Goal: Information Seeking & Learning: Understand process/instructions

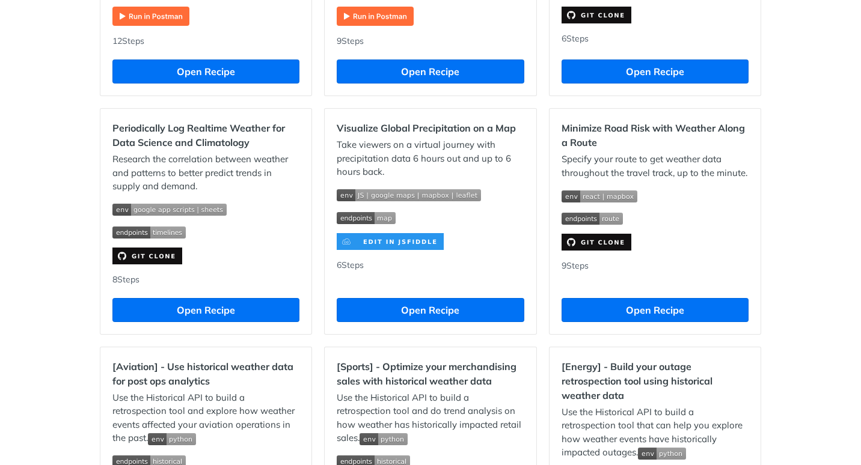
scroll to position [768, 0]
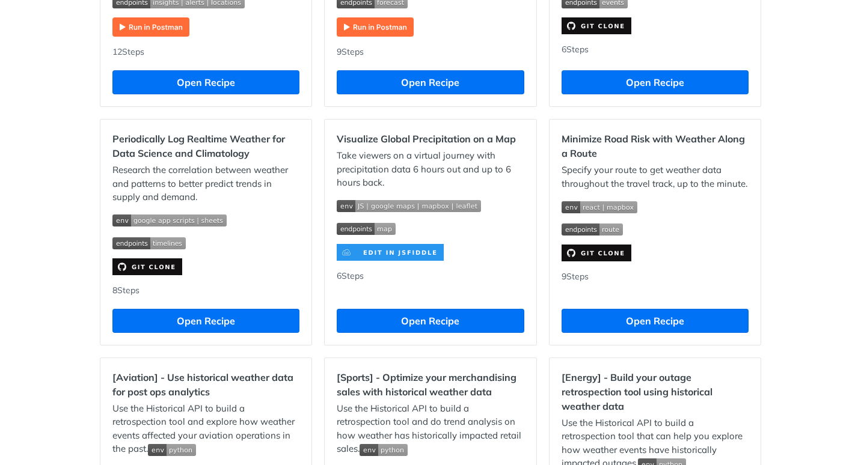
click at [612, 210] on img "Expand image" at bounding box center [599, 207] width 76 height 12
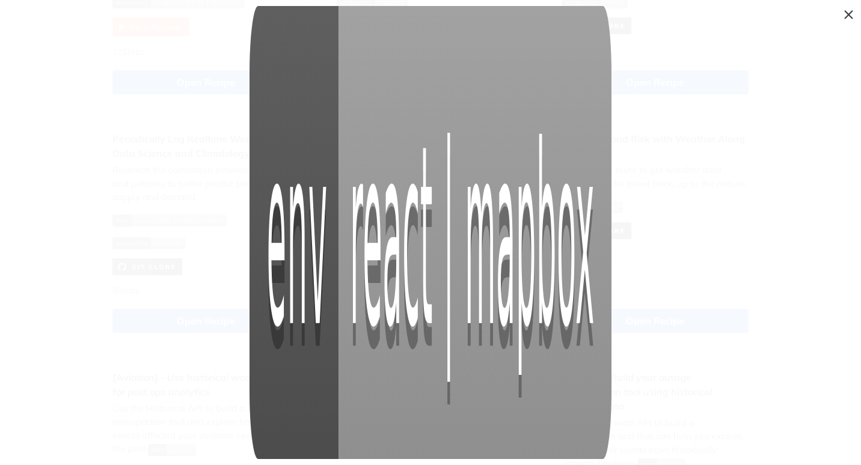
click at [849, 15] on span "Collapse image" at bounding box center [430, 232] width 861 height 465
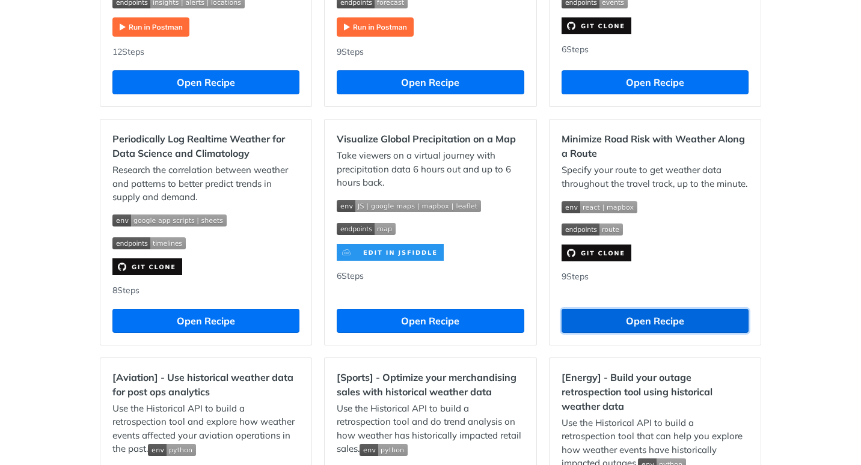
click at [630, 328] on button "Open Recipe" at bounding box center [654, 321] width 187 height 24
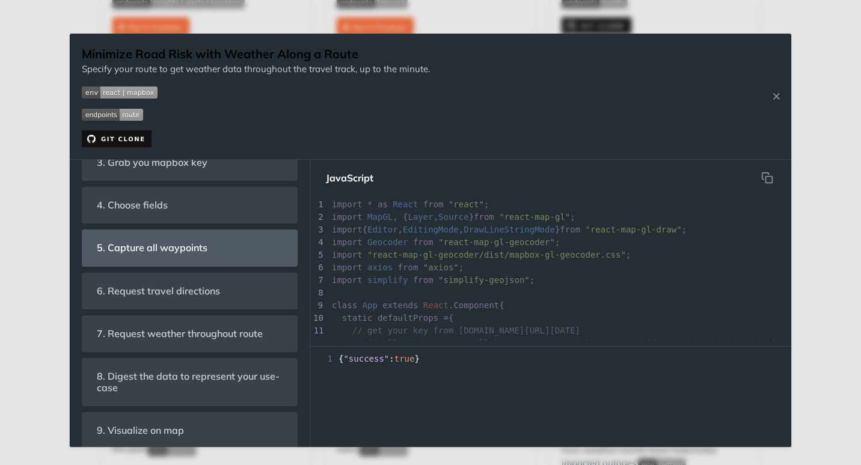
scroll to position [361, 0]
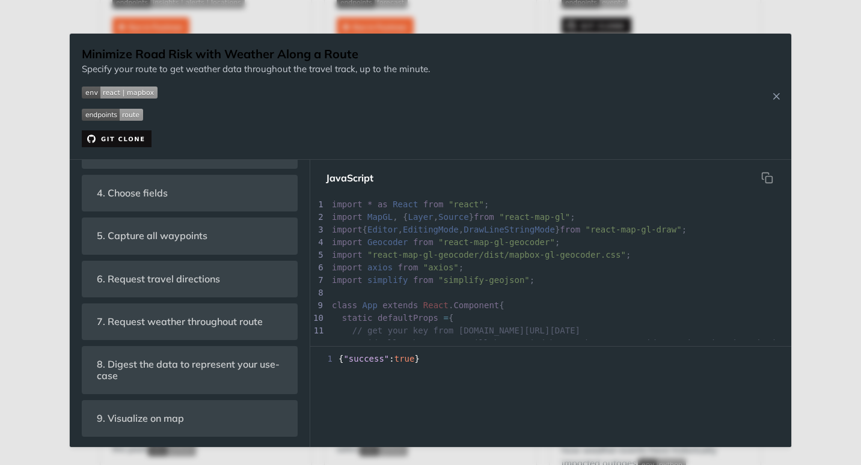
click at [0, 352] on html "Jump to Content Reference Recipes FAQs Help Center Blog API Status Recipes Refe…" at bounding box center [430, 232] width 861 height 465
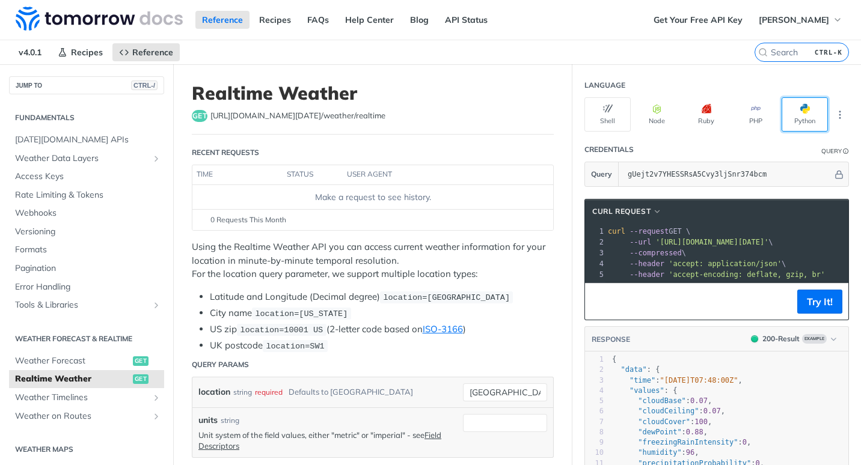
click at [800, 121] on button "Python" at bounding box center [805, 114] width 46 height 34
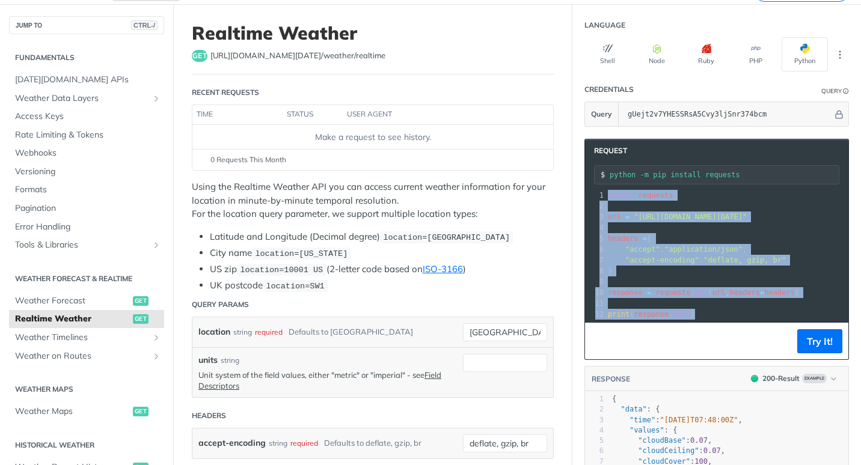
drag, startPoint x: 632, startPoint y: 189, endPoint x: 658, endPoint y: 341, distance: 154.9
click at [658, 341] on div "Request python -m pip install requests xxxxxxxxxx 12 1 import requests 2 ​ 3 ur…" at bounding box center [716, 249] width 265 height 221
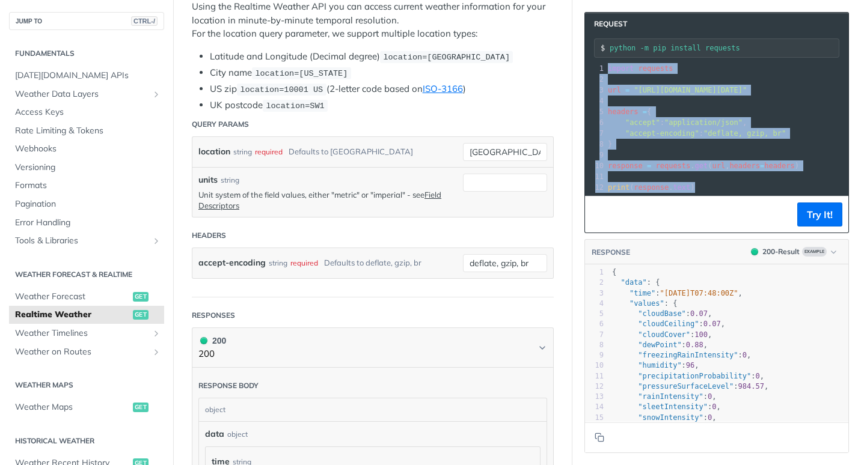
scroll to position [60, 0]
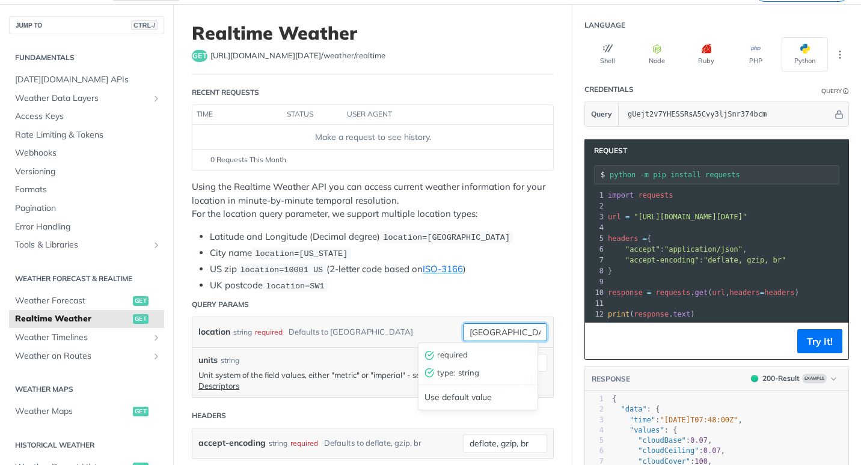
drag, startPoint x: 510, startPoint y: 335, endPoint x: 380, endPoint y: 327, distance: 130.1
click at [381, 328] on div "location string required Defaults to [GEOGRAPHIC_DATA] [GEOGRAPHIC_DATA] requir…" at bounding box center [372, 332] width 361 height 30
type input "jfk"
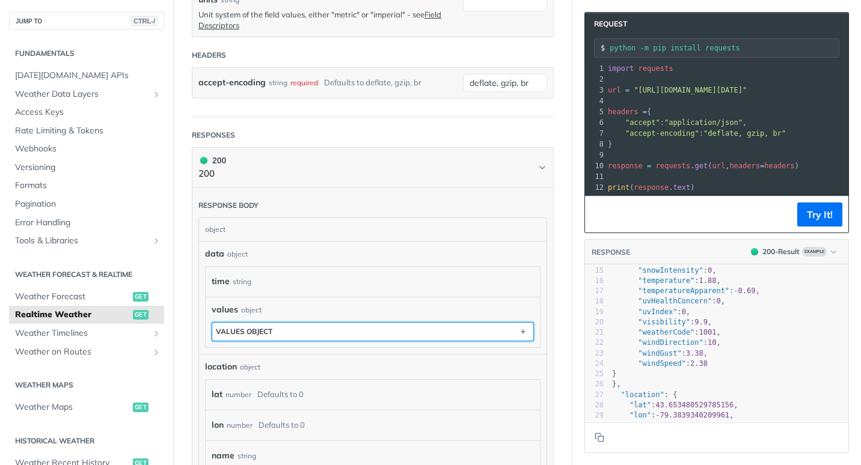
click at [380, 323] on button "values object" at bounding box center [372, 332] width 321 height 18
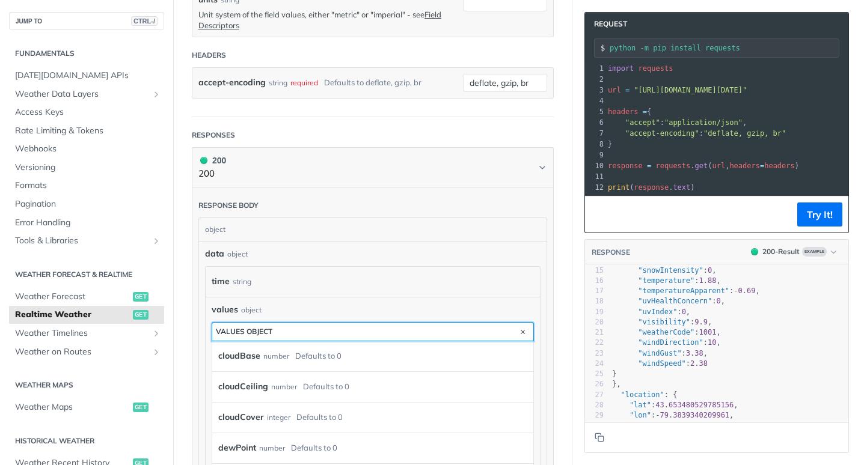
click at [380, 323] on button "values object" at bounding box center [372, 332] width 321 height 18
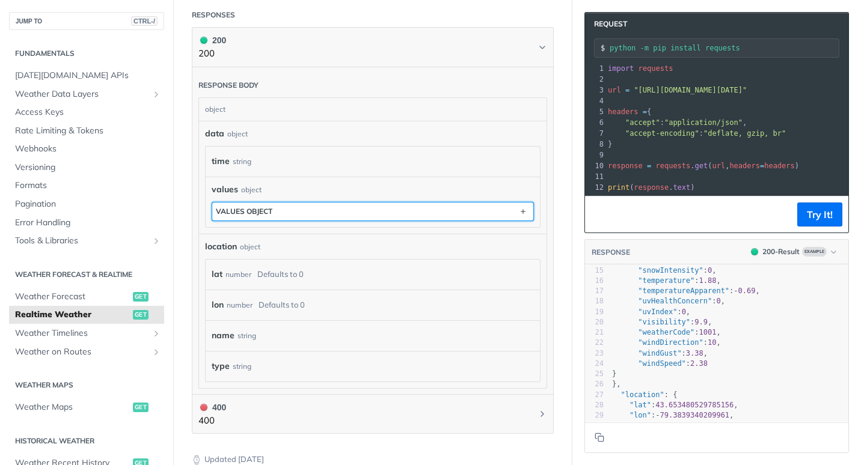
click at [429, 203] on button "values object" at bounding box center [372, 212] width 321 height 18
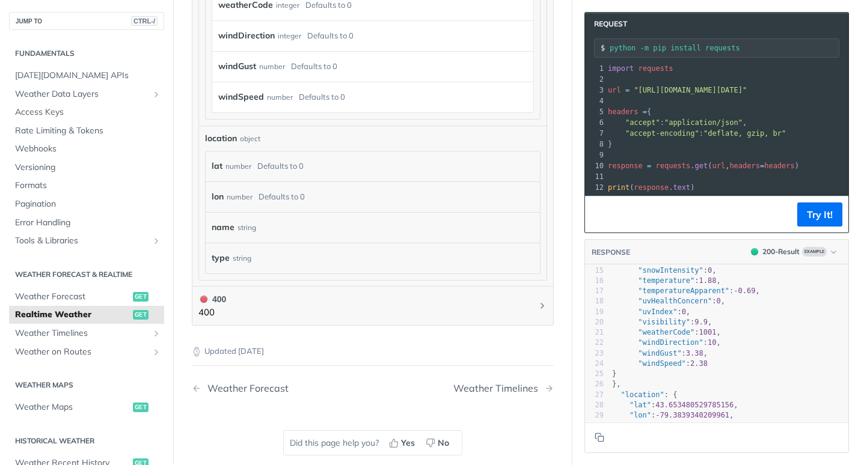
click at [405, 403] on nav "Weather Forecast Weather Timelines" at bounding box center [373, 388] width 362 height 35
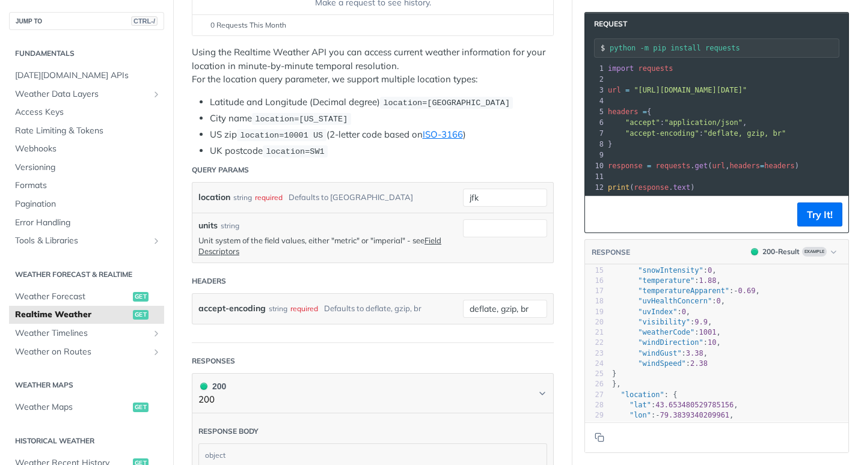
scroll to position [180, 0]
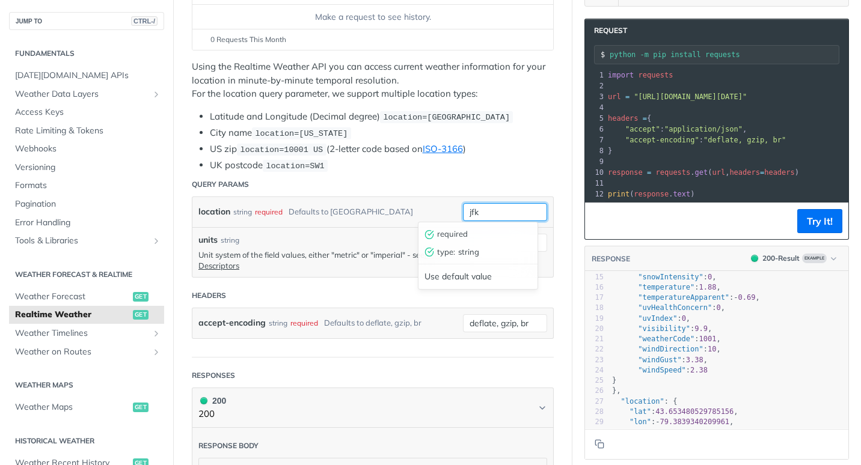
drag, startPoint x: 480, startPoint y: 210, endPoint x: 442, endPoint y: 233, distance: 44.7
click at [434, 209] on div "location string required Defaults to toronto jfk required type : string Use def…" at bounding box center [372, 212] width 361 height 30
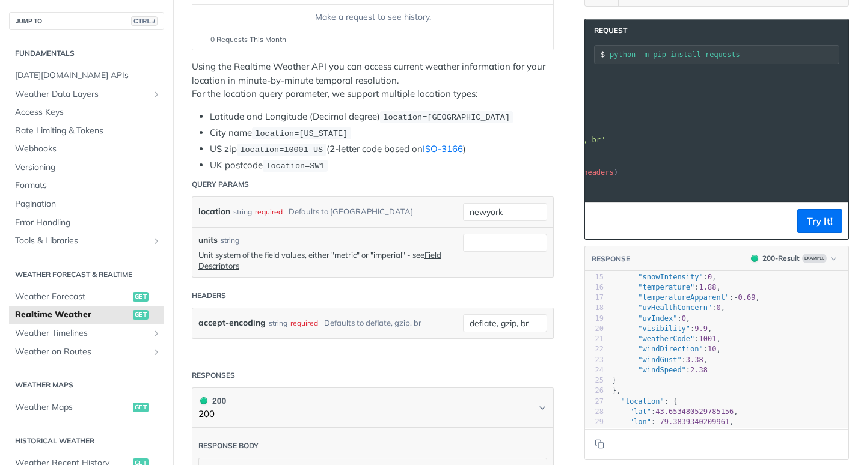
scroll to position [0, 0]
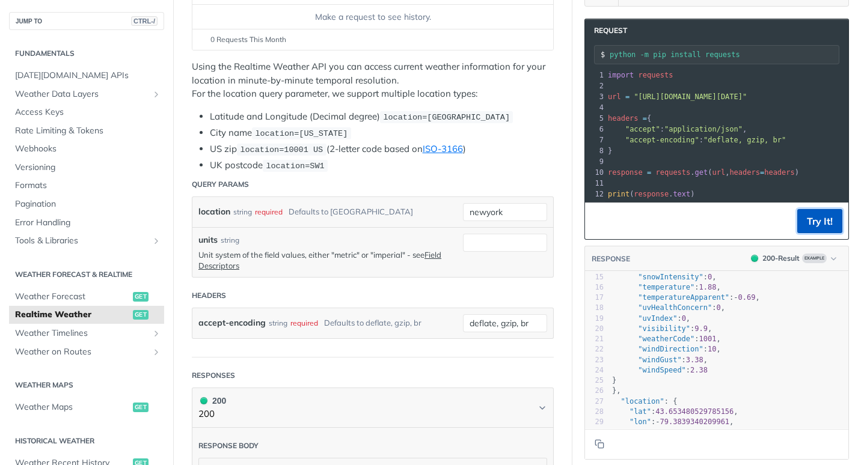
click at [824, 228] on button "Try It!" at bounding box center [819, 221] width 45 height 24
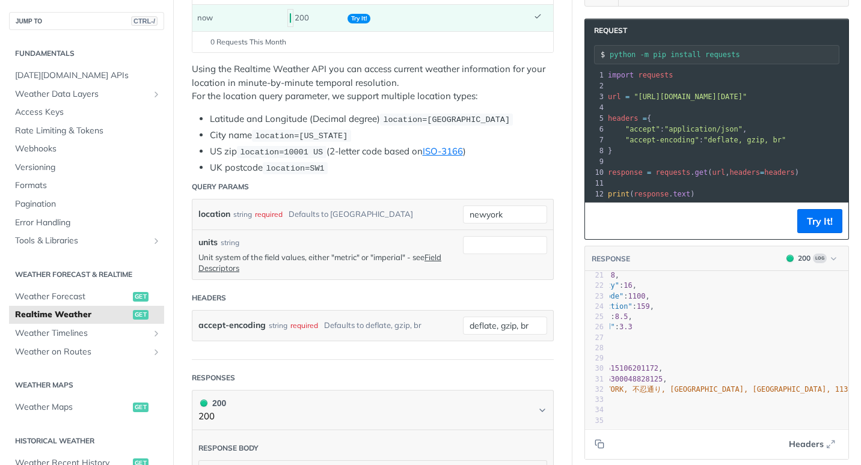
scroll to position [228, 0]
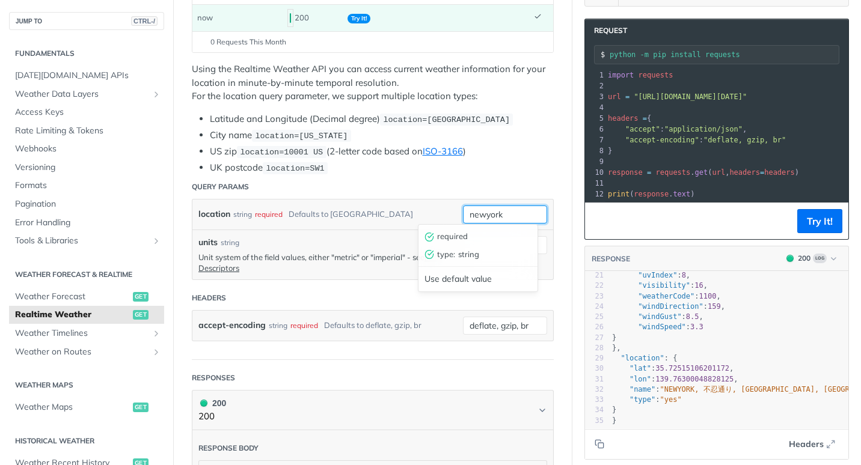
drag, startPoint x: 504, startPoint y: 205, endPoint x: 441, endPoint y: 210, distance: 63.9
click at [441, 210] on div "location string required Defaults to toronto newyork required type : string Use…" at bounding box center [372, 215] width 361 height 30
type input "KJFK"
click at [825, 220] on button "Try It!" at bounding box center [819, 221] width 45 height 24
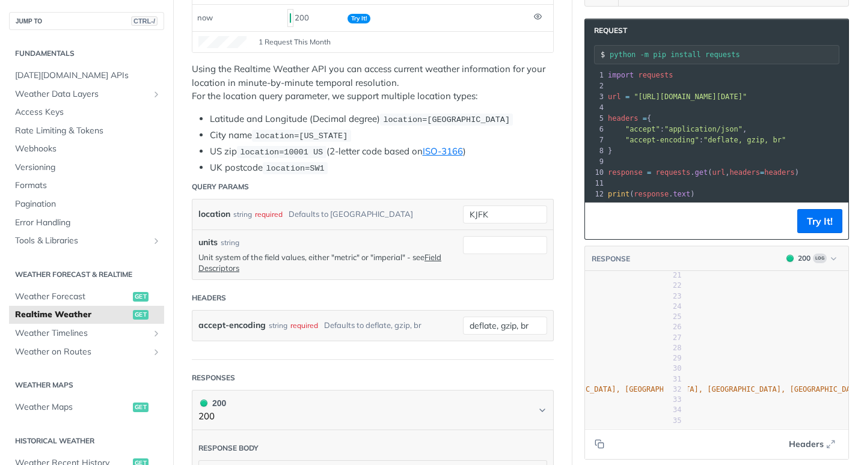
scroll to position [0, 264]
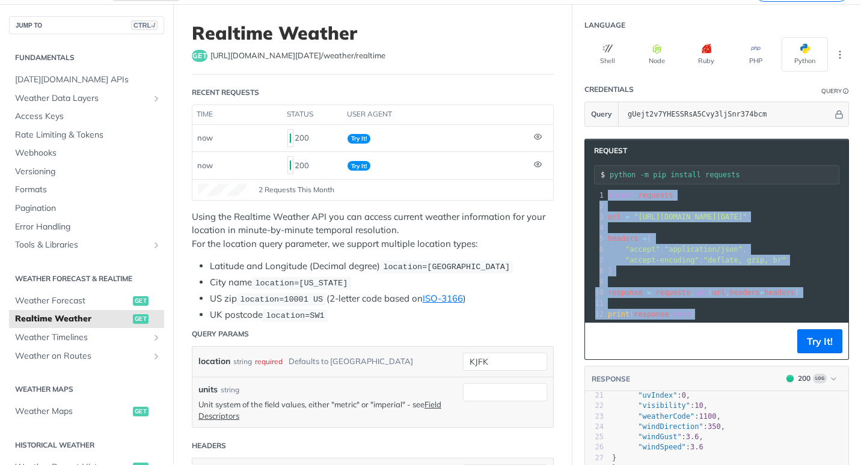
drag, startPoint x: 596, startPoint y: 250, endPoint x: 774, endPoint y: 334, distance: 196.3
click at [774, 334] on div "Request python -m pip install requests xxxxxxxxxx 12 1 import requests 2 ​ 3 ur…" at bounding box center [716, 249] width 265 height 221
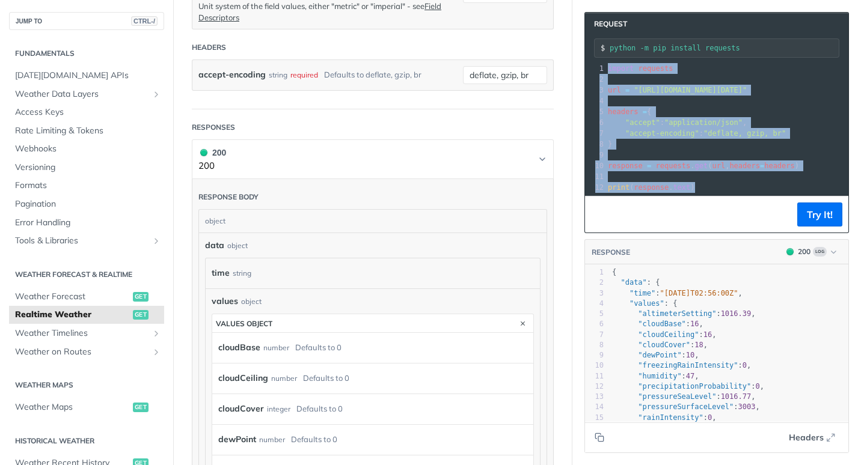
scroll to position [541, 0]
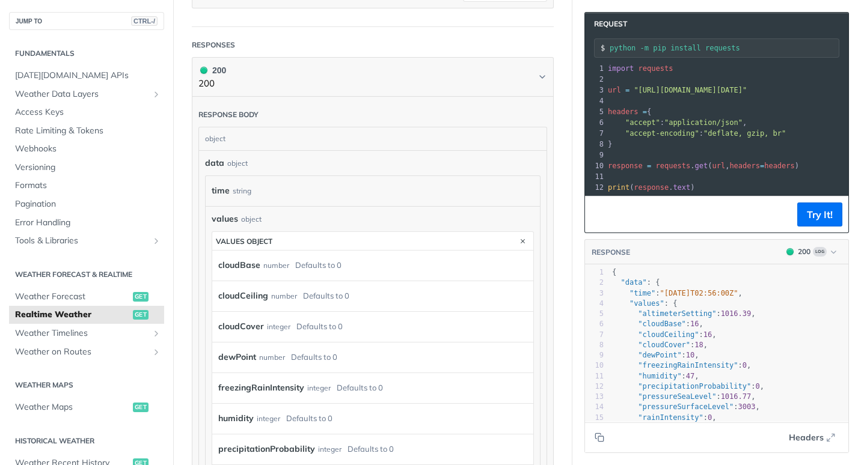
click at [239, 142] on div "object" at bounding box center [371, 138] width 344 height 23
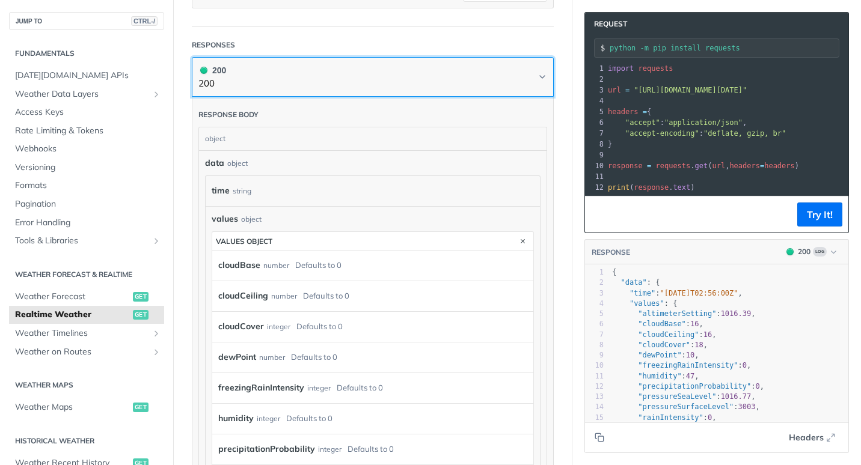
drag, startPoint x: 248, startPoint y: 101, endPoint x: 268, endPoint y: 284, distance: 183.9
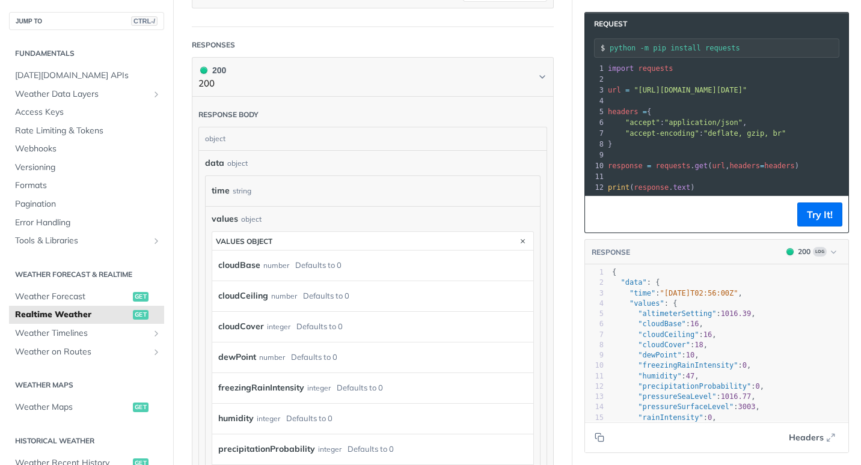
click at [271, 281] on div "cloudCeiling number Defaults to 0" at bounding box center [372, 296] width 321 height 31
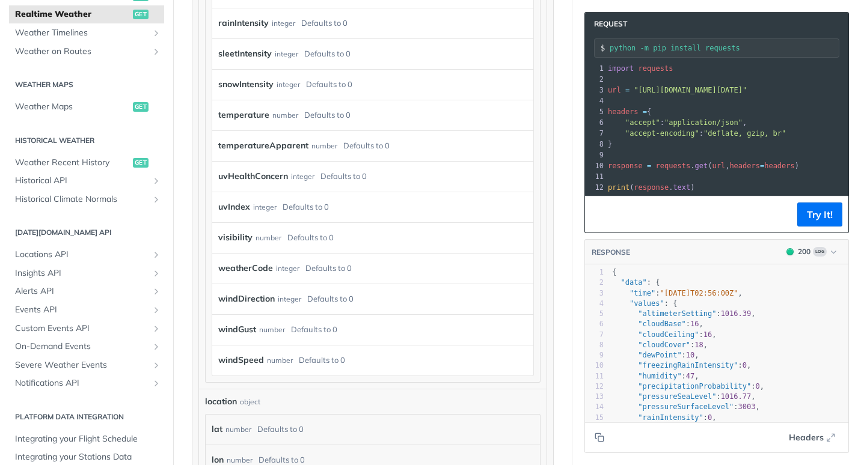
scroll to position [1022, 0]
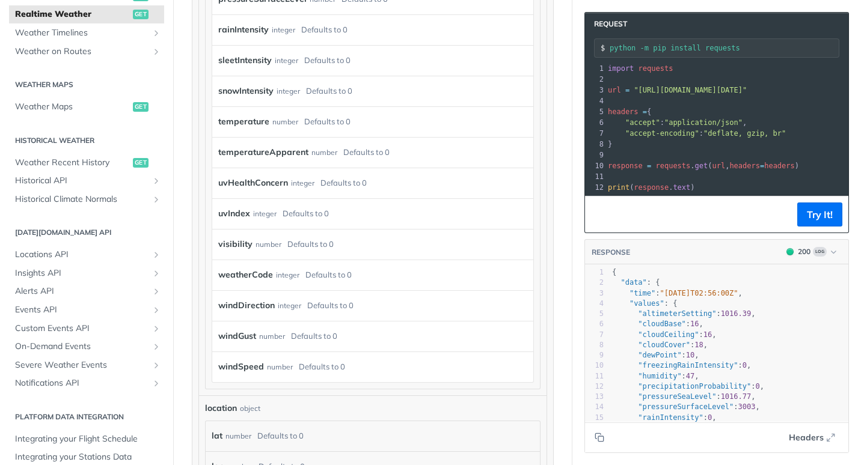
drag, startPoint x: 684, startPoint y: 194, endPoint x: 769, endPoint y: 209, distance: 87.3
click at [769, 209] on div "Request python -m pip install requests xxxxxxxxxx 12 1 import requests 2 ​ 3 ur…" at bounding box center [716, 122] width 265 height 221
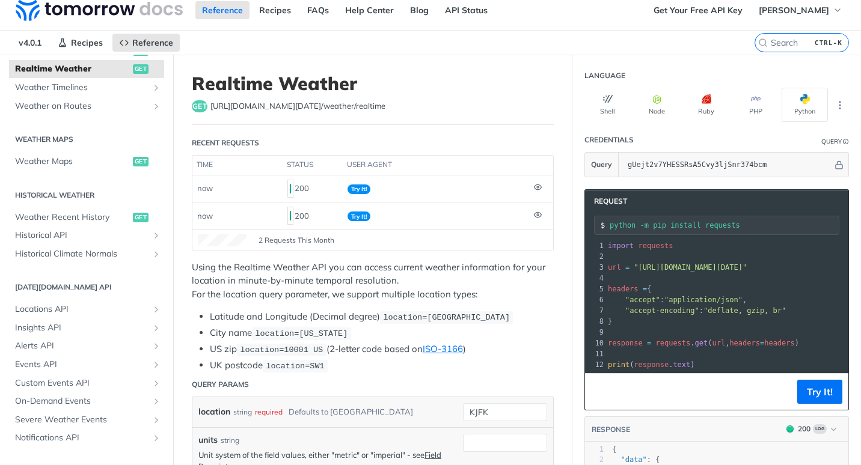
scroll to position [0, 0]
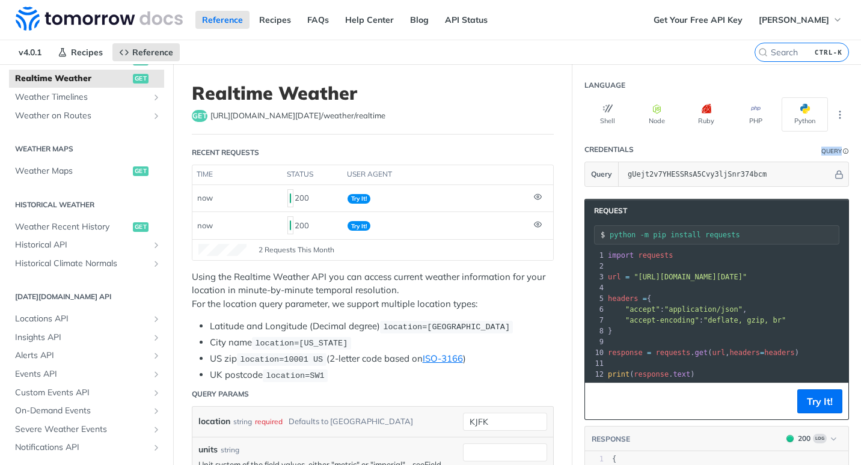
drag, startPoint x: 837, startPoint y: 152, endPoint x: 805, endPoint y: 154, distance: 32.0
click at [805, 154] on header "Credentials Query" at bounding box center [716, 150] width 265 height 24
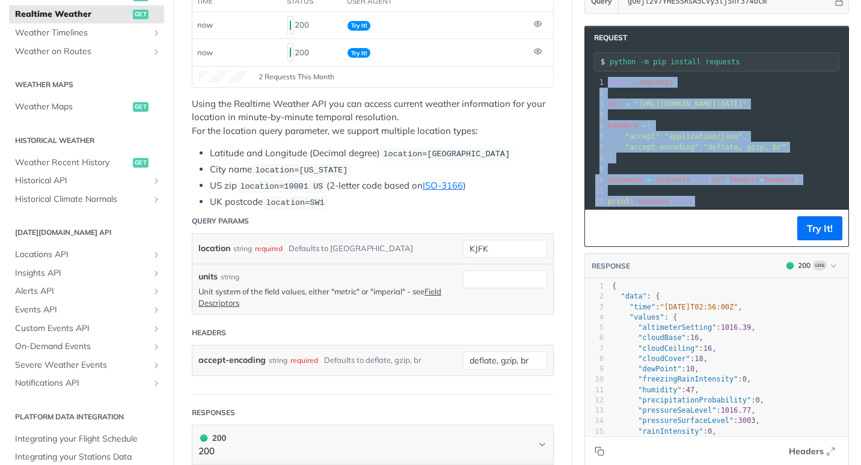
scroll to position [180, 0]
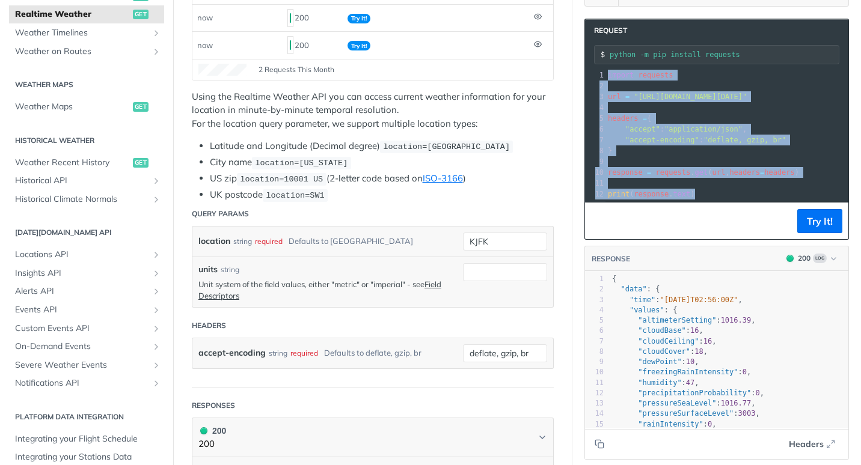
drag, startPoint x: 600, startPoint y: 257, endPoint x: 730, endPoint y: 216, distance: 136.9
click at [730, 216] on div "Request python -m pip install requests xxxxxxxxxx 12 1 import requests 2 ​ 3 ur…" at bounding box center [716, 129] width 265 height 221
copy div "import requests 2 ​ 3 url = "https://api.tomorrow.io/v4/weather/realtime?locati…"
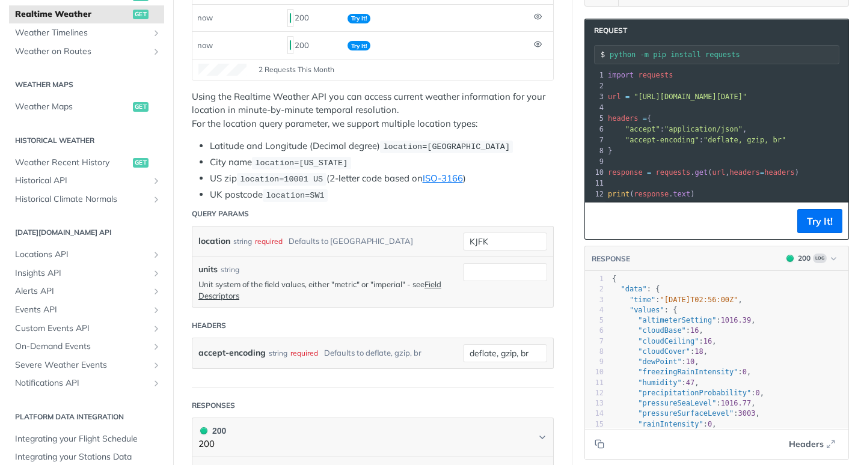
click at [807, 145] on pre "}" at bounding box center [815, 150] width 421 height 11
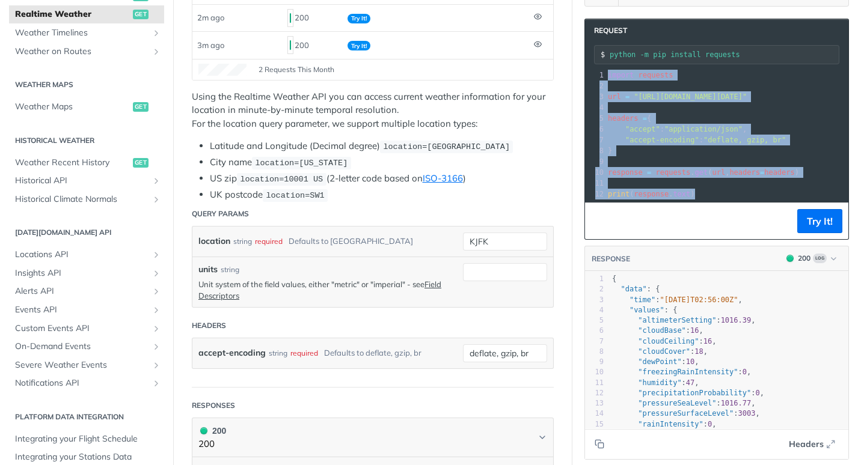
drag, startPoint x: 597, startPoint y: 72, endPoint x: 724, endPoint y: 199, distance: 179.4
click at [724, 199] on div "xxxxxxxxxx 12 1 import requests 2 ​ 3 url = "https://api.tomorrow.io/v4/weather…" at bounding box center [815, 134] width 421 height 135
copy div "import requests 2 ​ 3 url = "https://api.tomorrow.io/v4/weather/realtime?locati…"
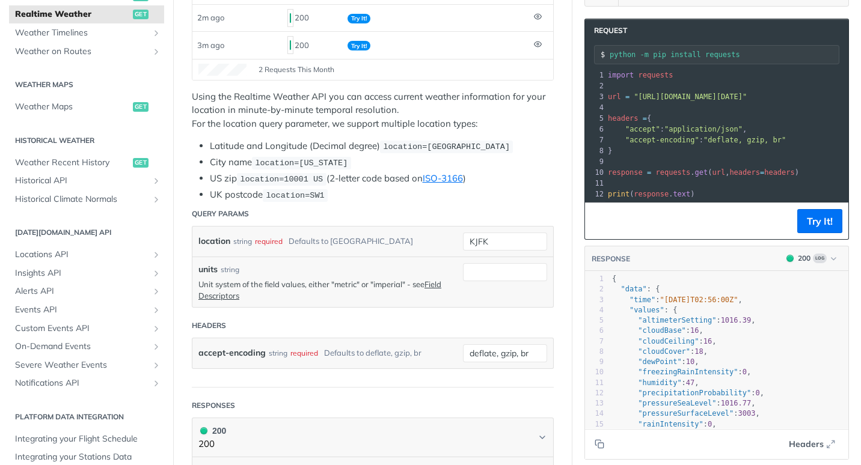
click at [839, 154] on pre "}" at bounding box center [815, 150] width 421 height 11
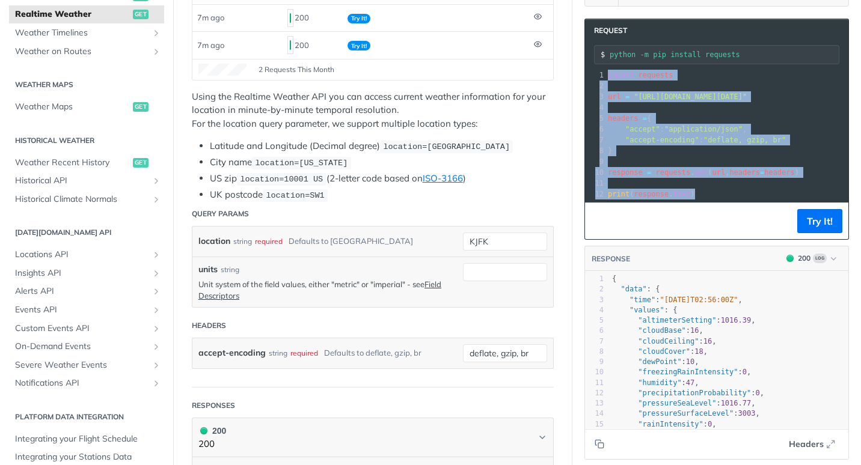
drag, startPoint x: 599, startPoint y: 74, endPoint x: 702, endPoint y: 201, distance: 163.6
click at [702, 201] on div "xxxxxxxxxx 12 1 import requests 2 ​ 3 url = "https://api.tomorrow.io/v4/weather…" at bounding box center [815, 134] width 421 height 135
drag, startPoint x: 640, startPoint y: 74, endPoint x: 634, endPoint y: 79, distance: 7.2
copy div "import requests 2 ​ 3 url = "https://api.tomorrow.io/v4/weather/realtime?locati…"
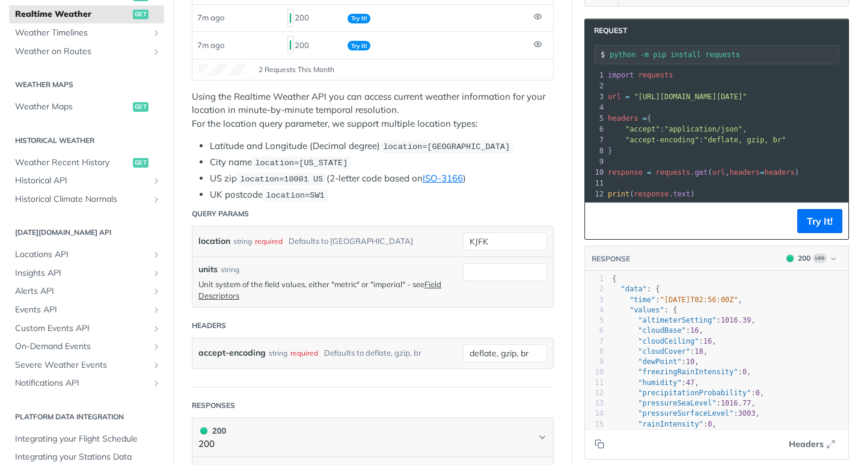
click at [810, 115] on pre "headers = {" at bounding box center [815, 118] width 421 height 11
drag, startPoint x: 587, startPoint y: 52, endPoint x: 734, endPoint y: 60, distance: 146.9
click at [734, 60] on div "python -m pip install requests" at bounding box center [716, 54] width 245 height 19
drag, startPoint x: 734, startPoint y: 60, endPoint x: 686, endPoint y: 58, distance: 48.1
click at [792, 178] on pre "​" at bounding box center [815, 183] width 421 height 11
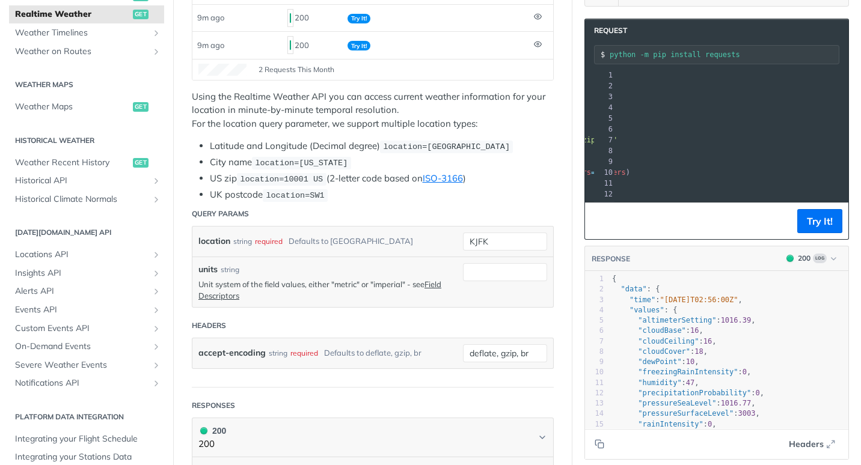
scroll to position [0, 0]
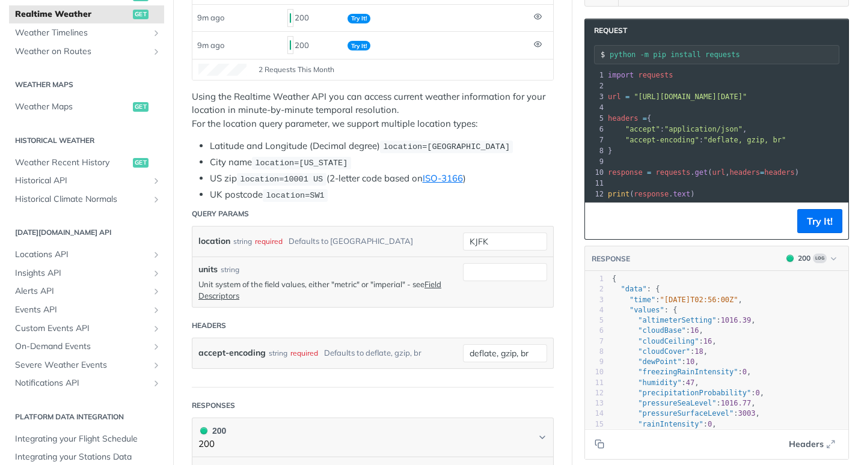
drag, startPoint x: 836, startPoint y: 97, endPoint x: 624, endPoint y: 90, distance: 212.3
click at [624, 90] on div "1 import requests 2 ​ 3 url = "https://api.tomorrow.io/v4/weather/realtime?loca…" at bounding box center [815, 135] width 421 height 130
click at [633, 148] on pre "}" at bounding box center [815, 150] width 421 height 11
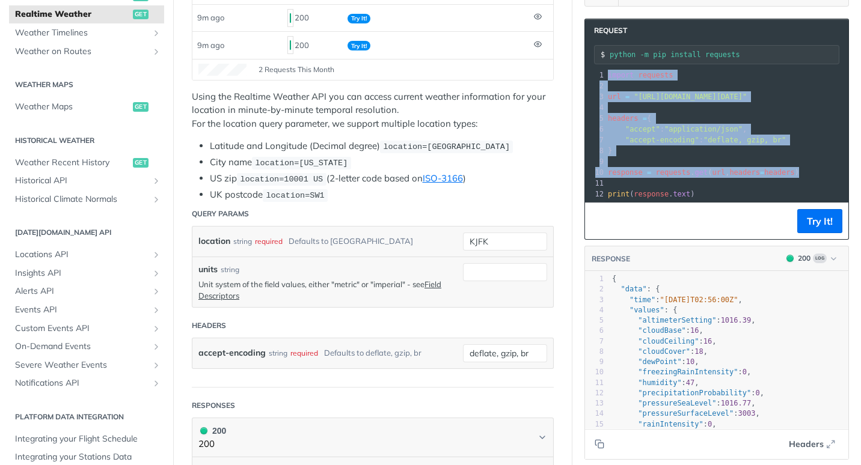
scroll to position [240, 0]
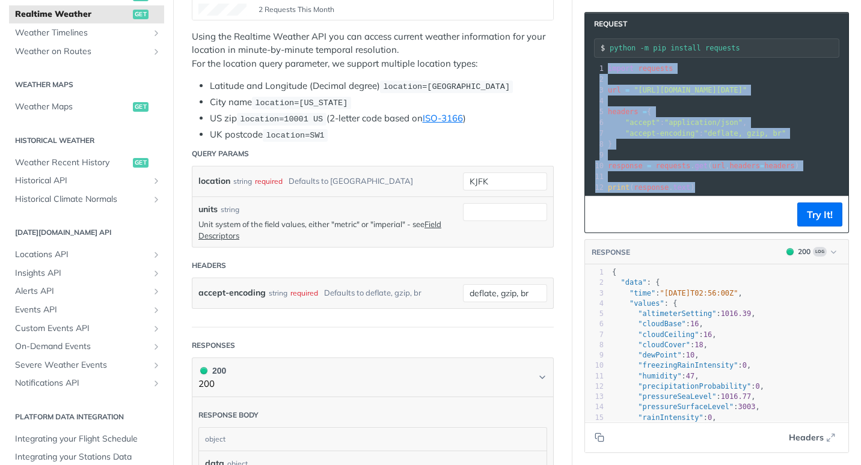
drag, startPoint x: 599, startPoint y: 75, endPoint x: 732, endPoint y: 189, distance: 175.3
click at [732, 189] on div "1 import requests 2 ​ 3 url = "https://api.tomorrow.io/v4/weather/realtime?loca…" at bounding box center [815, 128] width 421 height 130
copy div "import requests 2 ​ 3 url = "https://api.tomorrow.io/v4/weather/realtime?locati…"
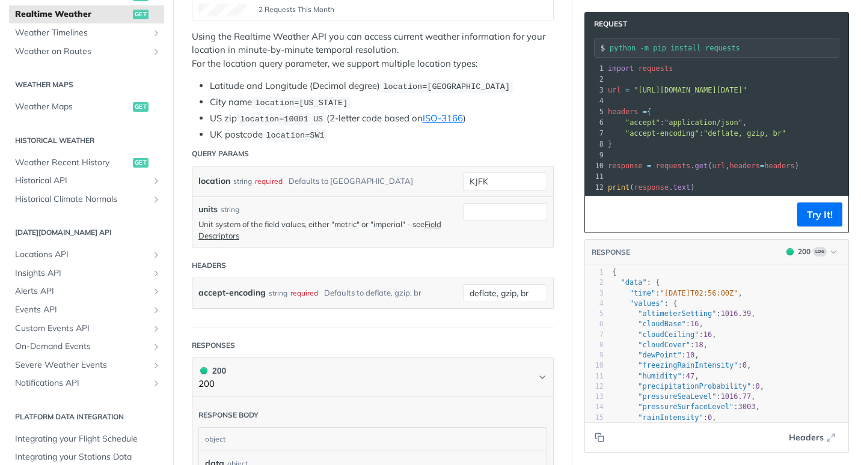
click at [807, 182] on pre "print ( response . text )" at bounding box center [815, 187] width 421 height 11
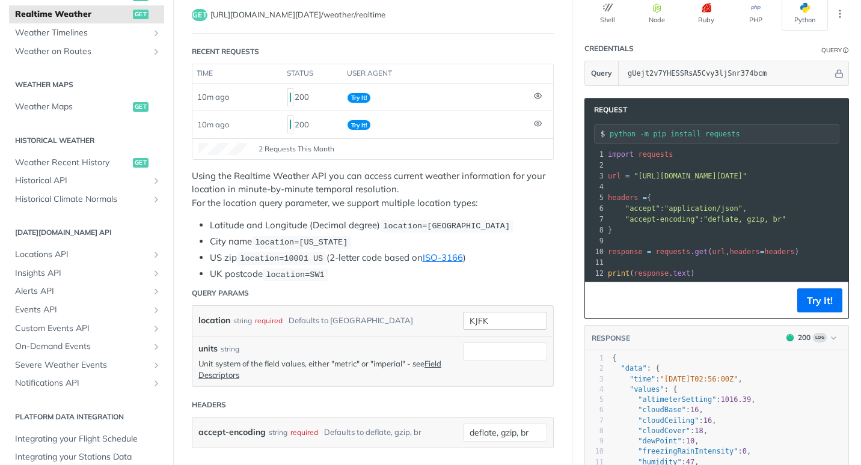
scroll to position [0, 0]
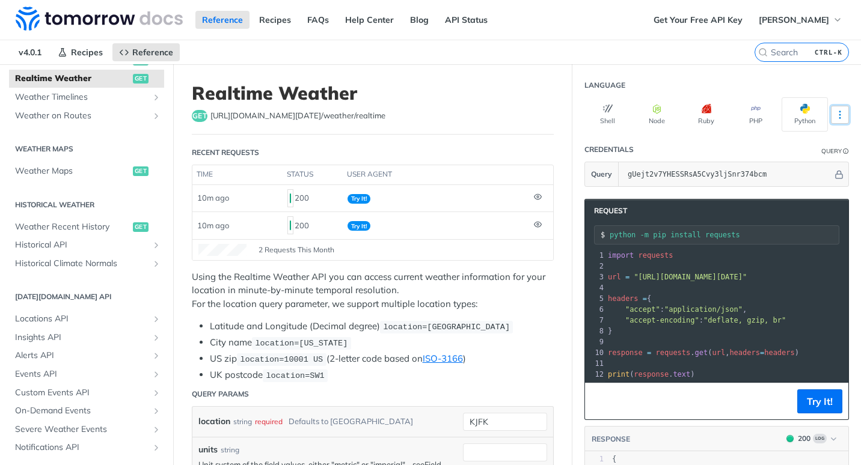
click at [834, 116] on icon "More ellipsis" at bounding box center [839, 114] width 11 height 11
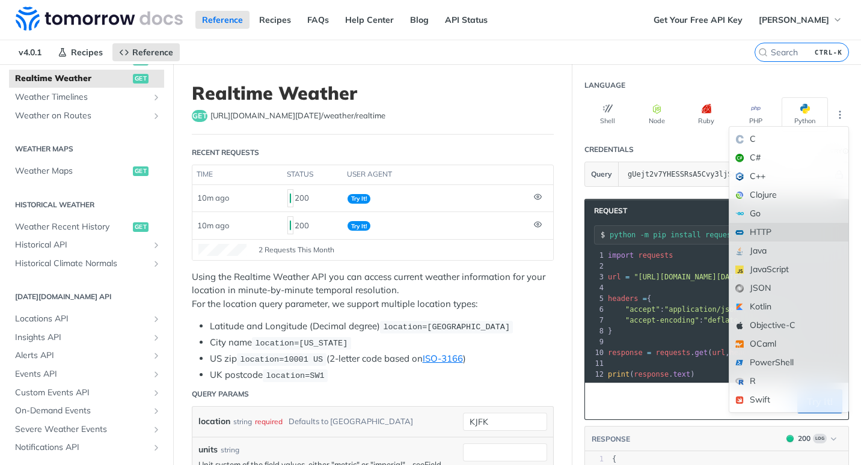
click at [759, 232] on div "HTTP" at bounding box center [788, 232] width 119 height 19
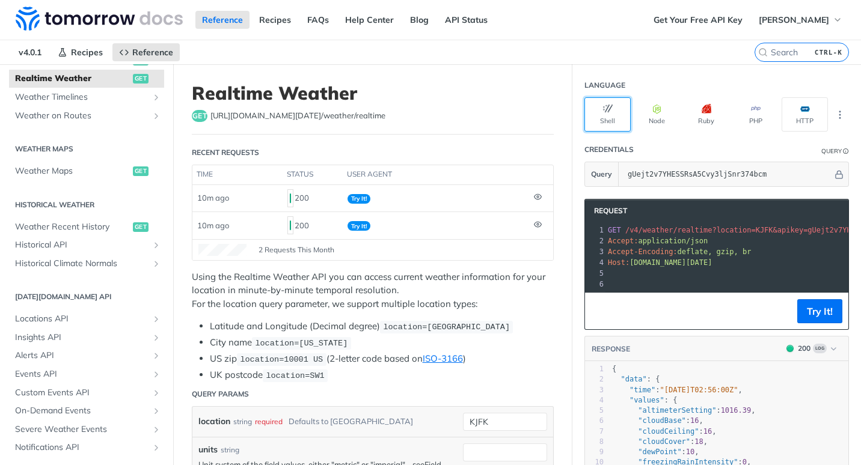
click at [608, 100] on button "Shell" at bounding box center [607, 114] width 46 height 34
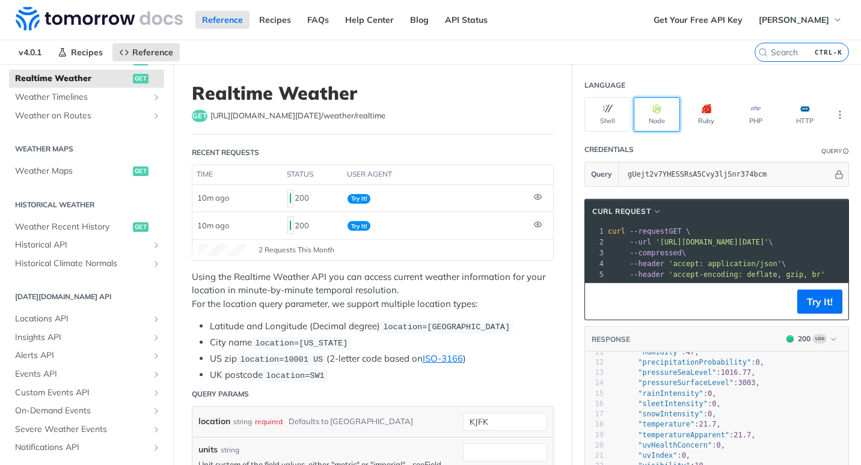
click at [652, 108] on icon "button" at bounding box center [657, 109] width 10 height 10
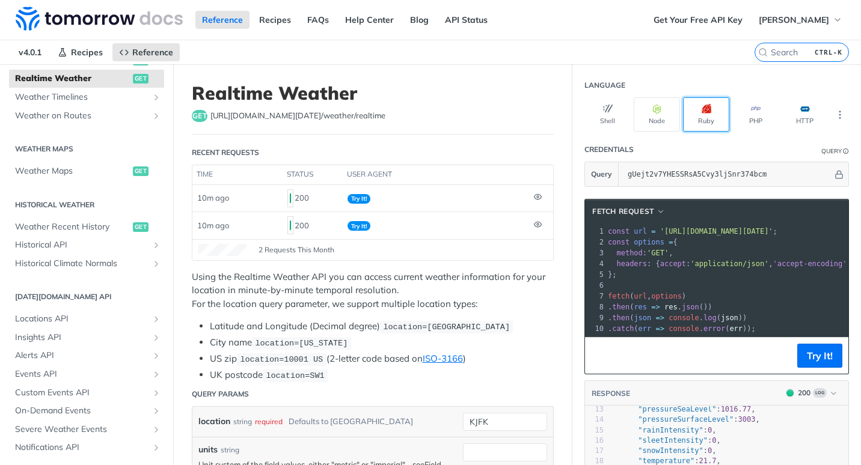
click at [703, 112] on button "Ruby" at bounding box center [706, 114] width 46 height 34
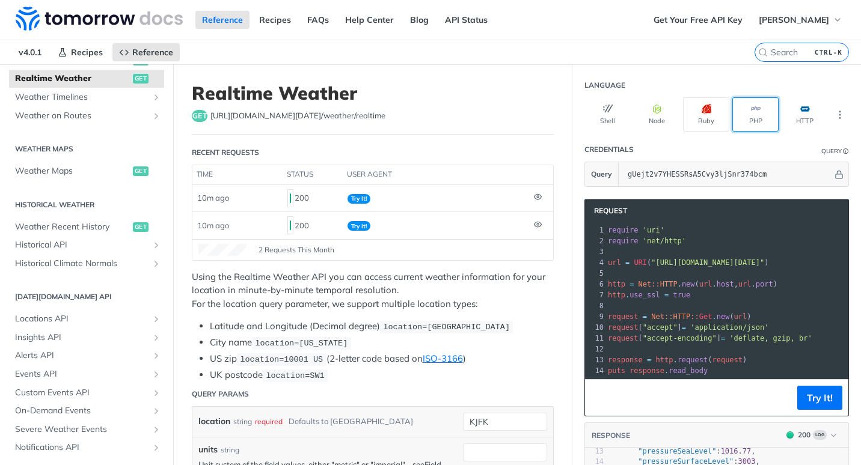
click at [751, 112] on icon "button" at bounding box center [756, 109] width 10 height 10
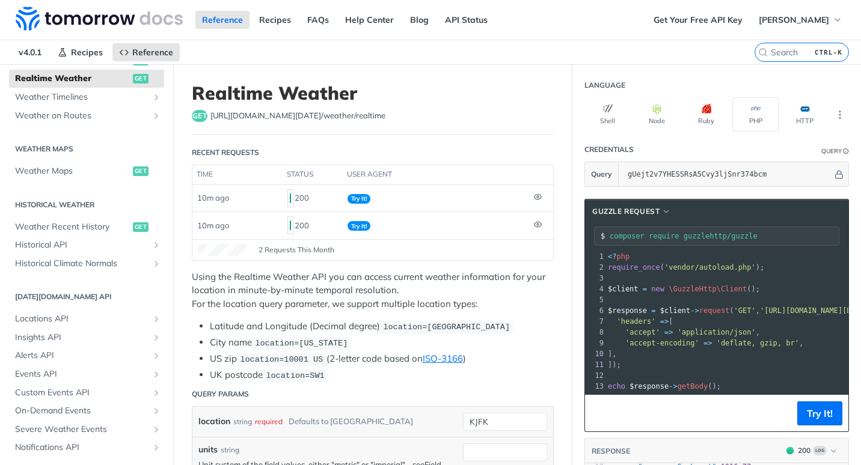
click at [821, 115] on div "Shell Node Ruby PHP HTTP" at bounding box center [716, 114] width 265 height 34
click at [789, 121] on button "HTTP" at bounding box center [805, 114] width 46 height 34
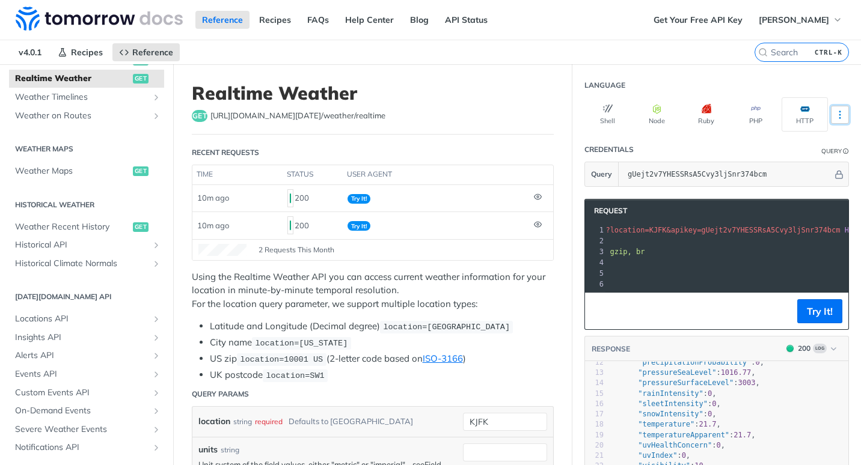
click at [834, 112] on icon "More ellipsis" at bounding box center [839, 114] width 11 height 11
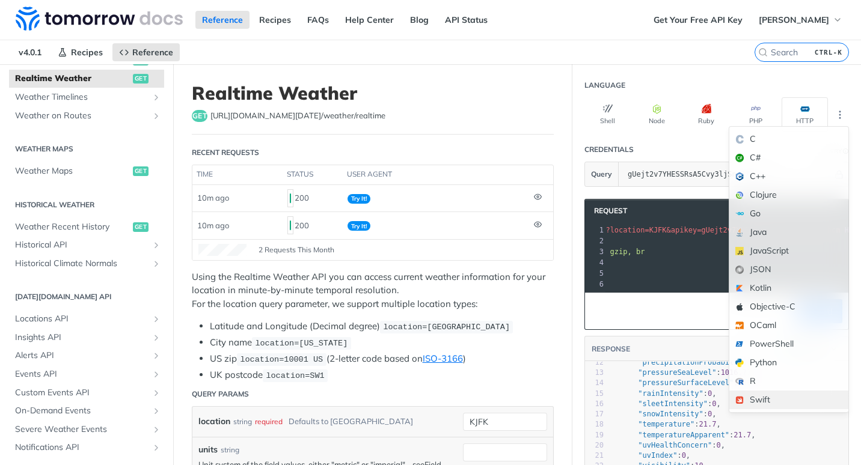
click at [761, 402] on div "Swift" at bounding box center [788, 400] width 119 height 19
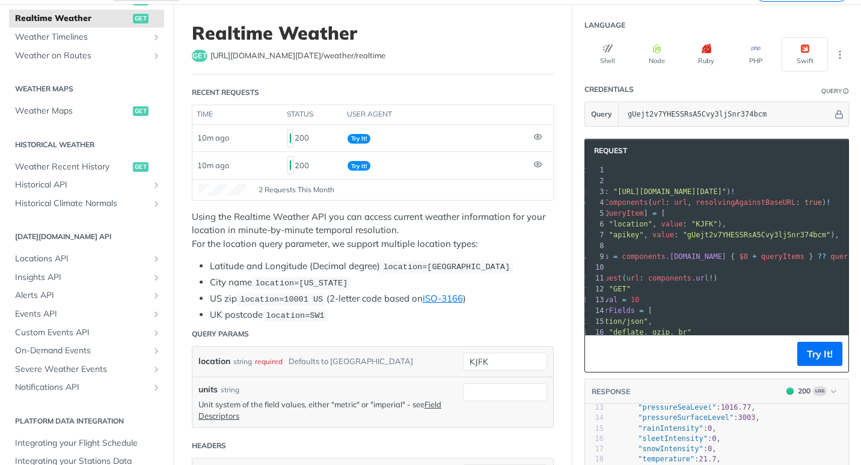
click at [830, 42] on div "Shell Node Ruby PHP Swift" at bounding box center [716, 54] width 265 height 34
click at [834, 52] on icon "More ellipsis" at bounding box center [839, 54] width 11 height 11
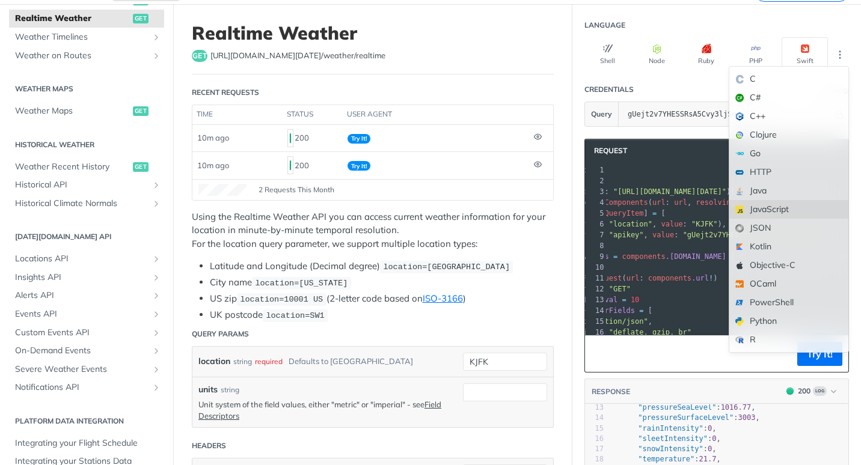
click at [748, 201] on div "JavaScript" at bounding box center [788, 209] width 119 height 19
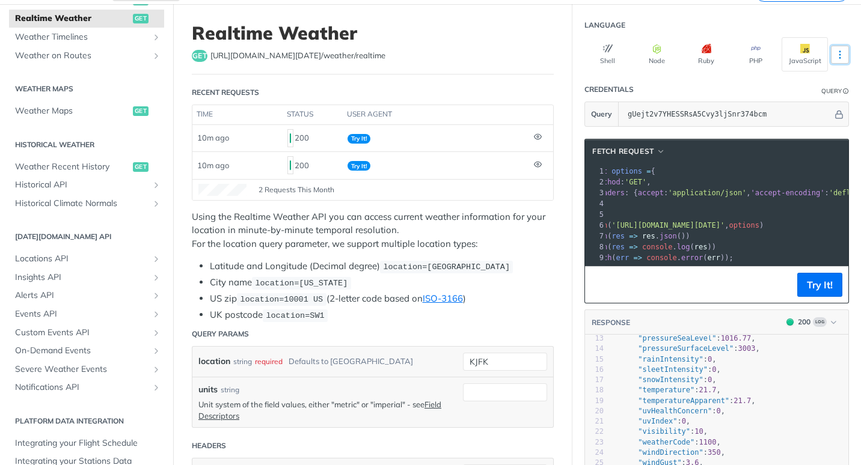
click at [831, 50] on button "More Languages" at bounding box center [840, 55] width 18 height 18
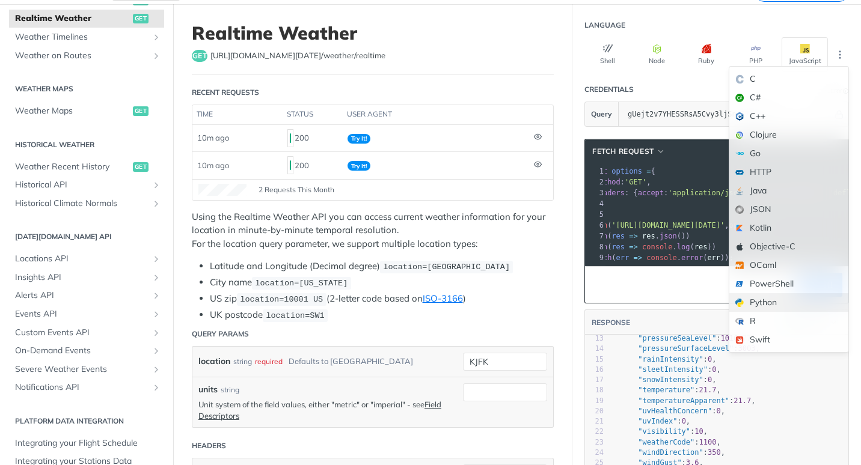
click at [754, 301] on div "Python" at bounding box center [788, 302] width 119 height 19
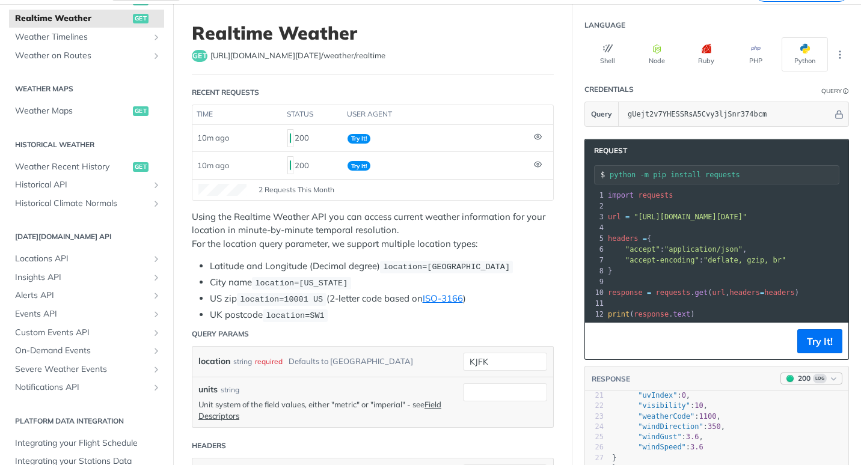
click at [818, 385] on button "200 Log" at bounding box center [811, 379] width 62 height 12
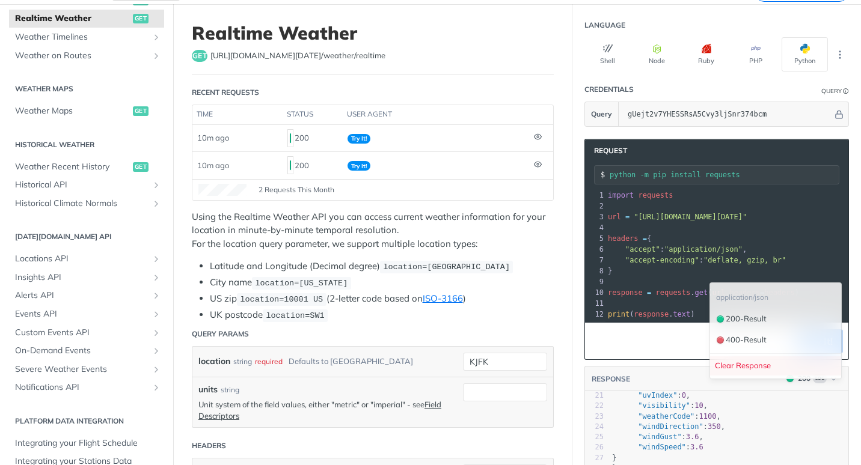
click at [715, 360] on div "Clear Response" at bounding box center [775, 366] width 131 height 20
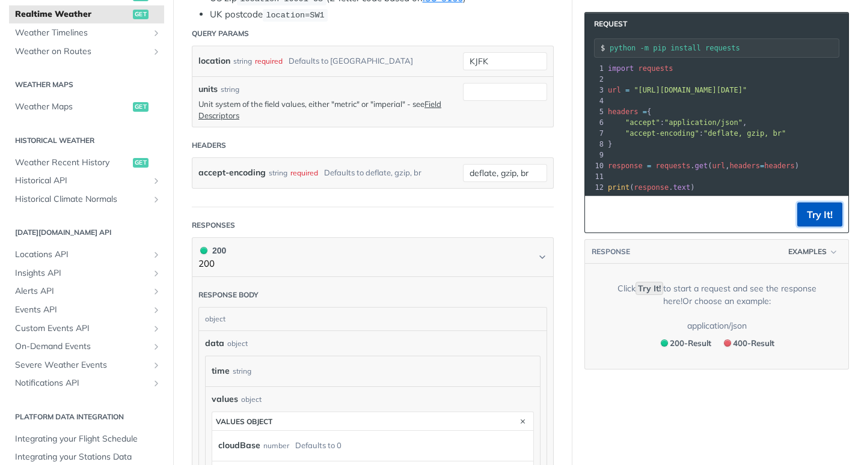
click at [813, 222] on button "Try It!" at bounding box center [819, 215] width 45 height 24
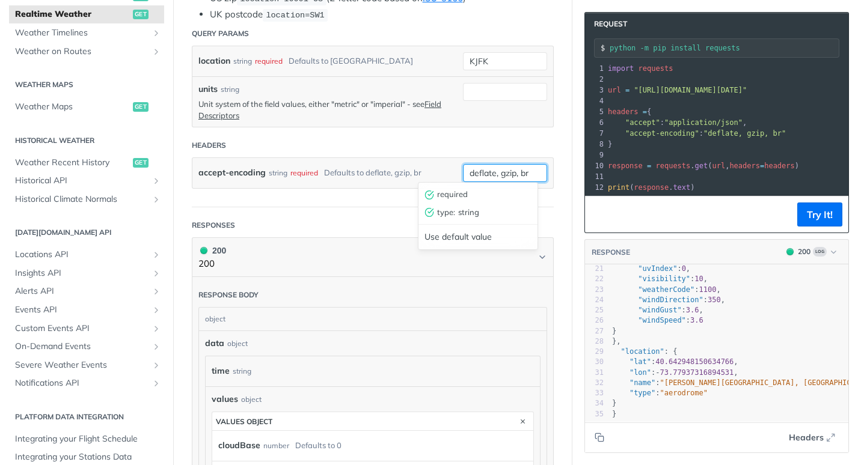
click at [519, 168] on input "deflate, gzip, br" at bounding box center [505, 173] width 84 height 18
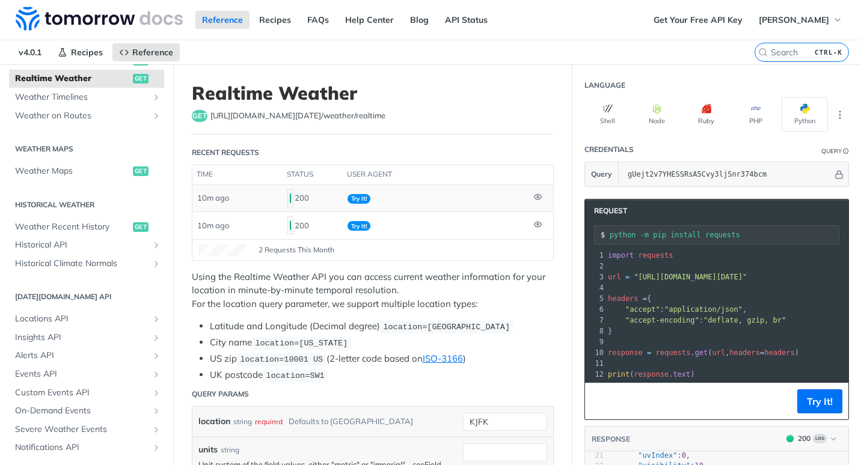
click at [534, 197] on icon at bounding box center [538, 197] width 8 height 8
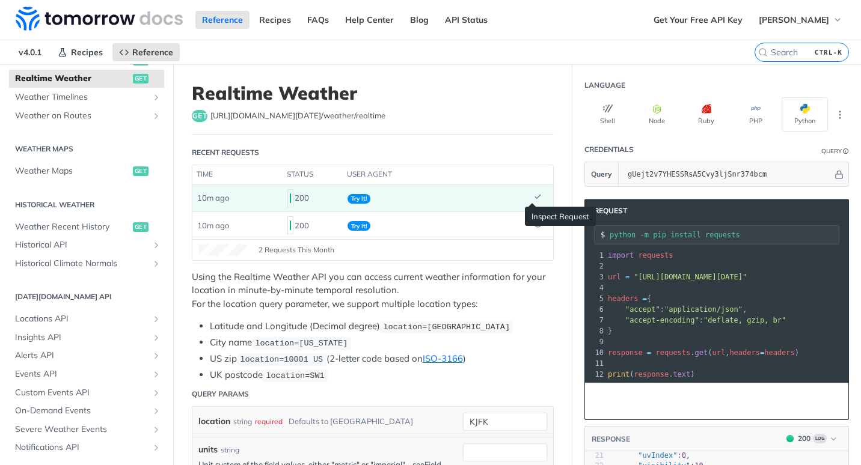
click at [535, 197] on icon at bounding box center [537, 197] width 5 height 4
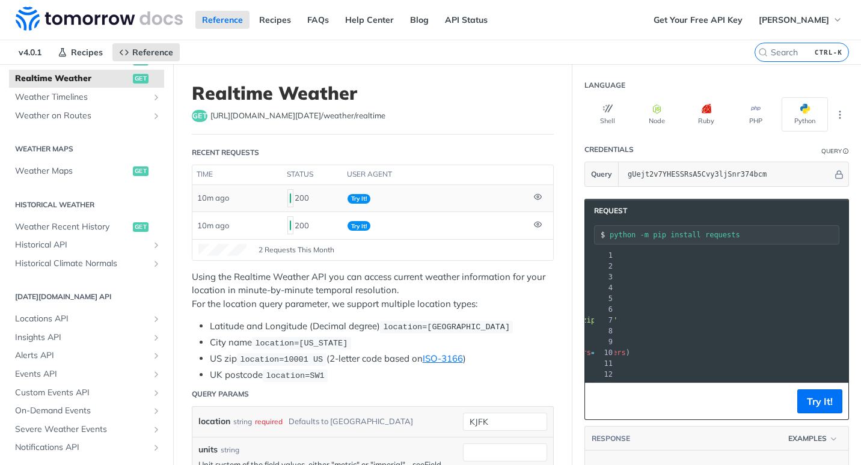
scroll to position [0, 178]
click at [833, 106] on button "More Languages" at bounding box center [840, 115] width 18 height 18
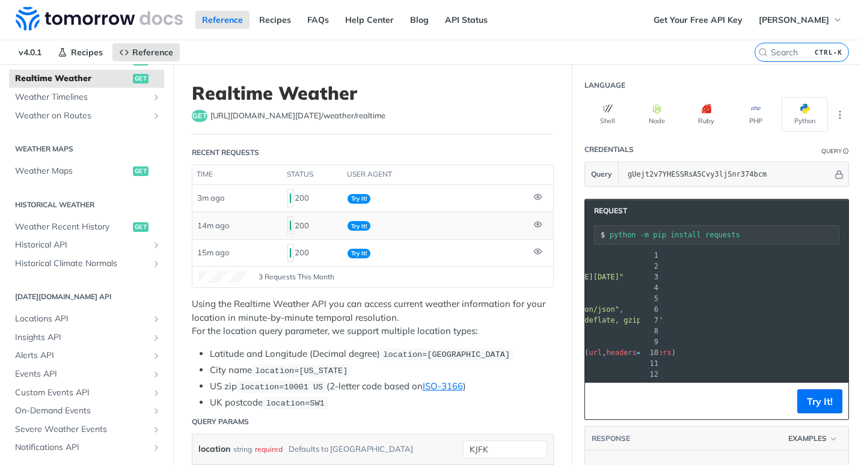
scroll to position [0, 123]
drag, startPoint x: 652, startPoint y: 306, endPoint x: 655, endPoint y: 312, distance: 6.5
click at [655, 312] on pre ""accept" : "application/json" ," at bounding box center [692, 309] width 421 height 11
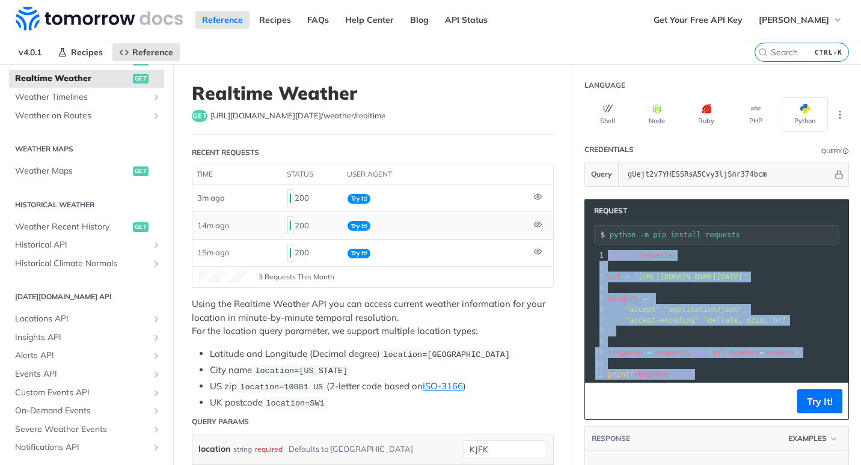
drag, startPoint x: 599, startPoint y: 257, endPoint x: 746, endPoint y: 385, distance: 195.2
click at [746, 382] on div "xxxxxxxxxx 12 6 10 6 20 9 12 1 import requests 2 ​ 3 url = "https://api.tomorro…" at bounding box center [716, 315] width 263 height 135
copy div "import requests 2 ​ 3 url = "https://api.tomorrow.io/v4/weather/realtime?locati…"
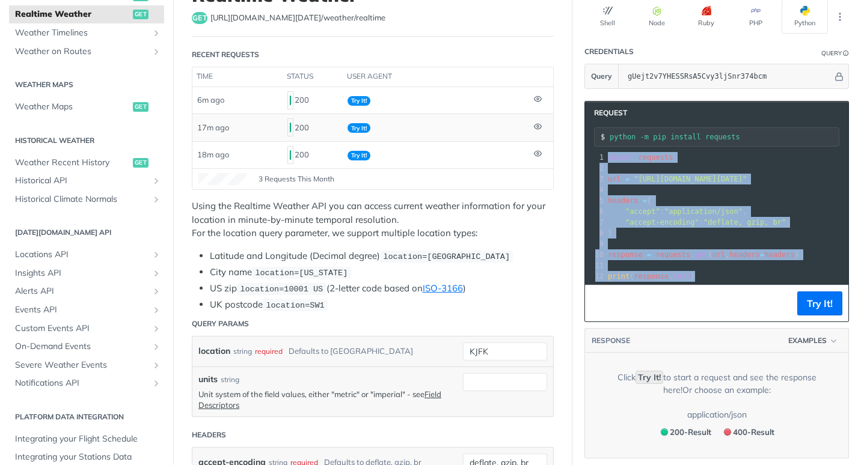
scroll to position [120, 0]
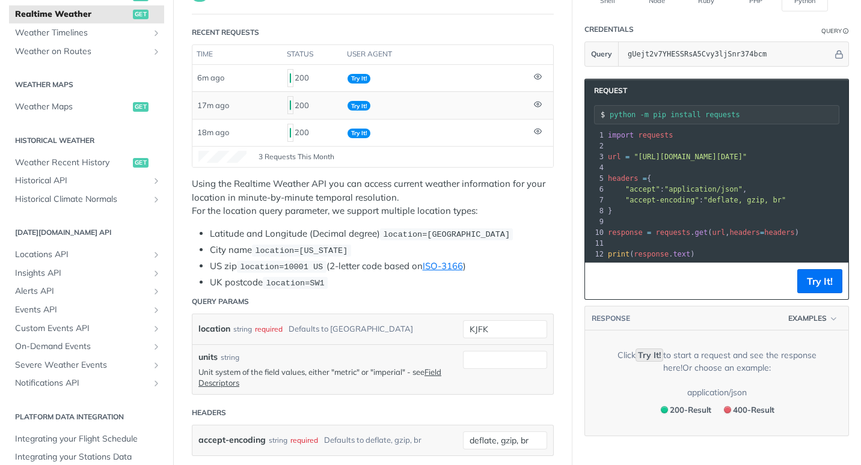
click at [777, 283] on footer "Try It!" at bounding box center [716, 281] width 263 height 37
click at [789, 286] on footer "Try It!" at bounding box center [716, 281] width 263 height 37
click at [797, 287] on button "Try It!" at bounding box center [819, 281] width 45 height 24
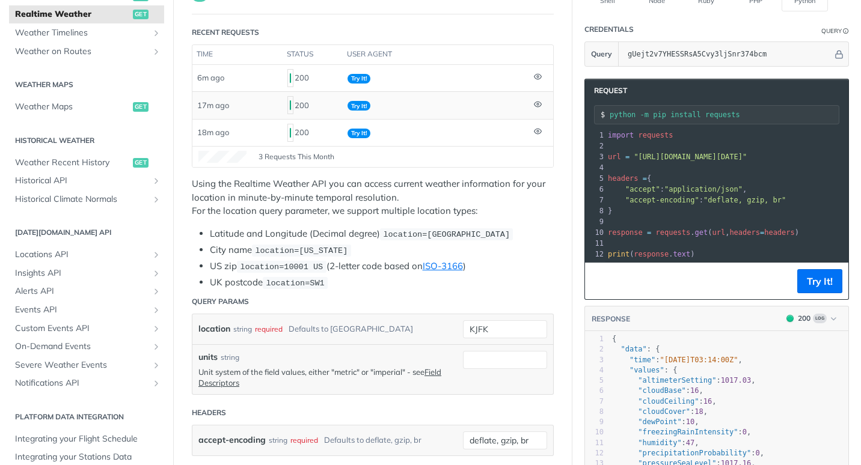
drag, startPoint x: 721, startPoint y: 112, endPoint x: 597, endPoint y: 115, distance: 124.5
click at [597, 115] on div "python -m pip install requests" at bounding box center [716, 114] width 245 height 19
drag, startPoint x: 597, startPoint y: 115, endPoint x: 604, endPoint y: 114, distance: 7.3
click at [610, 115] on input "python -m pip install requests" at bounding box center [724, 115] width 229 height 8
drag, startPoint x: 602, startPoint y: 113, endPoint x: 763, endPoint y: 229, distance: 199.0
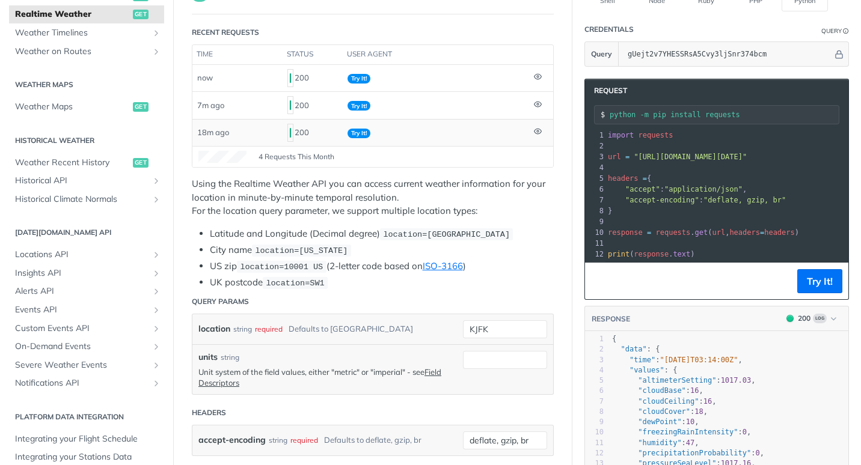
click at [763, 229] on div "Request python -m pip install requests xxxxxxxxxx 12 6 10 6 20 9 12 1 import re…" at bounding box center [716, 189] width 265 height 221
click at [795, 212] on pre "}" at bounding box center [815, 211] width 421 height 11
drag, startPoint x: 724, startPoint y: 115, endPoint x: 599, endPoint y: 118, distance: 125.1
click at [599, 118] on div "python -m pip install requests" at bounding box center [716, 114] width 245 height 19
click at [798, 192] on pre ""accept" : "application/json" ," at bounding box center [815, 189] width 421 height 11
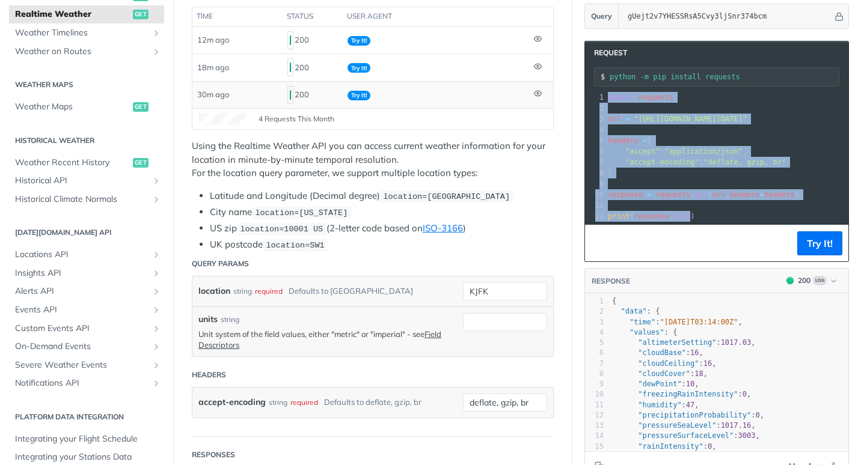
scroll to position [180, 0]
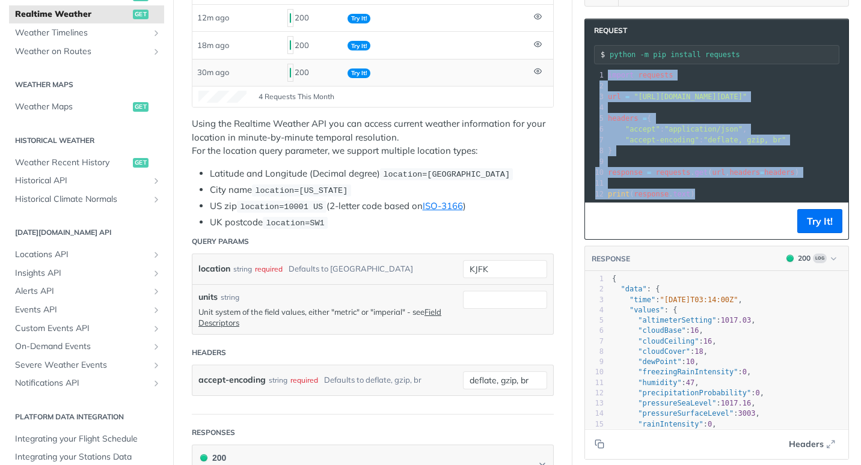
drag, startPoint x: 598, startPoint y: 132, endPoint x: 738, endPoint y: 207, distance: 159.0
click at [738, 202] on div "xxxxxxxxxx 12 6 10 6 20 9 12 1 import requests 2 ​ 3 url = "https://api.tomorro…" at bounding box center [716, 134] width 263 height 135
copy div "import requests 2 ​ 3 url = "https://api.tomorrow.io/v4/weather/realtime?locati…"
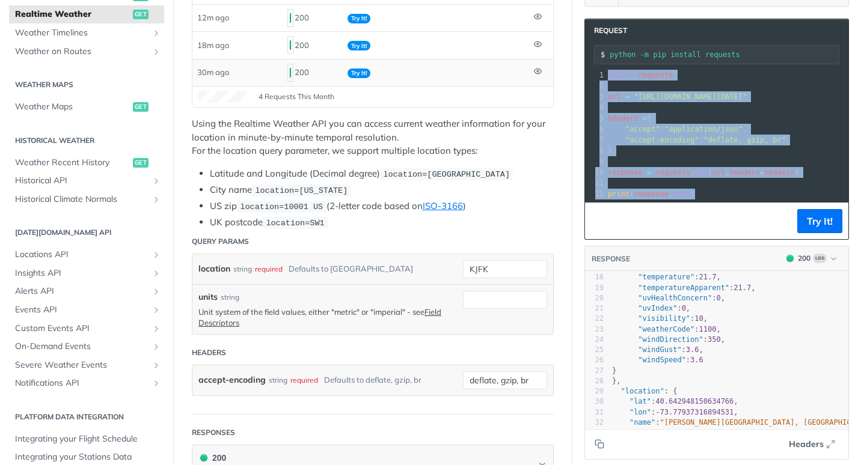
scroll to position [228, 0]
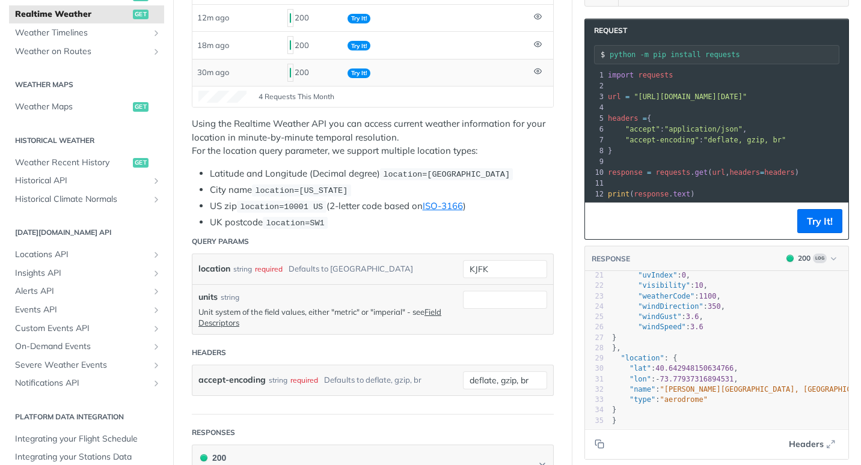
click at [849, 67] on section "Request python -m pip install requests xxxxxxxxxx 12 6 10 6 20 9 12 1 import re…" at bounding box center [716, 239] width 289 height 465
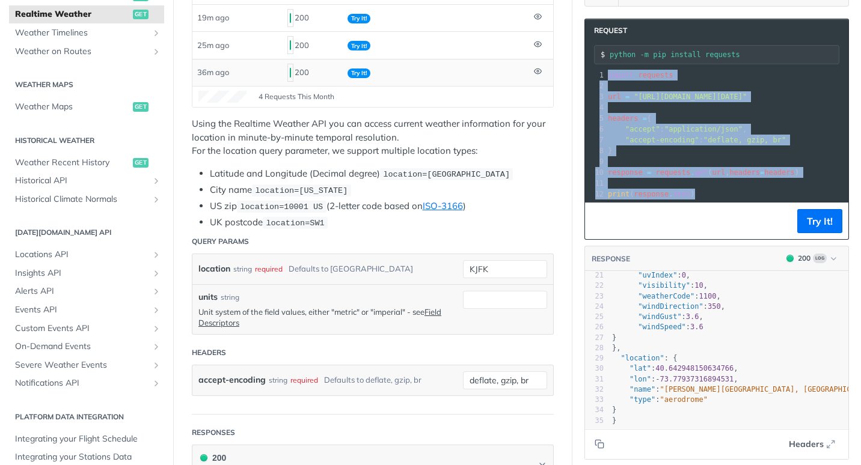
drag, startPoint x: 599, startPoint y: 73, endPoint x: 712, endPoint y: 212, distance: 179.4
click at [712, 212] on div "Request python -m pip install requests xxxxxxxxxx 12 6 10 6 20 9 12 1 import re…" at bounding box center [716, 129] width 265 height 221
copy div "import requests 2 ​ 3 url = "https://api.tomorrow.io/v4/weather/realtime?locati…"
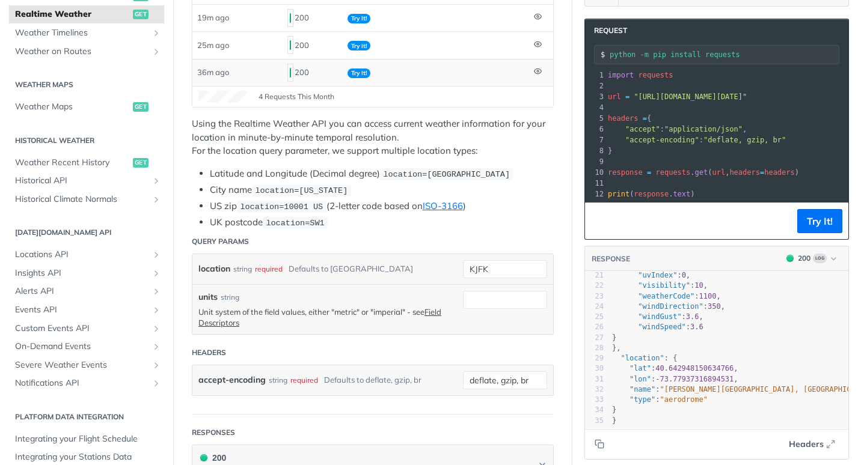
click at [810, 147] on pre "}" at bounding box center [815, 150] width 421 height 11
drag, startPoint x: 748, startPoint y: 58, endPoint x: 597, endPoint y: 55, distance: 150.9
click at [597, 55] on div "python -m pip install requests" at bounding box center [716, 54] width 245 height 19
click at [792, 164] on pre "​" at bounding box center [815, 161] width 421 height 11
drag, startPoint x: 601, startPoint y: 73, endPoint x: 656, endPoint y: 115, distance: 69.4
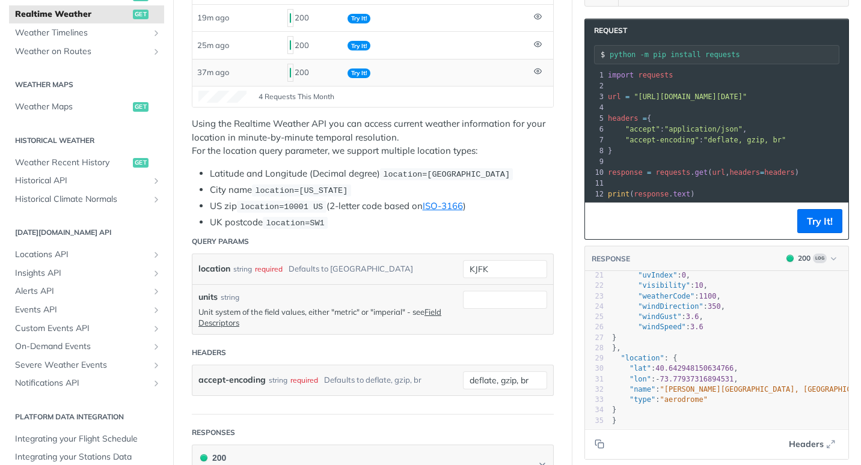
click at [668, 133] on div "1 import requests 2 ​ 3 url = "https://api.tomorrow.io/v4/weather/realtime?loca…" at bounding box center [815, 135] width 421 height 130
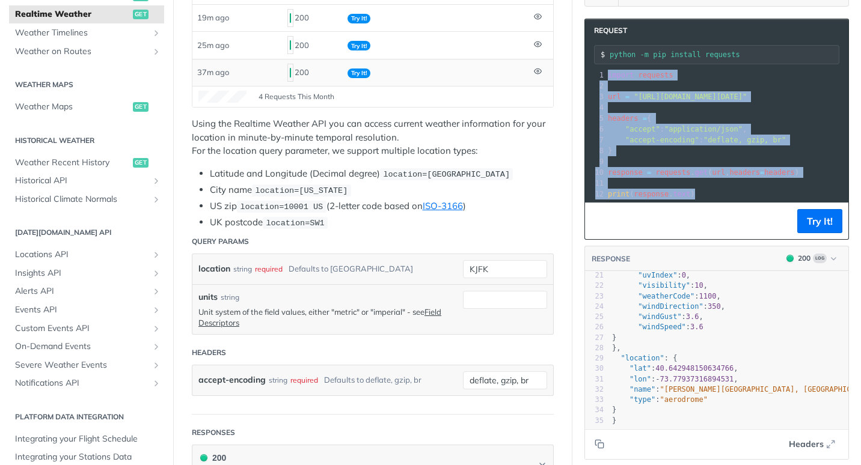
drag, startPoint x: 598, startPoint y: 78, endPoint x: 708, endPoint y: 201, distance: 164.7
click at [708, 201] on div "xxxxxxxxxx 12 6 10 6 20 9 12 1 import requests 2 ​ 3 url = "https://api.tomorro…" at bounding box center [716, 134] width 263 height 135
copy div "import requests 2 ​ 3 url = "https://api.tomorrow.io/v4/weather/realtime?locati…"
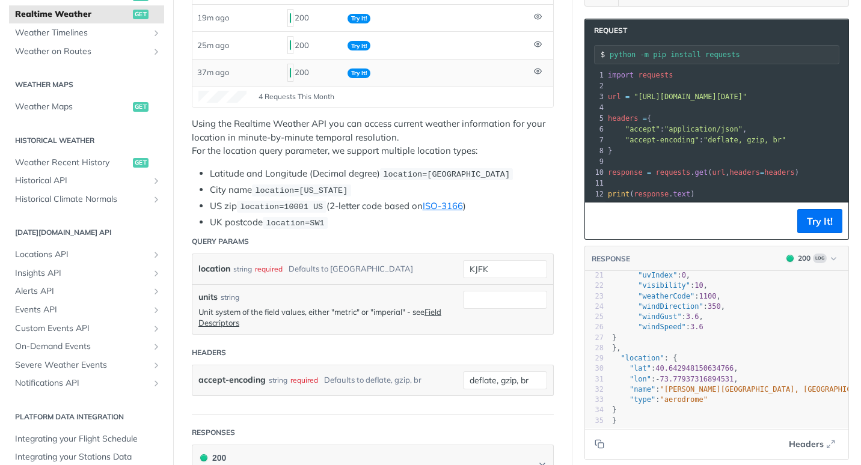
click at [782, 115] on pre "headers = {" at bounding box center [815, 118] width 421 height 11
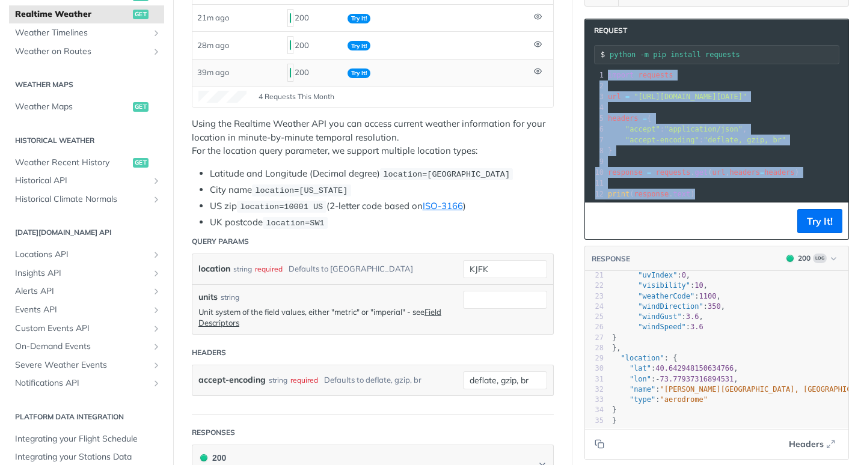
drag, startPoint x: 597, startPoint y: 73, endPoint x: 733, endPoint y: 207, distance: 191.3
click at [733, 202] on div "xxxxxxxxxx 12 6 10 6 20 9 12 1 import requests 2 ​ 3 url = "https://api.tomorro…" at bounding box center [716, 134] width 263 height 135
copy div "import requests 2 ​ 3 url = "https://api.tomorrow.io/v4/weather/realtime?locati…"
click at [791, 139] on pre ""accept-encoding" : "deflate, gzip, br"" at bounding box center [815, 140] width 421 height 11
drag, startPoint x: 679, startPoint y: 193, endPoint x: 589, endPoint y: 73, distance: 149.9
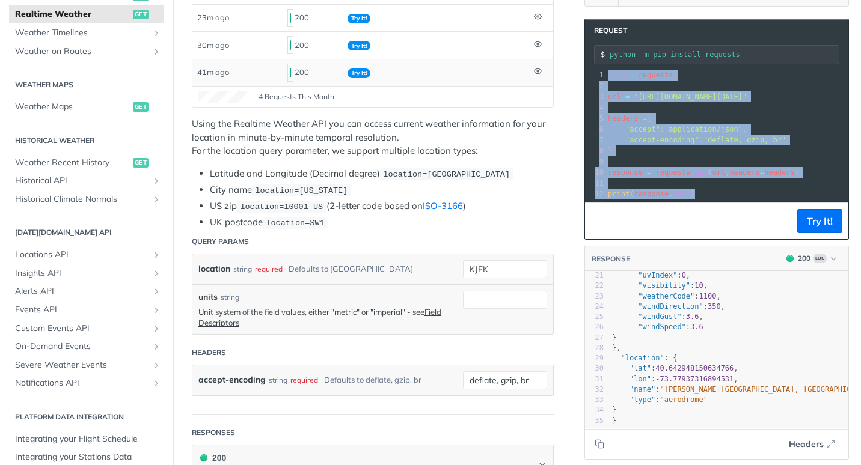
click at [605, 73] on div "1 import requests 2 ​ 3 url = "https://api.tomorrow.io/v4/weather/realtime?loca…" at bounding box center [815, 135] width 421 height 130
copy div "import requests 2 ​ 3 url = "https://api.tomorrow.io/v4/weather/realtime?locati…"
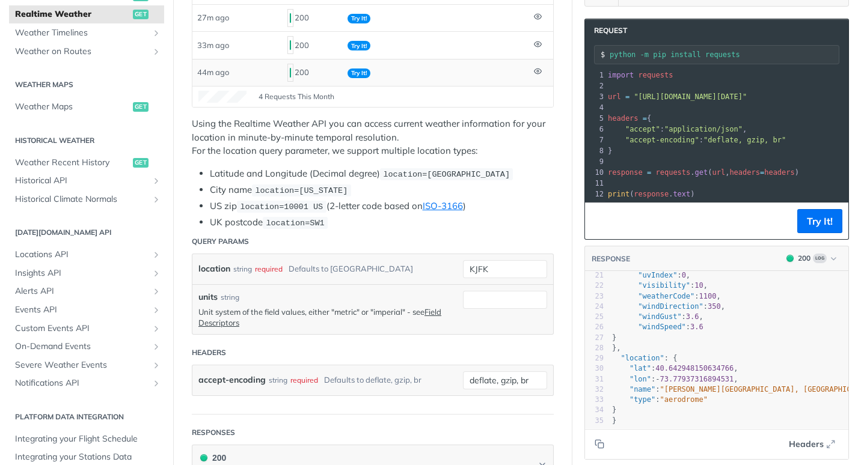
click at [361, 396] on form "Query Params location string required Defaults to toronto KJFK units string Uni…" at bounding box center [373, 322] width 362 height 185
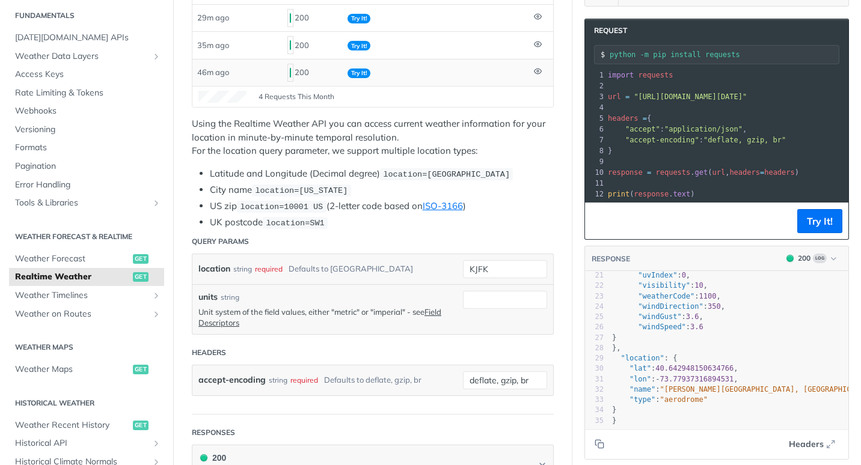
scroll to position [32, 0]
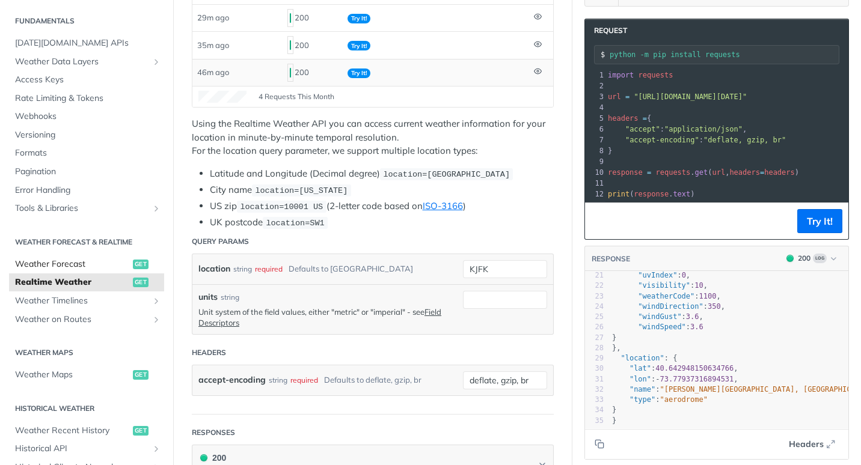
click at [91, 265] on span "Weather Forecast" at bounding box center [72, 264] width 115 height 12
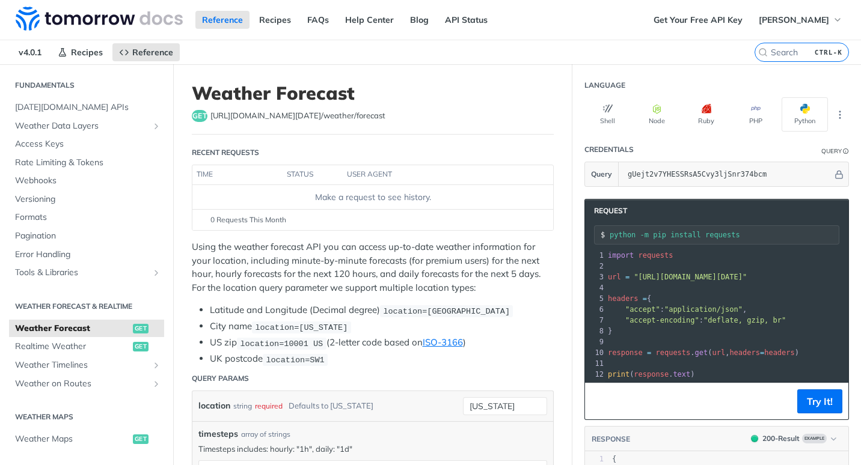
scroll to position [120, 0]
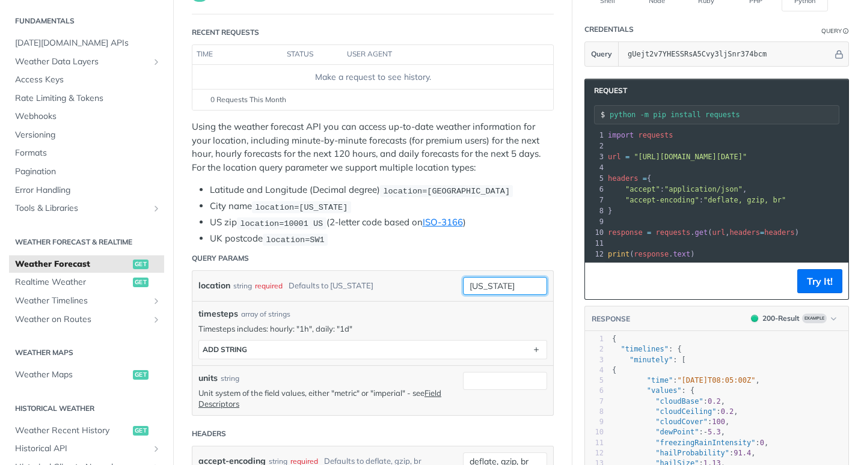
drag, startPoint x: 506, startPoint y: 282, endPoint x: 412, endPoint y: 283, distance: 93.2
click at [412, 283] on div "location string required Defaults to new york new york required type : string U…" at bounding box center [372, 286] width 361 height 30
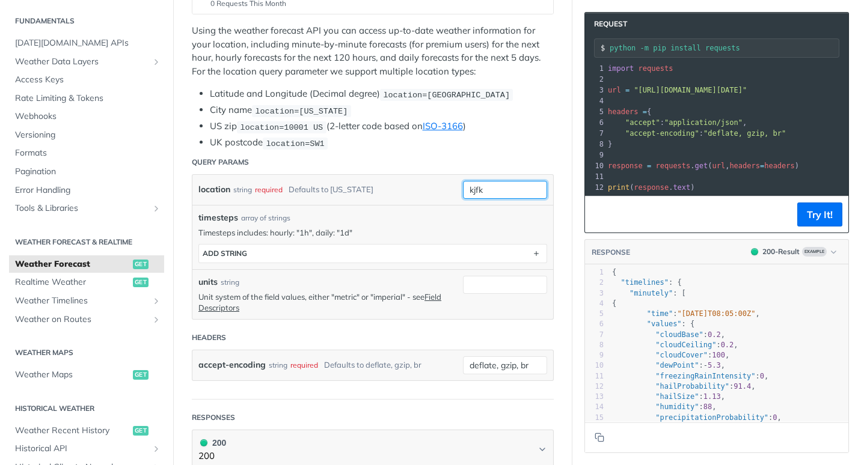
scroll to position [240, 0]
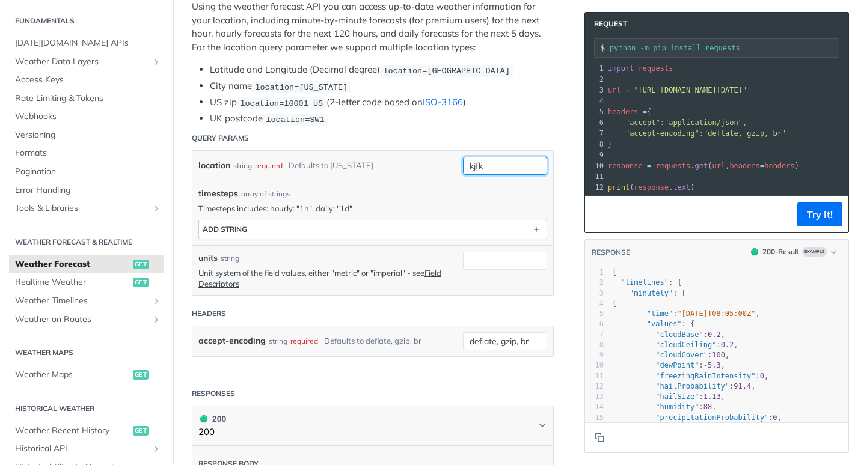
type input "kjfk"
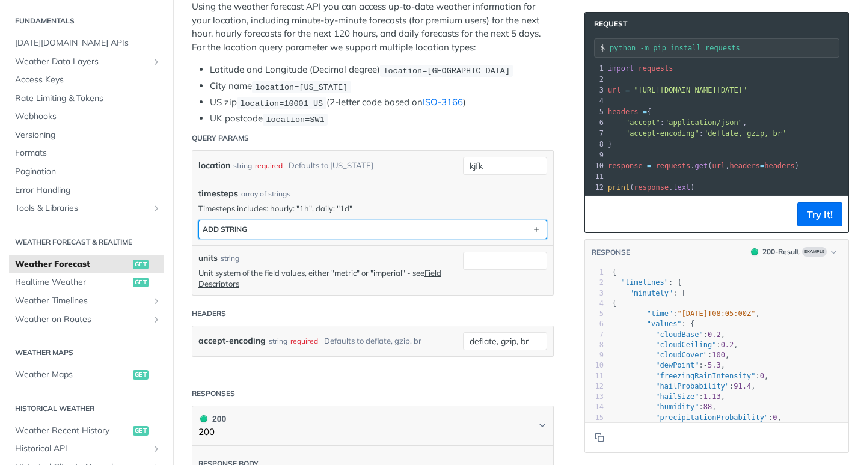
click at [408, 234] on button "ADD string" at bounding box center [372, 230] width 347 height 18
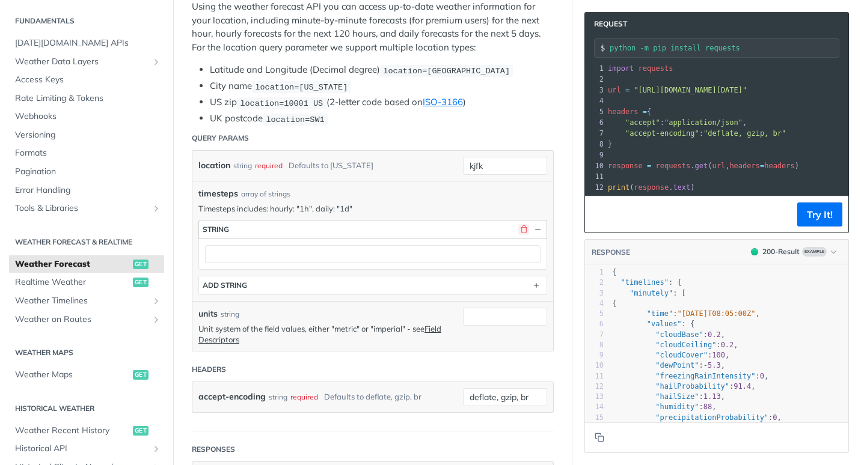
click at [518, 225] on button "button" at bounding box center [523, 229] width 11 height 11
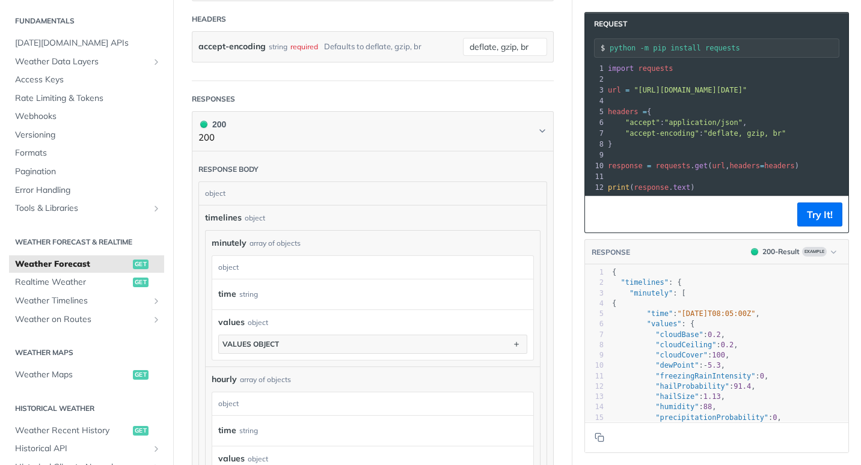
scroll to position [601, 0]
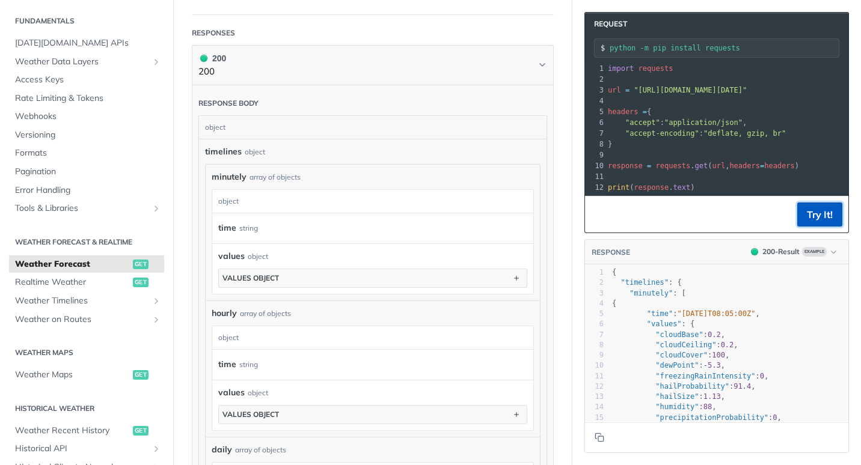
click at [823, 227] on button "Try It!" at bounding box center [819, 215] width 45 height 24
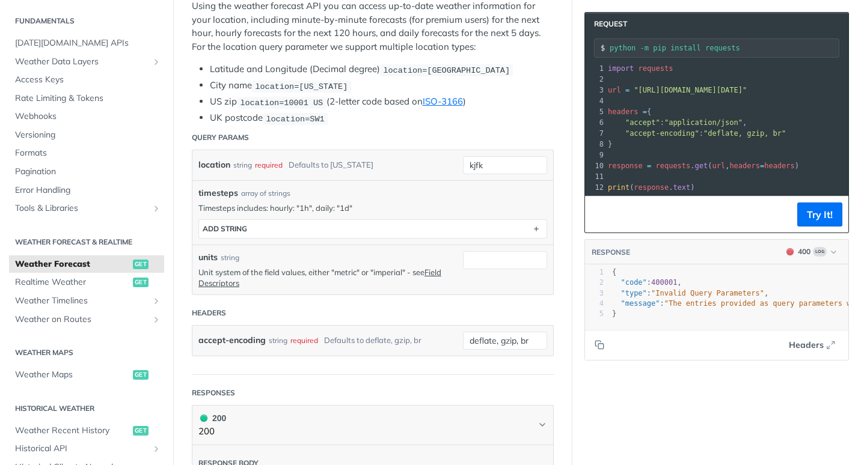
scroll to position [240, 0]
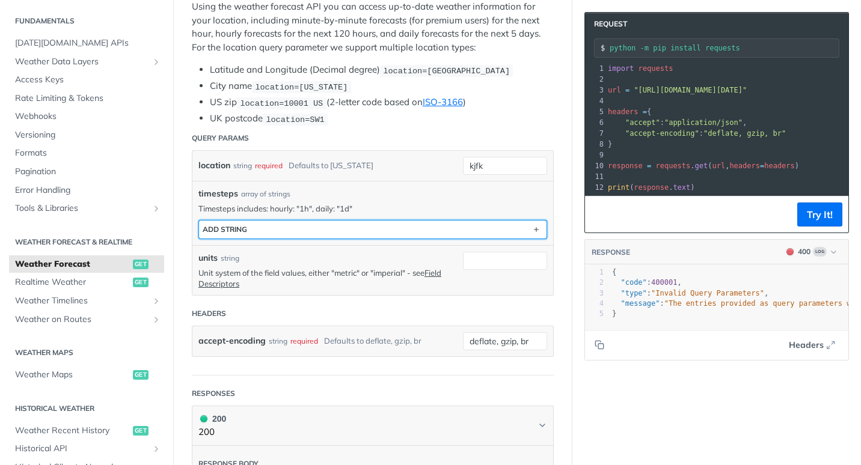
click at [250, 226] on button "ADD string" at bounding box center [372, 230] width 347 height 18
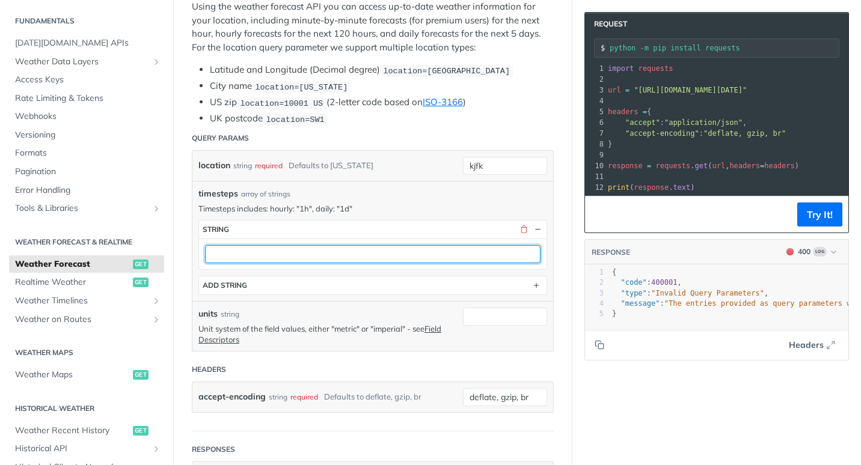
click at [241, 248] on input "text" at bounding box center [372, 254] width 335 height 18
type input "1d"
drag, startPoint x: 249, startPoint y: 248, endPoint x: 178, endPoint y: 248, distance: 71.5
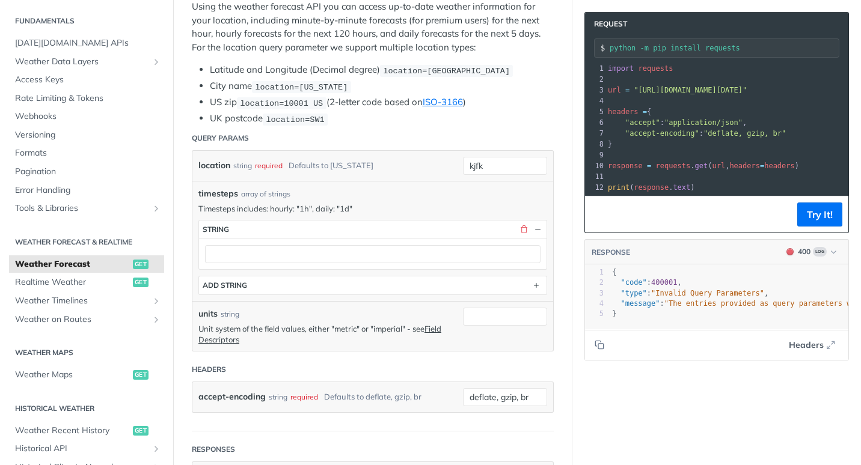
click at [346, 203] on p "Timesteps includes: hourly: "1h", daily: "1d"" at bounding box center [372, 208] width 349 height 11
drag, startPoint x: 354, startPoint y: 203, endPoint x: 316, endPoint y: 206, distance: 38.0
click at [316, 206] on p "Timesteps includes: hourly: "1h", daily: "1d"" at bounding box center [372, 208] width 349 height 11
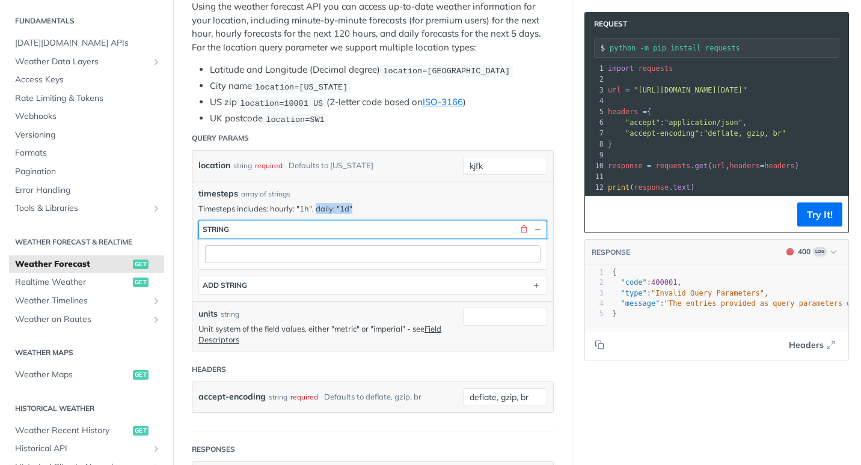
drag, startPoint x: 291, startPoint y: 240, endPoint x: 287, endPoint y: 246, distance: 6.9
click at [287, 246] on section "string" at bounding box center [372, 245] width 349 height 50
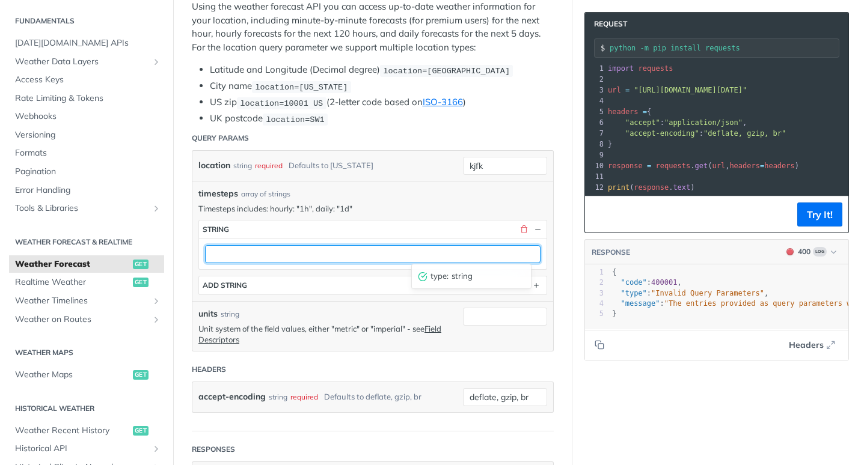
click at [282, 254] on input "text" at bounding box center [372, 254] width 335 height 18
paste input "daily: "1d""
type input "daily: "1d""
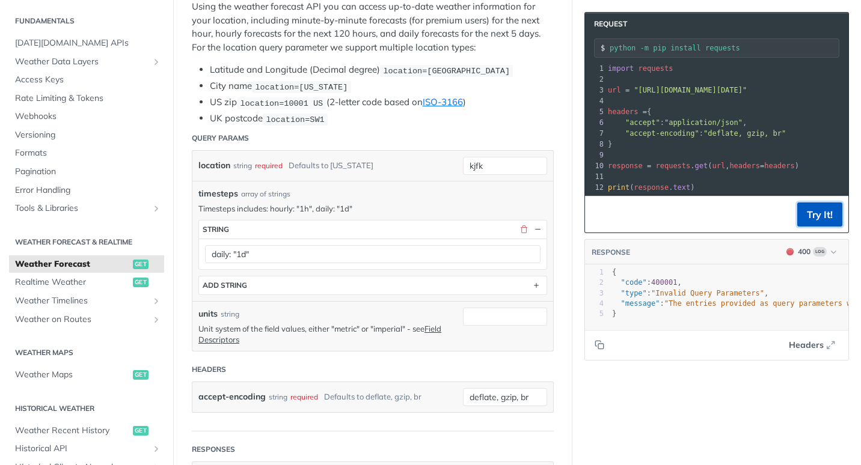
click at [797, 221] on button "Try It!" at bounding box center [819, 215] width 45 height 24
click at [518, 232] on button "button" at bounding box center [523, 229] width 11 height 11
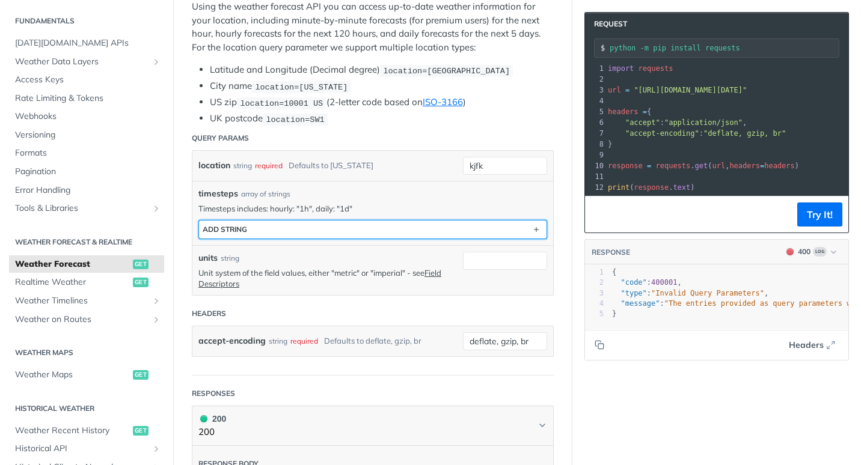
click at [504, 235] on button "ADD string" at bounding box center [372, 230] width 347 height 18
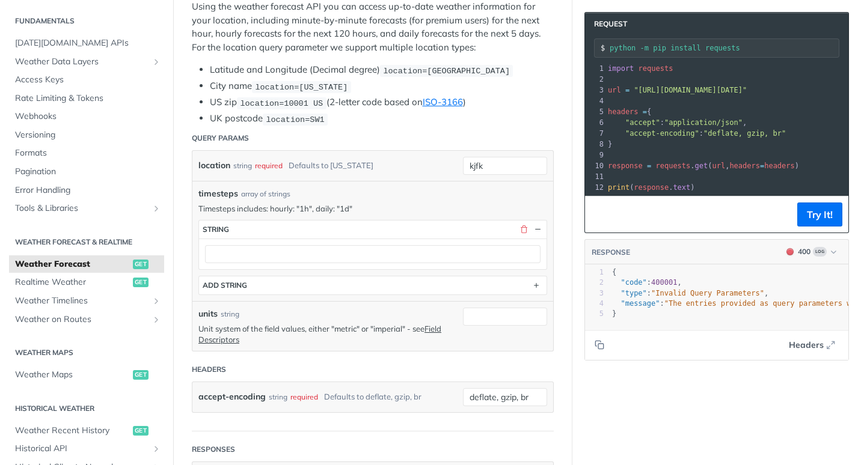
click at [290, 242] on div at bounding box center [372, 254] width 347 height 31
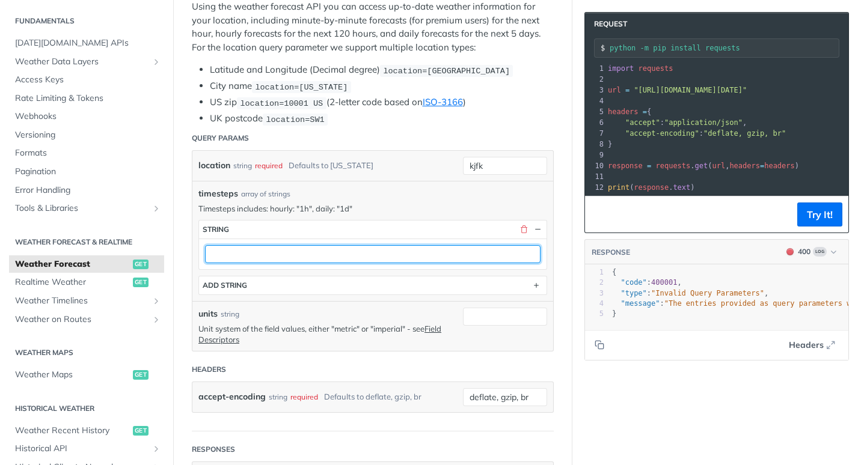
click at [282, 249] on input "text" at bounding box center [372, 254] width 335 height 18
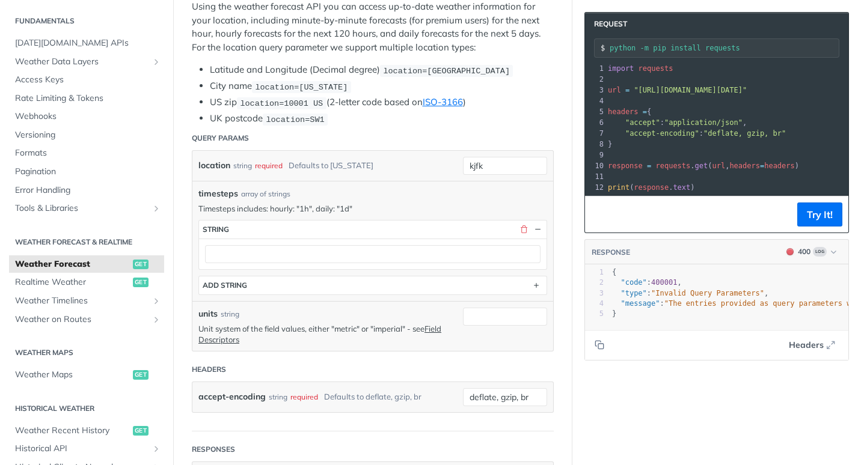
click at [298, 329] on p "Unit system of the field values, either "metric" or "imperial" - see Field Desc…" at bounding box center [327, 334] width 258 height 22
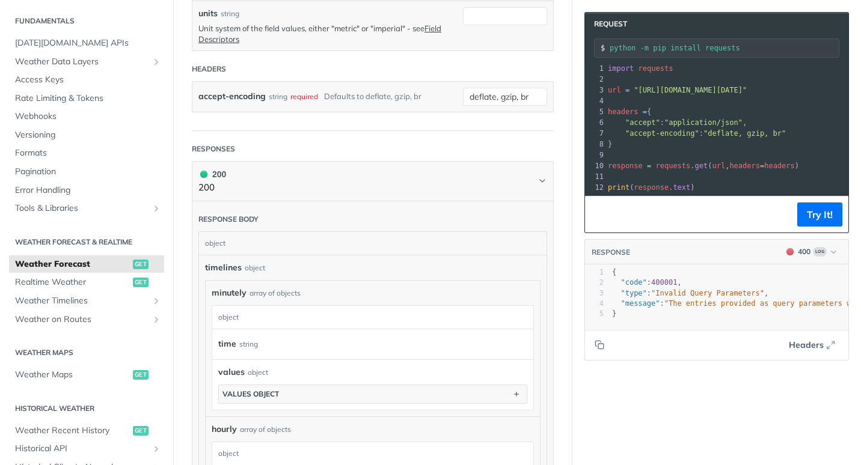
scroll to position [664, 0]
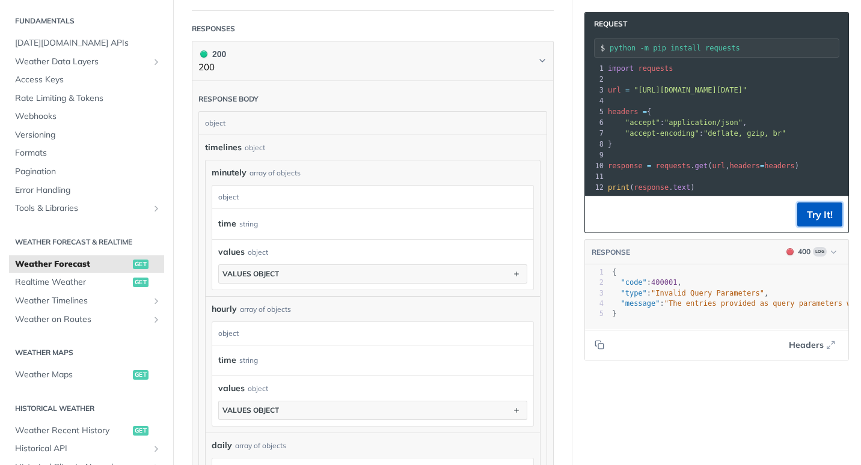
click at [821, 212] on button "Try It!" at bounding box center [819, 215] width 45 height 24
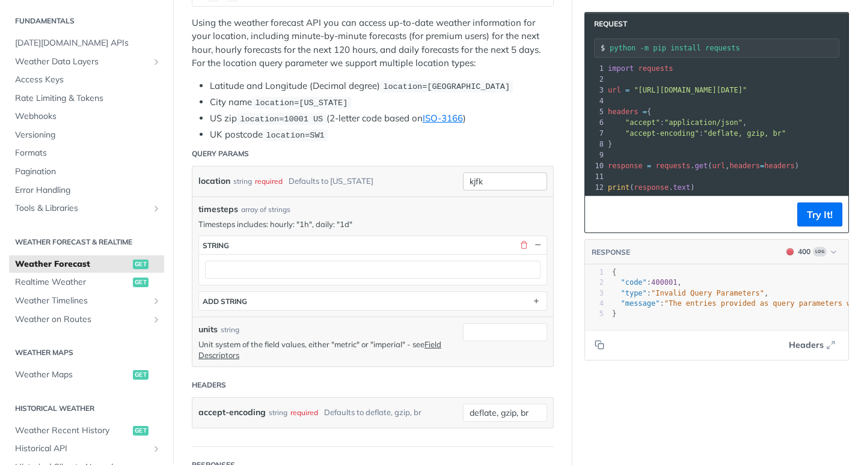
scroll to position [270, 0]
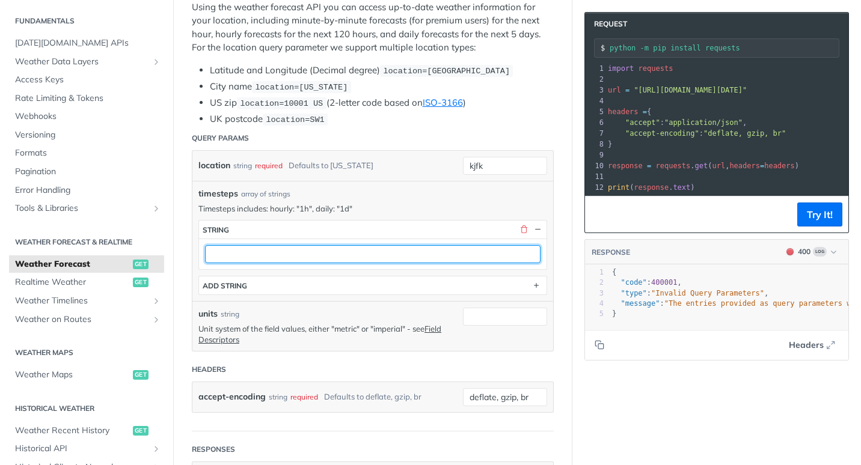
click at [314, 245] on input "text" at bounding box center [372, 254] width 335 height 18
type input ""1h""
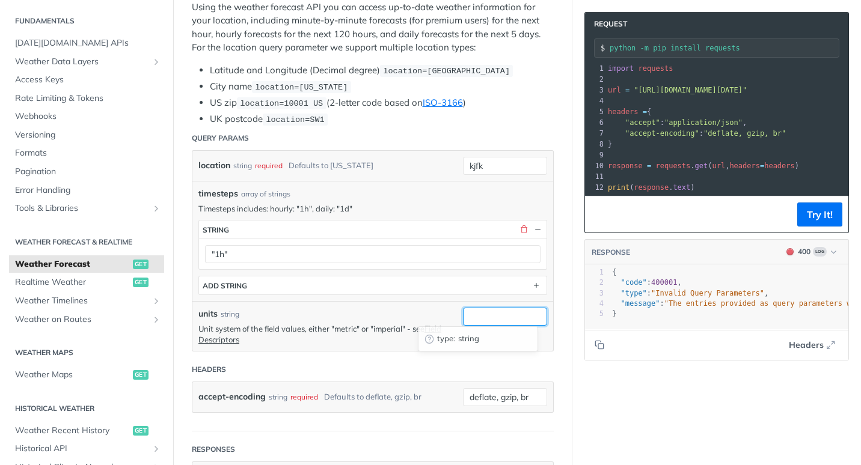
click at [483, 315] on input "units" at bounding box center [505, 317] width 84 height 18
type input ""imperial""
click at [797, 227] on button "Try It!" at bounding box center [819, 215] width 45 height 24
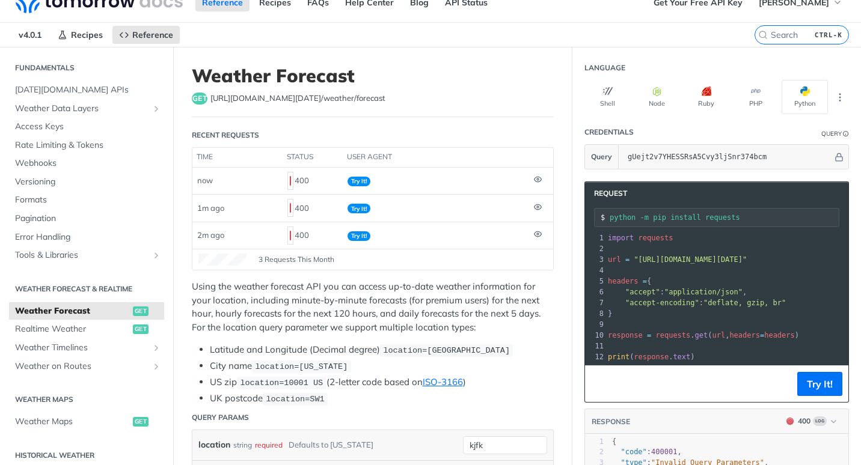
scroll to position [0, 0]
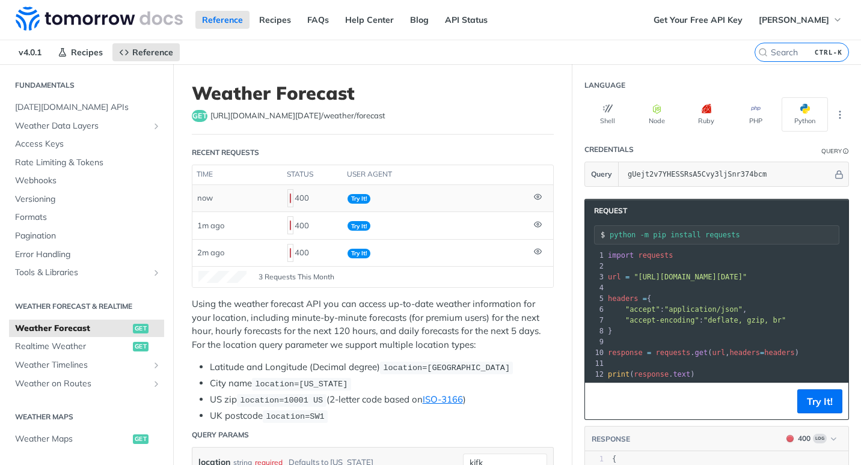
click at [360, 197] on span "Try It!" at bounding box center [358, 199] width 23 height 10
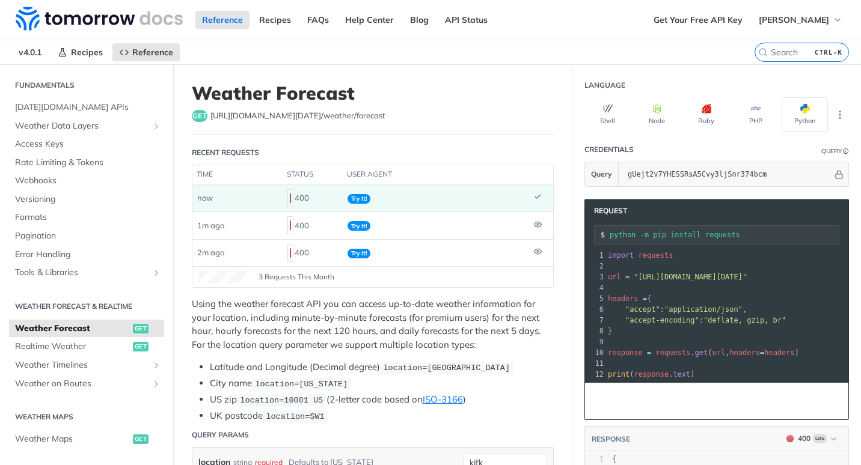
click at [534, 201] on td at bounding box center [541, 198] width 24 height 26
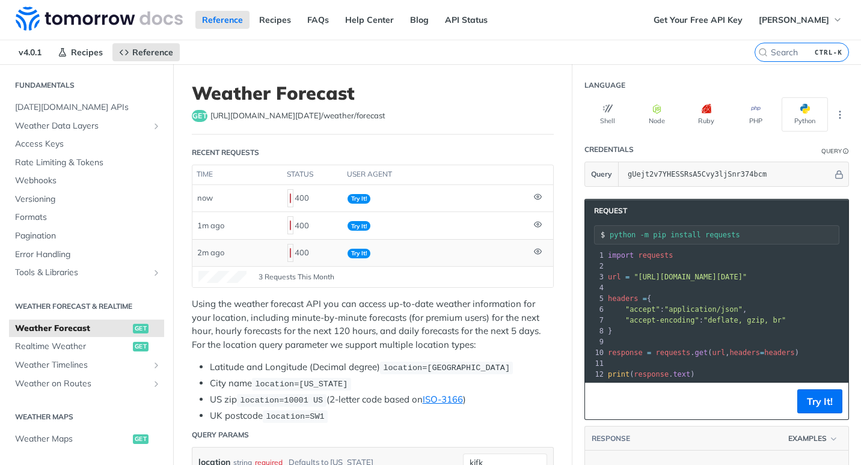
click at [219, 250] on span "2m ago" at bounding box center [210, 253] width 27 height 10
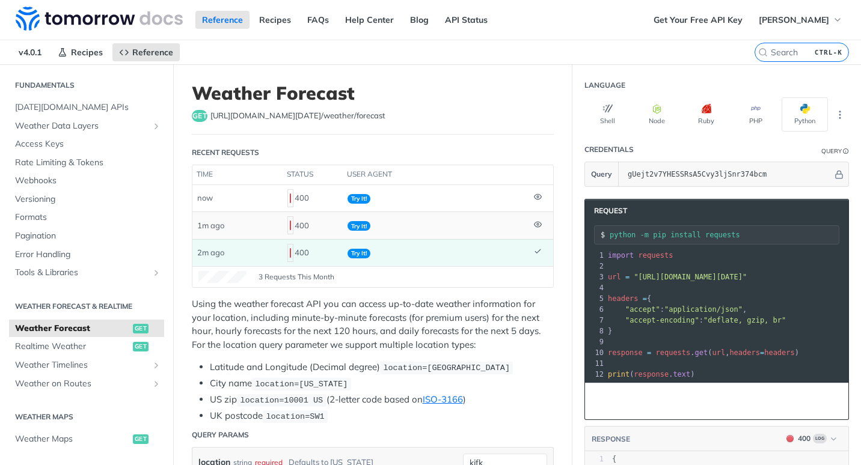
click at [227, 228] on td "1m ago" at bounding box center [237, 225] width 90 height 27
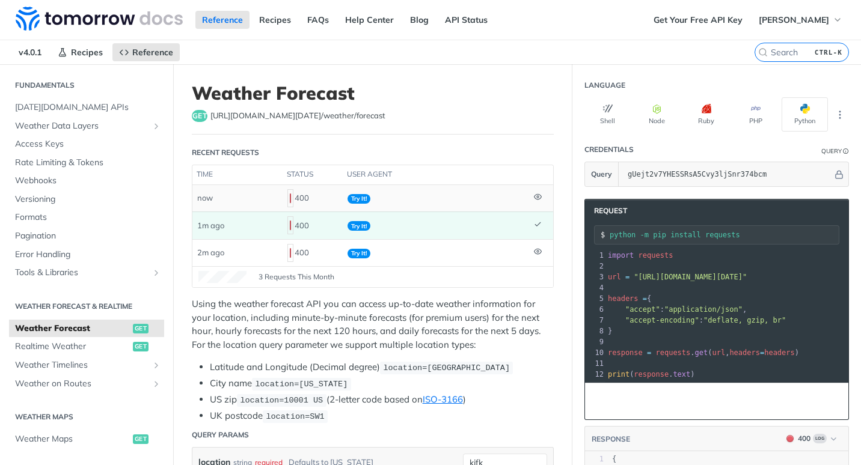
click at [237, 205] on td "now" at bounding box center [237, 198] width 90 height 26
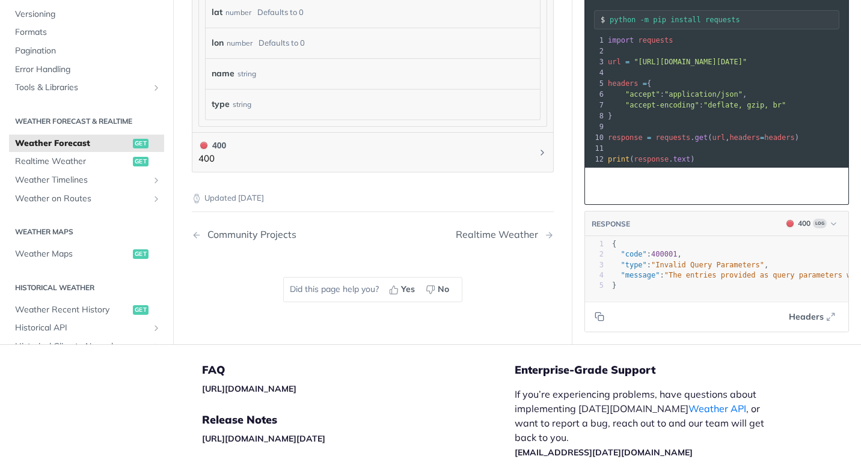
scroll to position [1323, 0]
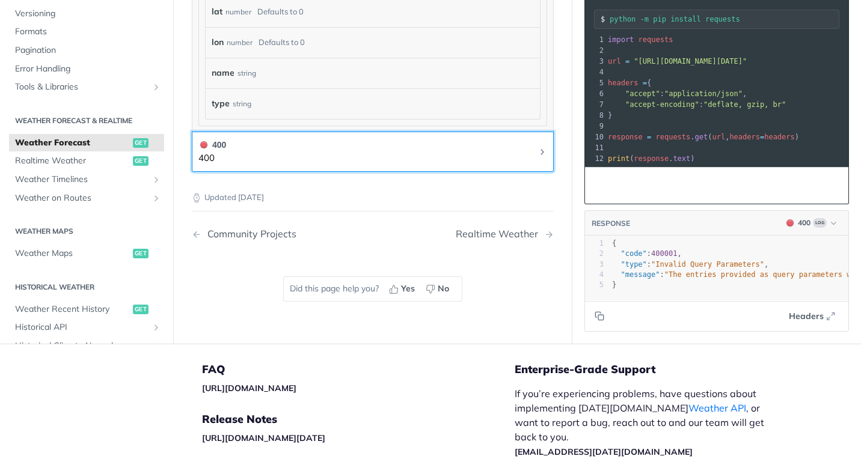
click at [537, 153] on icon "Chevron" at bounding box center [542, 152] width 10 height 10
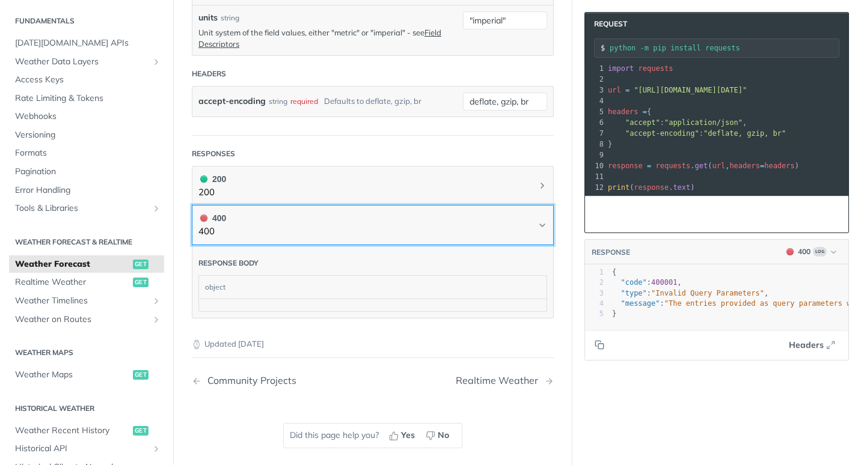
scroll to position [593, 0]
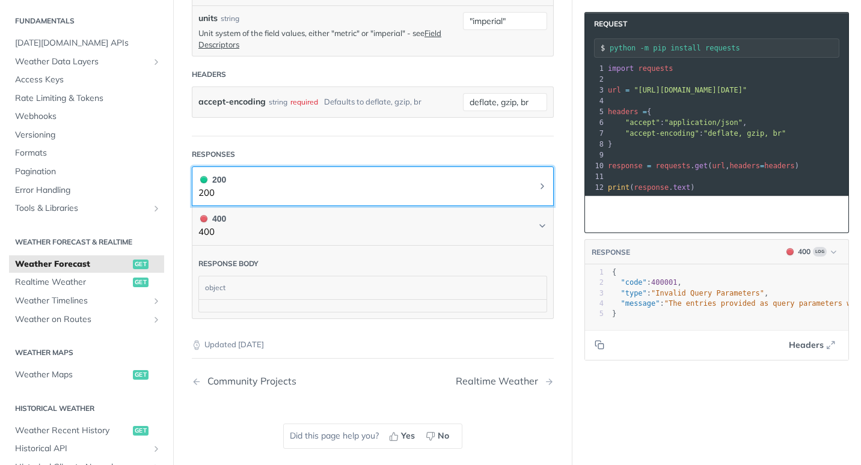
click at [468, 185] on button "200 200" at bounding box center [372, 186] width 349 height 27
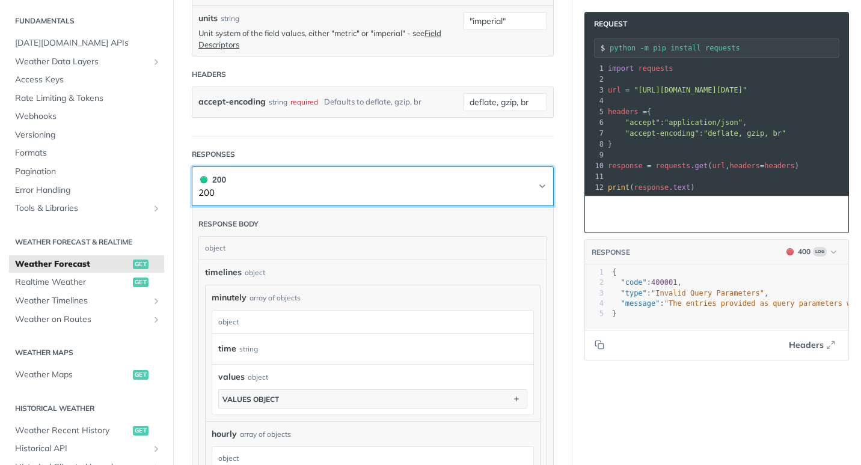
click at [466, 188] on button "200 200" at bounding box center [372, 186] width 349 height 27
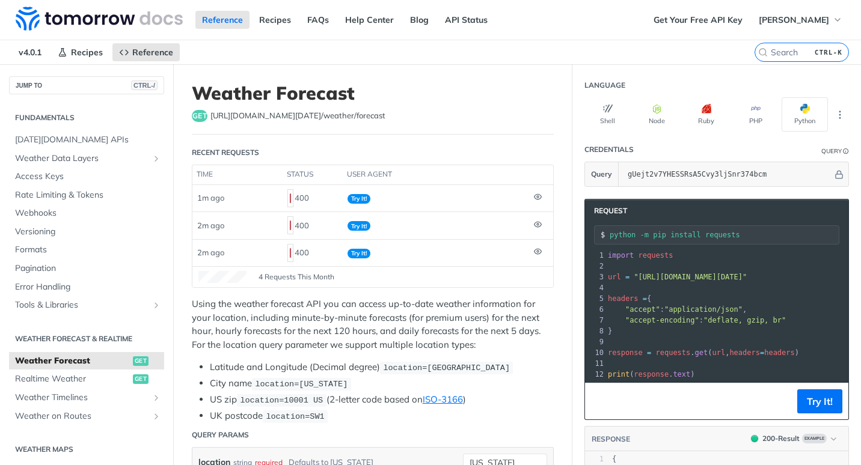
scroll to position [120, 0]
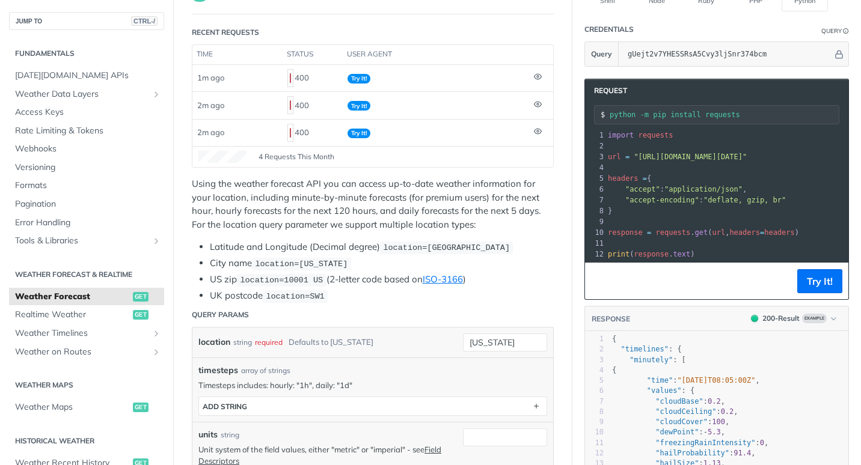
click at [91, 292] on span "Weather Forecast" at bounding box center [72, 297] width 115 height 12
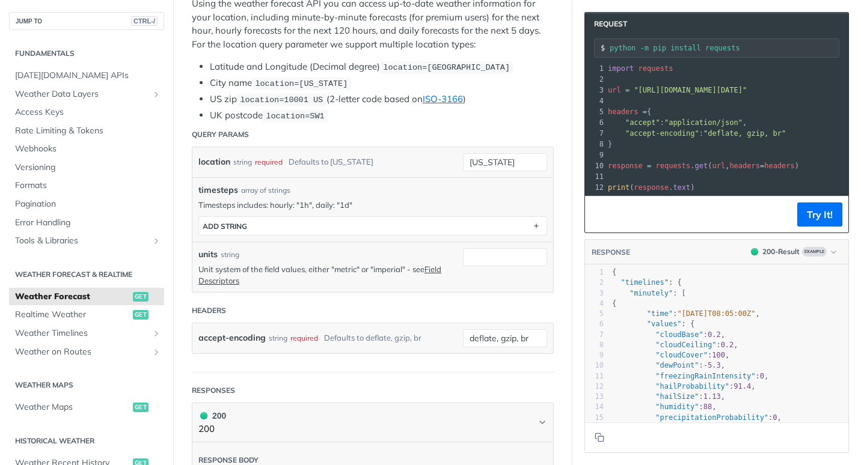
scroll to position [180, 0]
click at [51, 333] on span "Weather Timelines" at bounding box center [81, 334] width 133 height 12
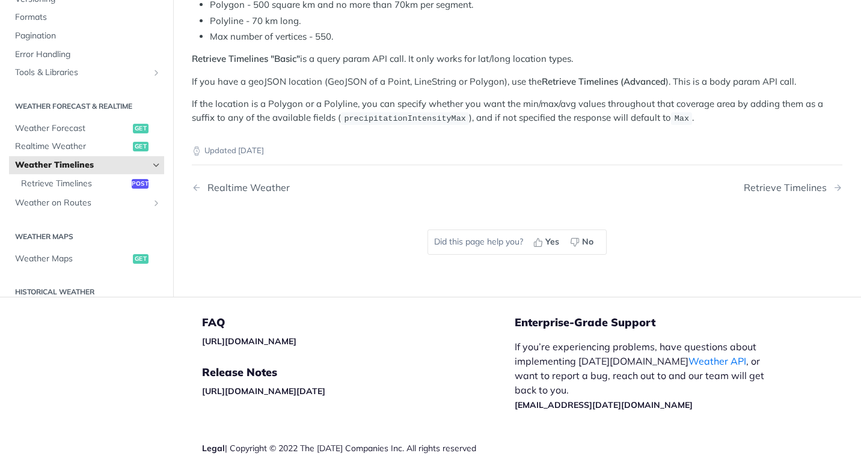
scroll to position [240, 0]
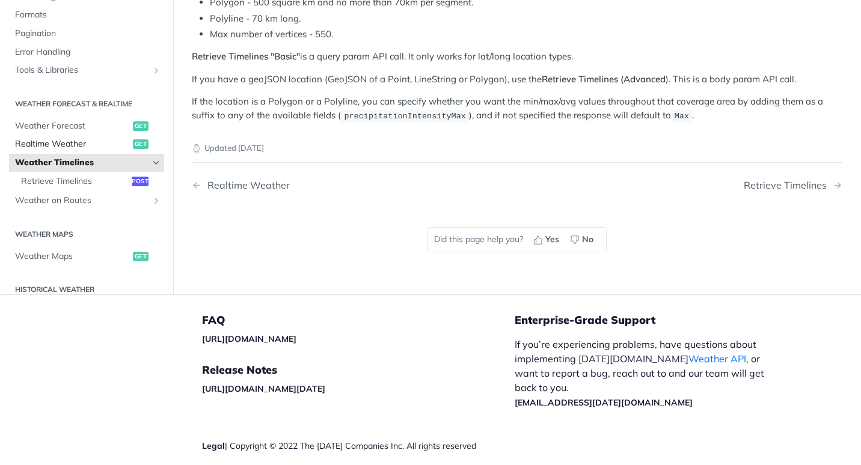
click at [85, 140] on span "Realtime Weather" at bounding box center [72, 144] width 115 height 12
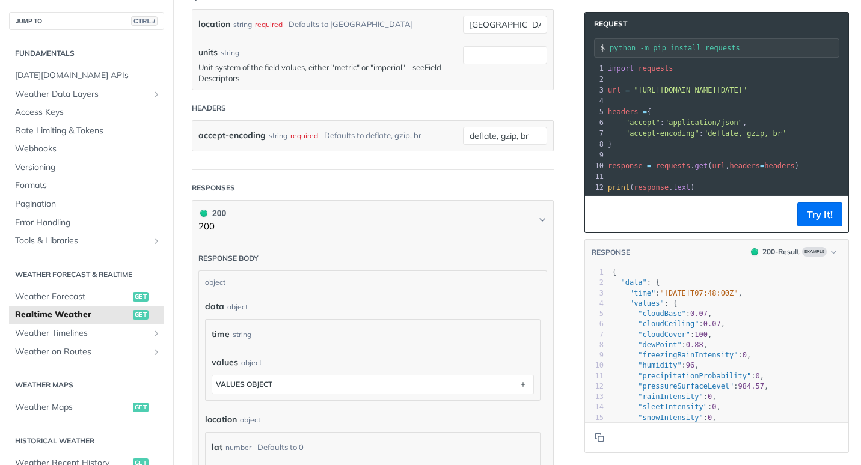
scroll to position [541, 0]
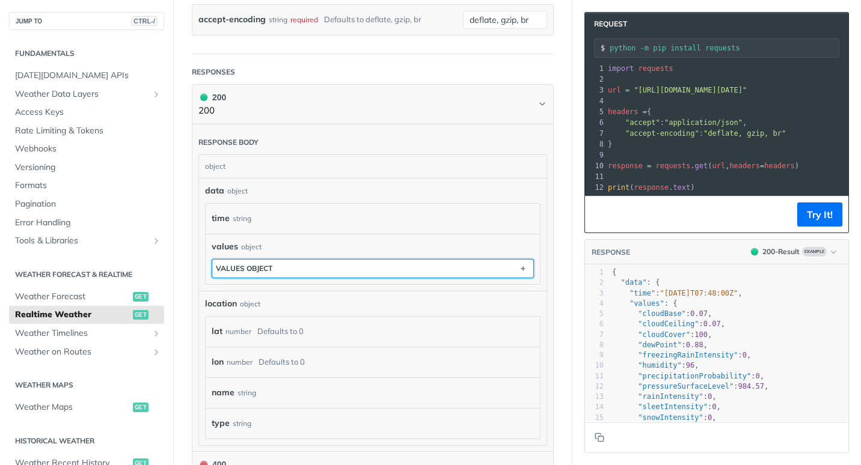
click at [313, 263] on button "values object" at bounding box center [372, 269] width 321 height 18
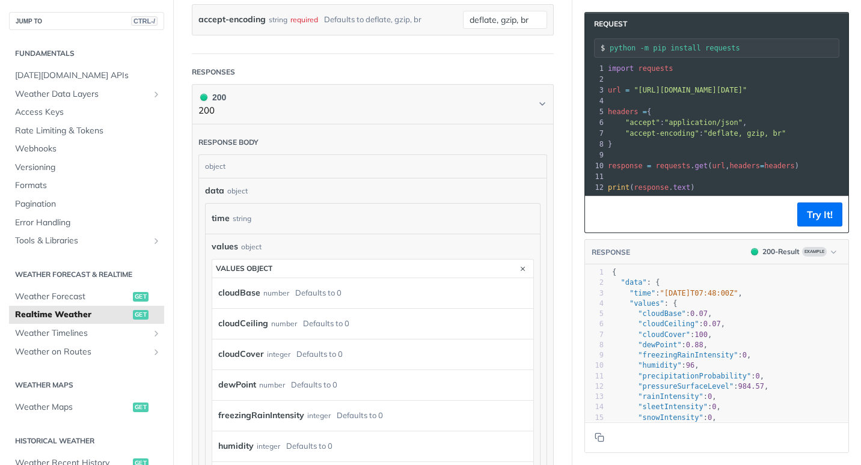
click at [298, 319] on div "cloudCeiling number Defaults to 0" at bounding box center [369, 324] width 303 height 18
click at [323, 244] on div "values object" at bounding box center [373, 246] width 322 height 13
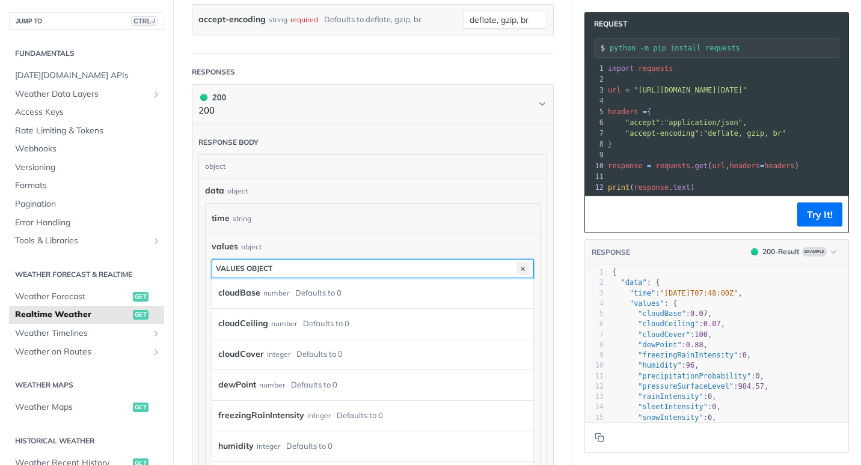
click at [516, 271] on icon "button" at bounding box center [522, 268] width 13 height 13
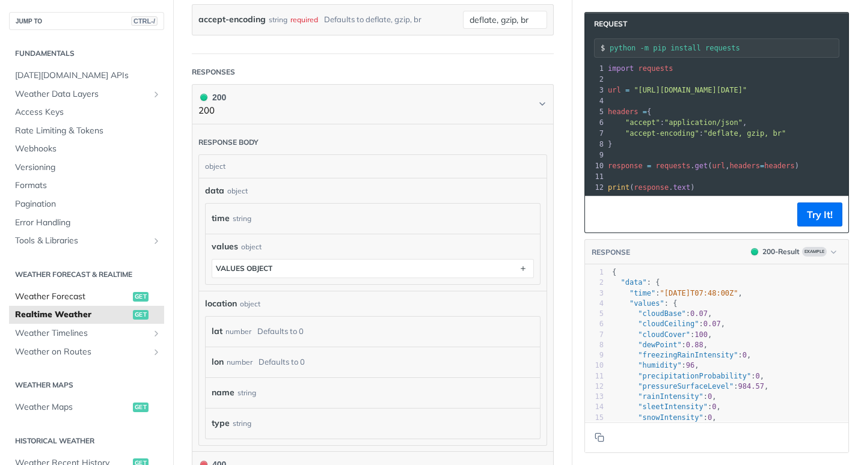
click at [58, 295] on span "Weather Forecast" at bounding box center [72, 297] width 115 height 12
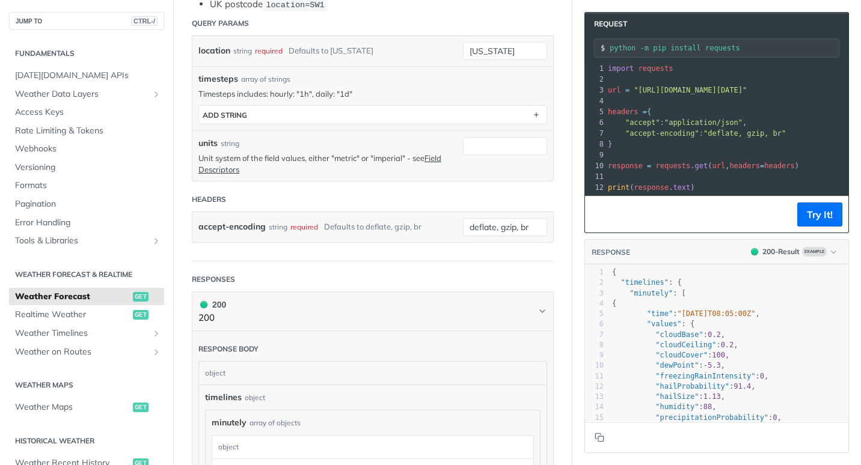
scroll to position [421, 0]
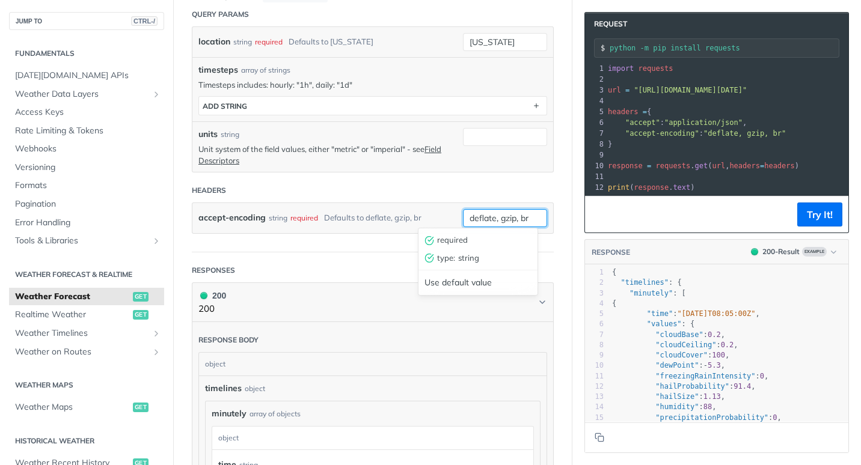
click at [534, 222] on input "deflate, gzip, br" at bounding box center [505, 218] width 84 height 18
click at [255, 265] on header "Responses" at bounding box center [373, 270] width 362 height 24
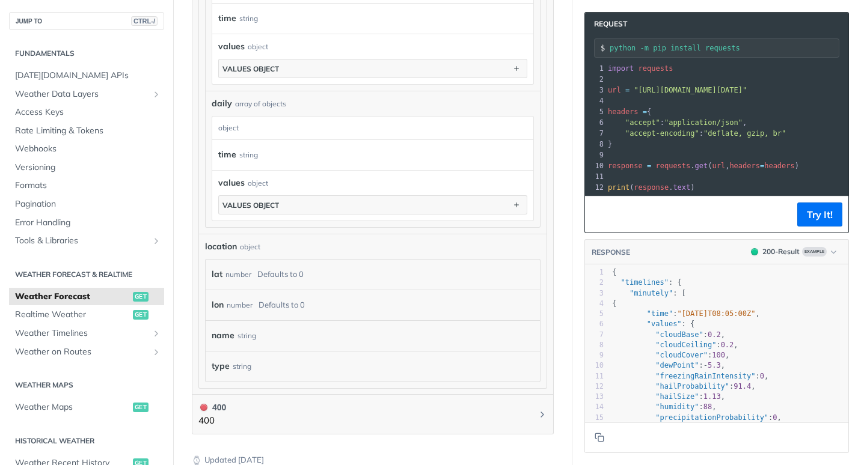
scroll to position [1022, 0]
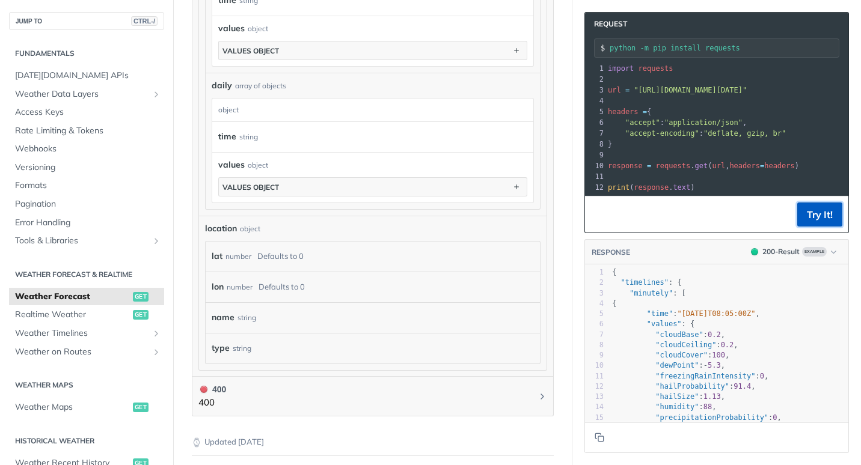
click at [809, 220] on button "Try It!" at bounding box center [819, 215] width 45 height 24
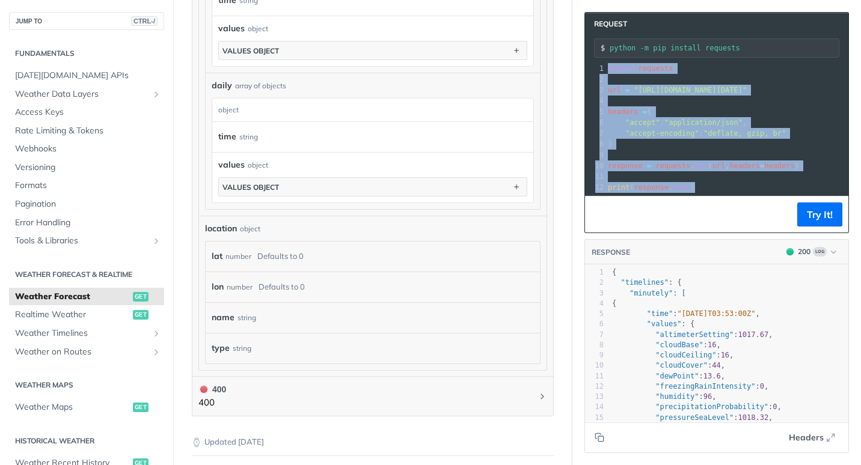
drag, startPoint x: 598, startPoint y: 67, endPoint x: 689, endPoint y: 202, distance: 162.7
click at [689, 195] on div "xxxxxxxxxx 12 1 import requests 2 ​ 3 url = "[URL][DOMAIN_NAME][DATE]" 4 ​ 5 he…" at bounding box center [716, 128] width 263 height 135
copy div "import requests 2 ​ 3 url = "[URL][DOMAIN_NAME][DATE]" 4 ​ 5 headers = { 6 "acc…"
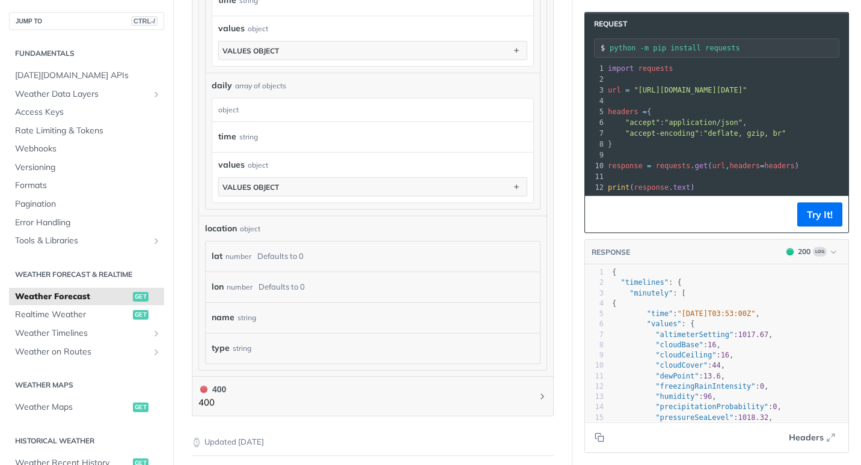
click at [649, 265] on header "RESPONSE 200 Log" at bounding box center [716, 252] width 263 height 25
click at [680, 224] on footer "Try It!" at bounding box center [716, 214] width 263 height 37
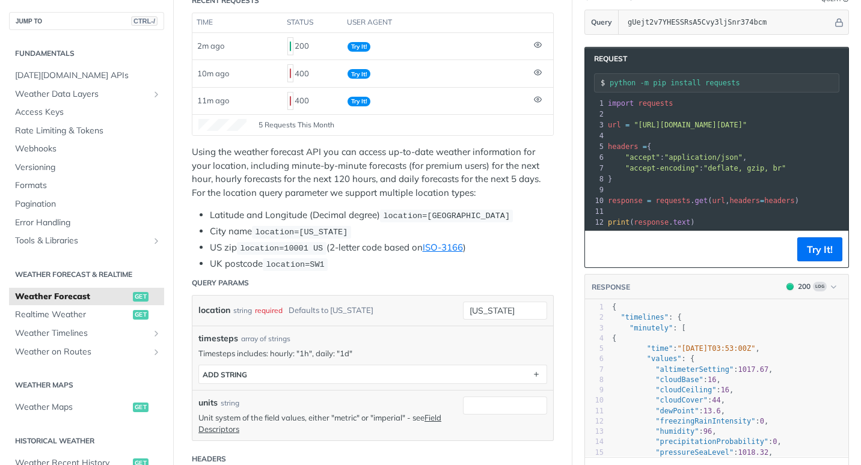
scroll to position [120, 0]
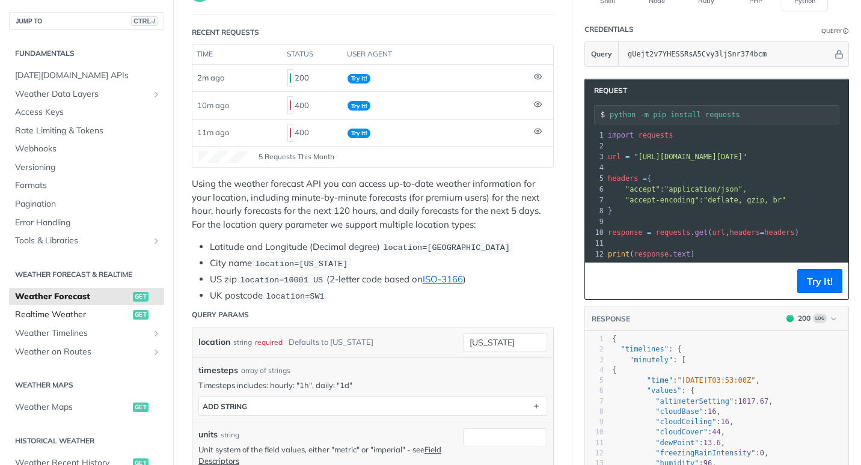
click at [78, 313] on span "Realtime Weather" at bounding box center [72, 315] width 115 height 12
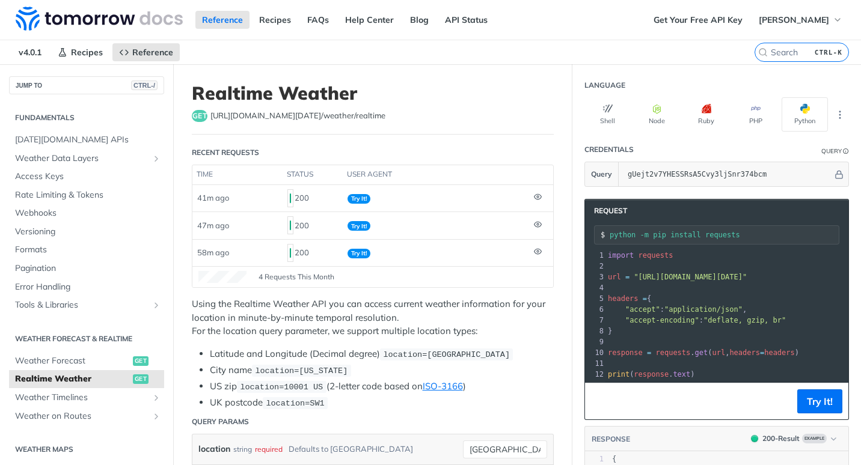
drag, startPoint x: 596, startPoint y: 254, endPoint x: 679, endPoint y: 327, distance: 110.7
click at [679, 327] on div "1 import requests 2 ​ 3 url = "[URL][DOMAIN_NAME][DATE]" 4 ​ 5 headers = { 6 "a…" at bounding box center [821, 315] width 433 height 130
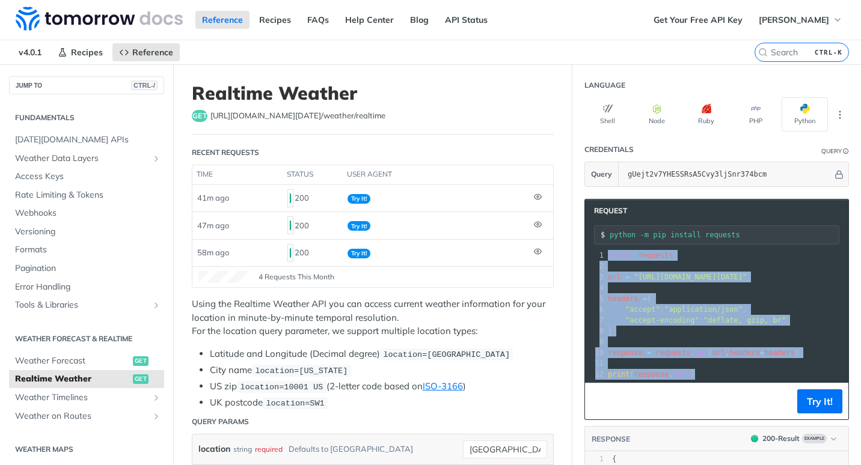
drag, startPoint x: 599, startPoint y: 256, endPoint x: 704, endPoint y: 387, distance: 167.6
click at [704, 382] on div "xxxxxxxxxx 12 1 import requests 2 ​ 3 url = "[URL][DOMAIN_NAME][DATE]" 4 ​ 5 he…" at bounding box center [716, 315] width 263 height 135
copy div "import requests 2 ​ 3 url = "[URL][DOMAIN_NAME][DATE]" 4 ​ 5 headers = { 6 "acc…"
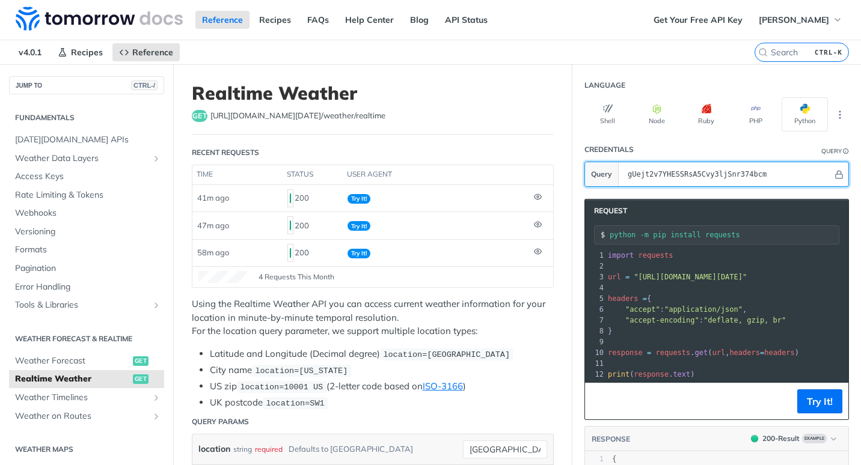
click at [630, 181] on input "gUejt2v7YHESSRsA5Cvy3ljSnr374bcm" at bounding box center [727, 174] width 211 height 24
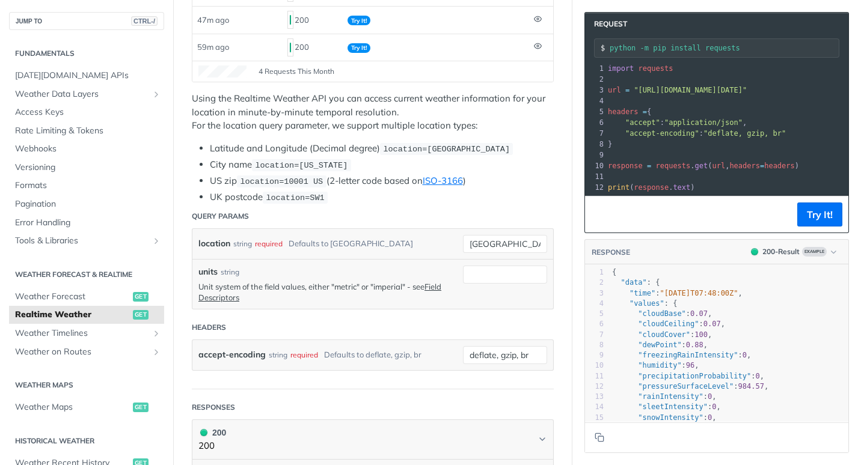
scroll to position [301, 0]
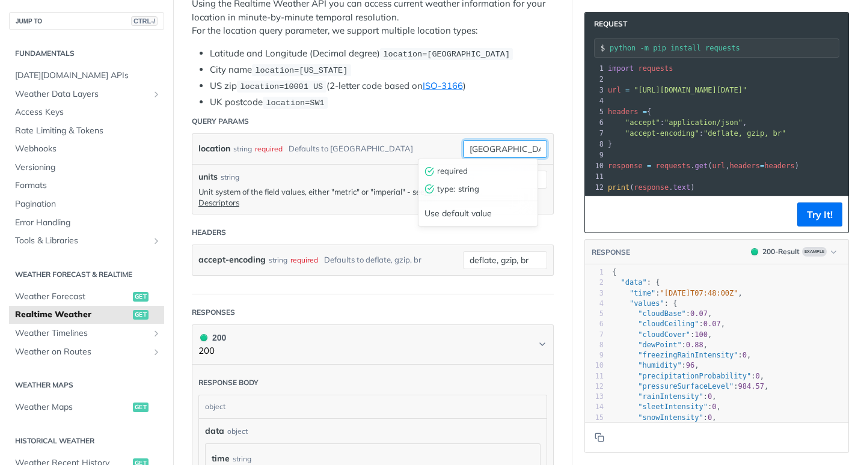
drag, startPoint x: 489, startPoint y: 145, endPoint x: 405, endPoint y: 142, distance: 84.8
click at [393, 146] on div "location string required Defaults to [GEOGRAPHIC_DATA] [GEOGRAPHIC_DATA] requir…" at bounding box center [372, 149] width 361 height 30
type input "kbos"
drag, startPoint x: 601, startPoint y: 69, endPoint x: 593, endPoint y: 68, distance: 8.4
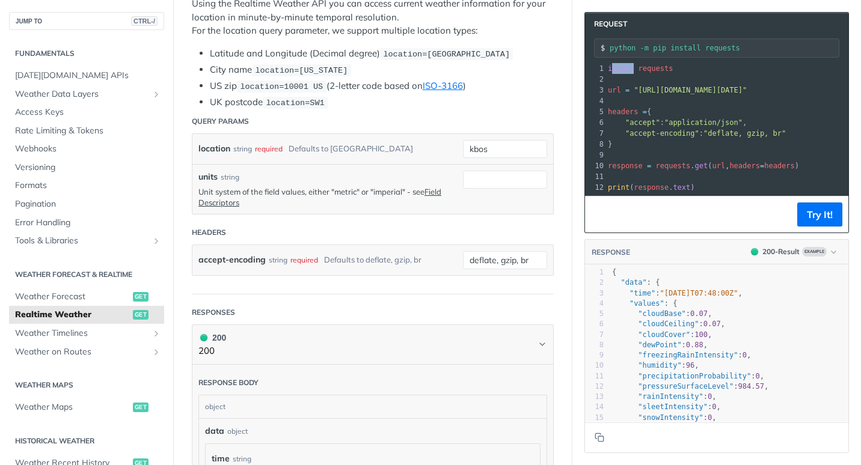
click at [615, 69] on span "import" at bounding box center [621, 68] width 26 height 8
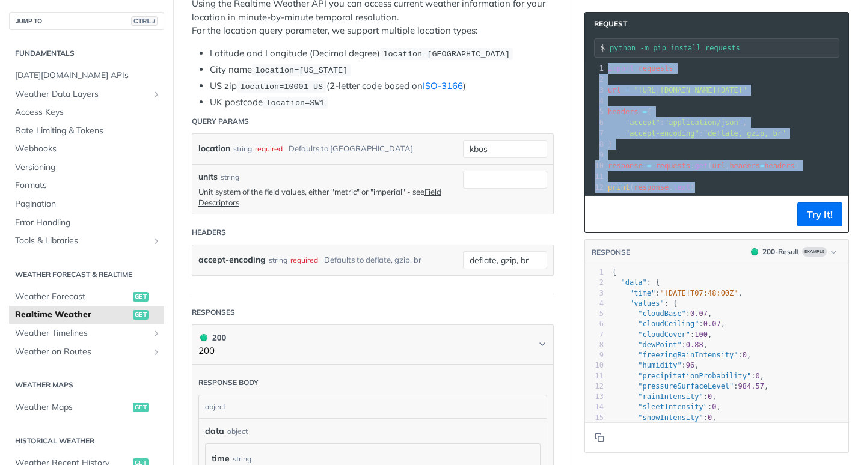
drag, startPoint x: 598, startPoint y: 67, endPoint x: 744, endPoint y: 192, distance: 192.7
click at [744, 192] on div "1 import requests 2 ​ 3 url = "[URL][DOMAIN_NAME][DATE]" 4 ​ 5 headers = { 6 "a…" at bounding box center [815, 128] width 421 height 130
copy div "import requests 2 ​ 3 url = "[URL][DOMAIN_NAME][DATE]" 4 ​ 5 headers = { 6 "acc…"
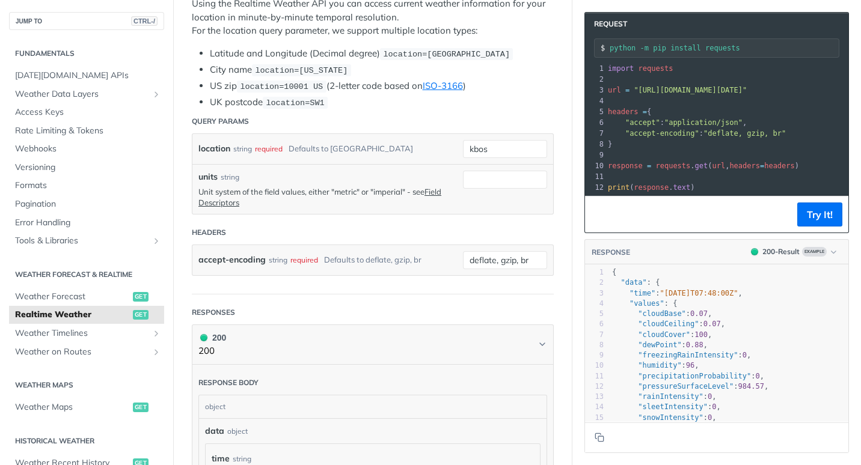
click at [682, 222] on footer "Try It!" at bounding box center [716, 214] width 263 height 37
click at [58, 294] on span "Weather Forecast" at bounding box center [72, 297] width 115 height 12
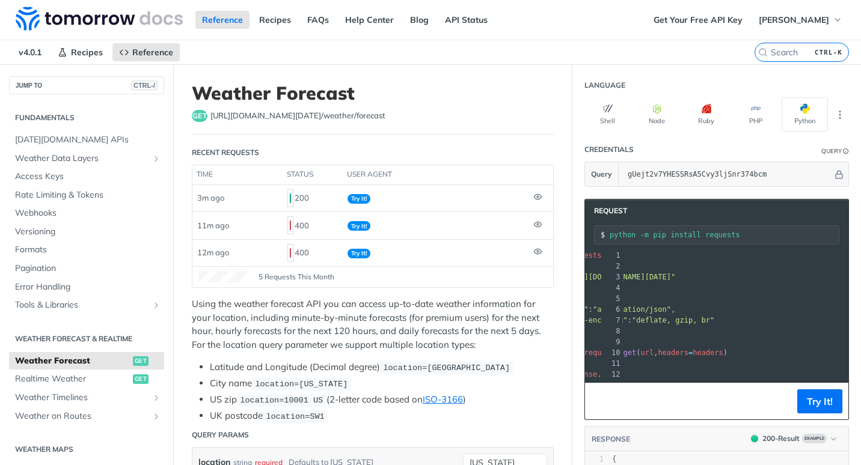
scroll to position [0, 108]
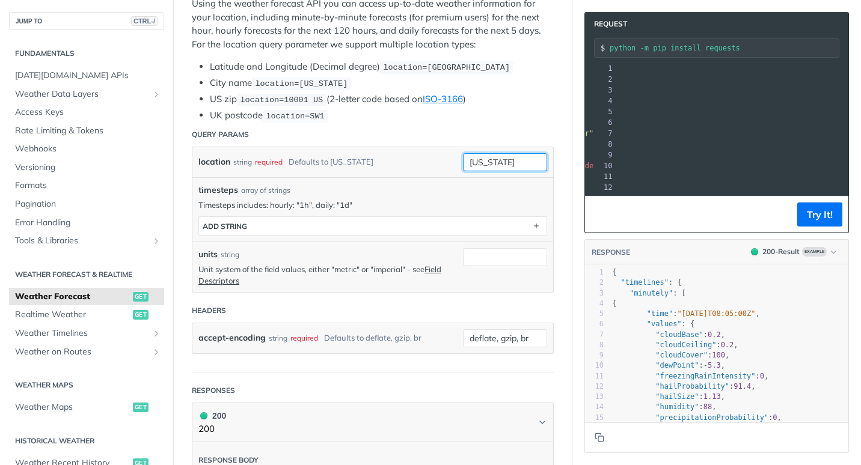
drag, startPoint x: 497, startPoint y: 161, endPoint x: 435, endPoint y: 161, distance: 61.9
click at [435, 161] on div "location string required Defaults to [US_STATE] [US_STATE]" at bounding box center [372, 162] width 361 height 30
type input "kbos"
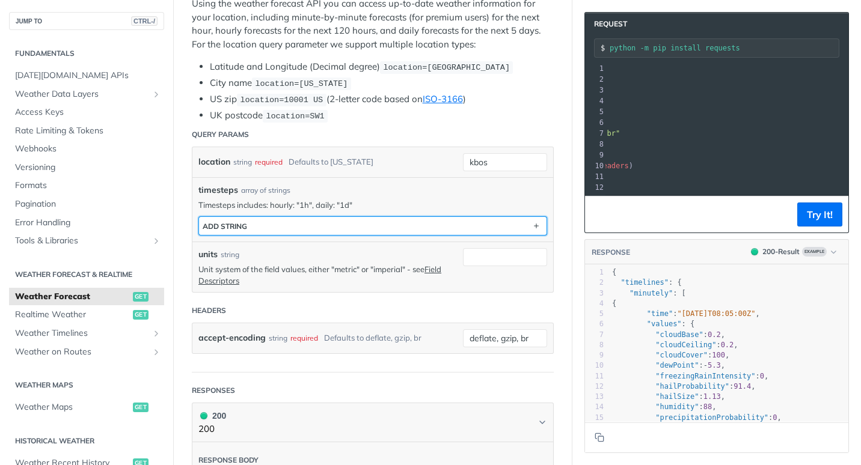
click at [237, 222] on div "ADD string" at bounding box center [225, 226] width 44 height 9
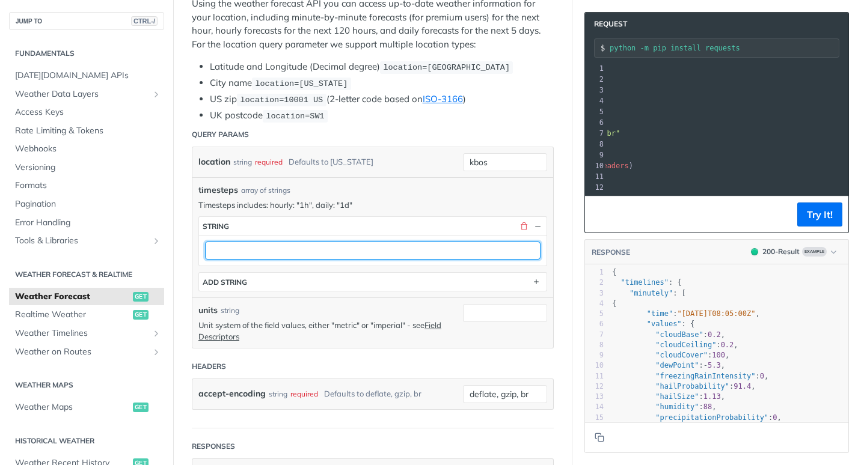
click at [242, 257] on input "text" at bounding box center [372, 251] width 335 height 18
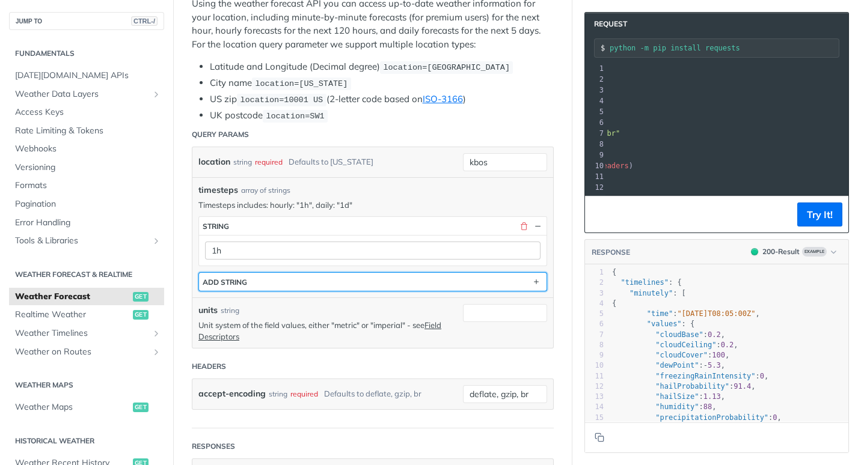
drag, startPoint x: 251, startPoint y: 281, endPoint x: 415, endPoint y: 255, distance: 166.2
click at [415, 255] on div "timesteps string 1h ADD string" at bounding box center [372, 253] width 349 height 75
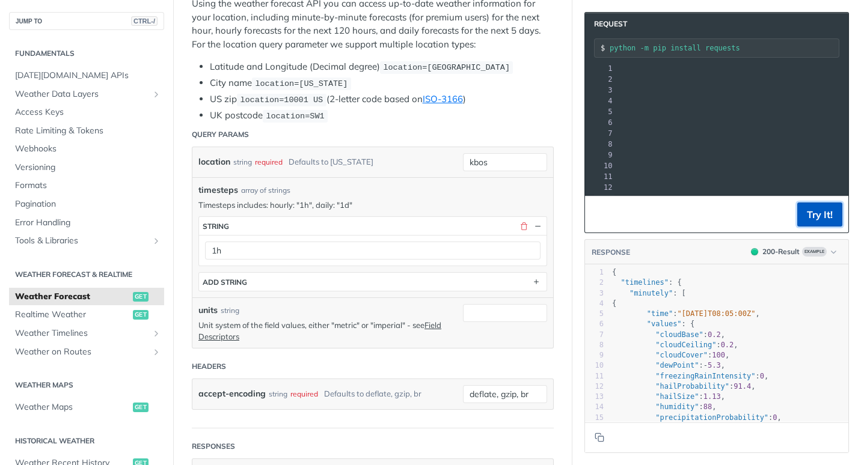
click at [819, 217] on button "Try It!" at bounding box center [819, 215] width 45 height 24
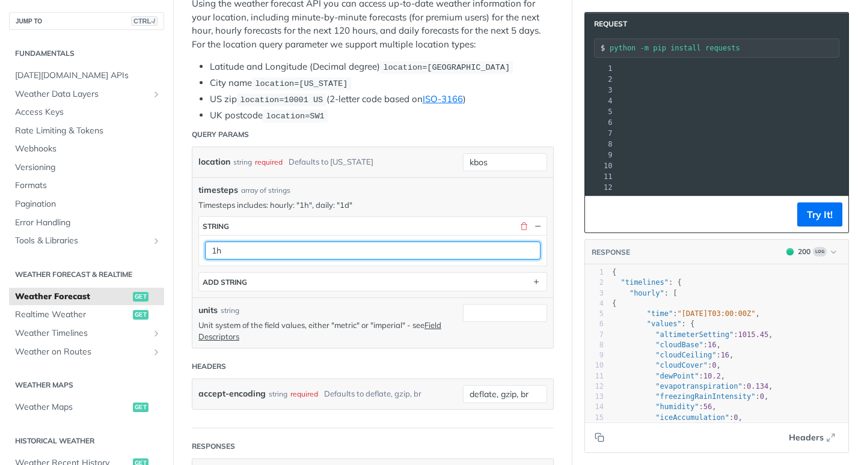
click at [255, 243] on input "1h" at bounding box center [372, 251] width 335 height 18
type input "1d"
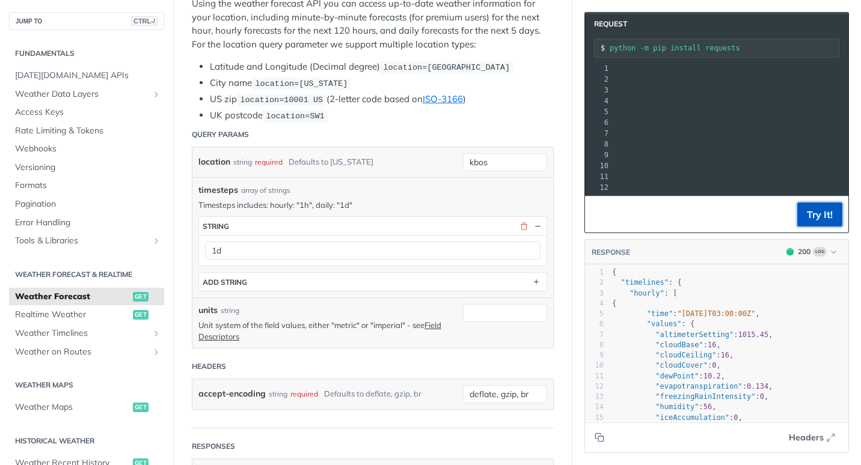
click at [819, 221] on button "Try It!" at bounding box center [819, 215] width 45 height 24
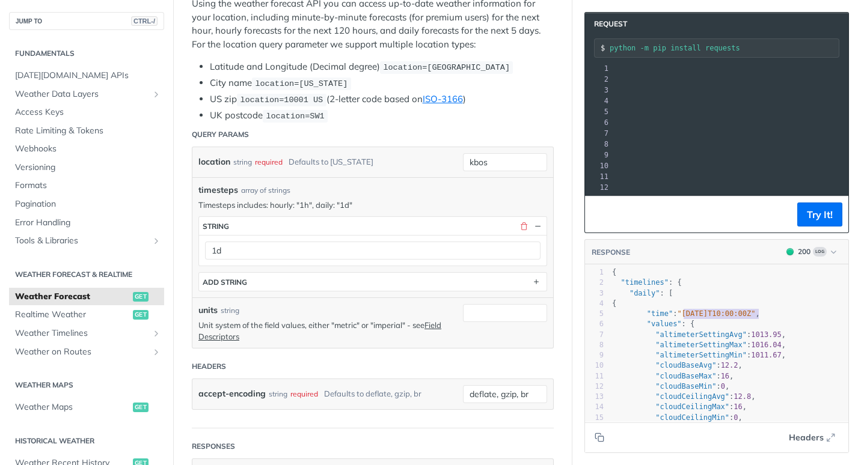
drag, startPoint x: 675, startPoint y: 322, endPoint x: 752, endPoint y: 321, distance: 77.6
click at [752, 318] on span ""[DATE]T10:00:00Z"" at bounding box center [716, 314] width 78 height 8
type textarea "025-08-26T10:00:00Z""
click at [48, 412] on span "Weather Maps" at bounding box center [72, 408] width 115 height 12
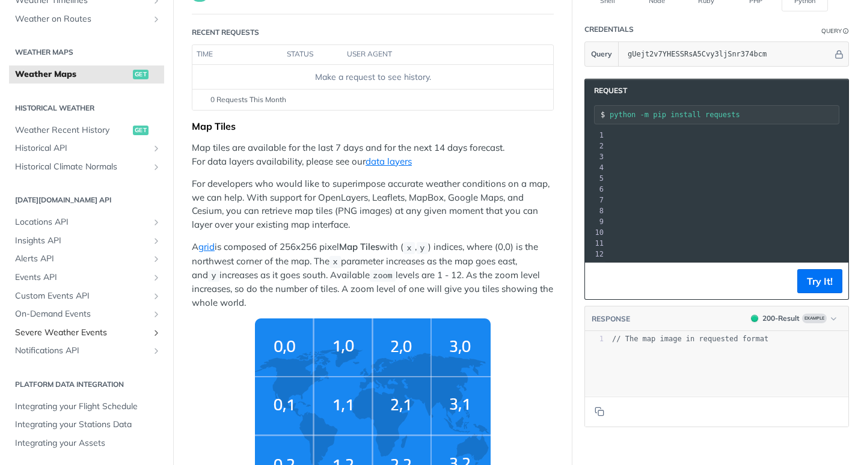
scroll to position [240, 0]
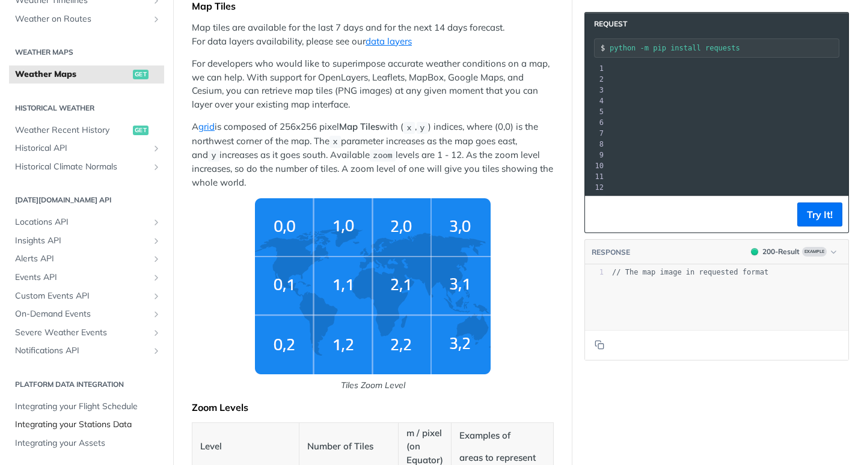
click at [54, 425] on span "Integrating your Stations Data" at bounding box center [88, 425] width 146 height 12
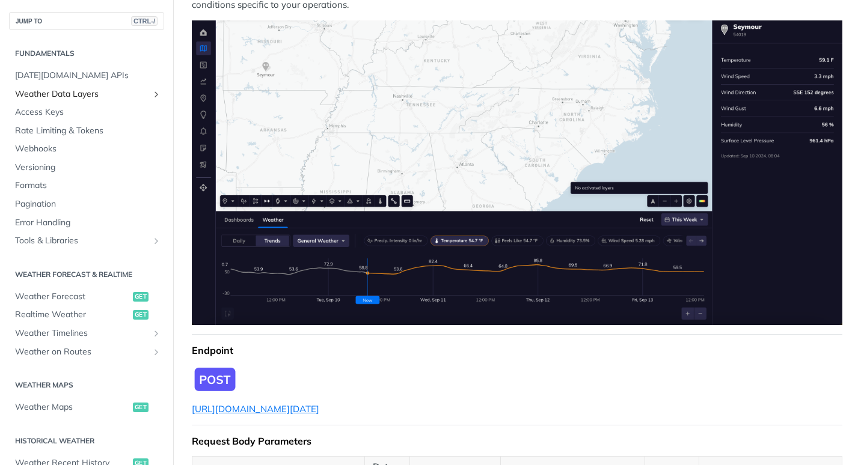
click at [103, 90] on span "Weather Data Layers" at bounding box center [81, 94] width 133 height 12
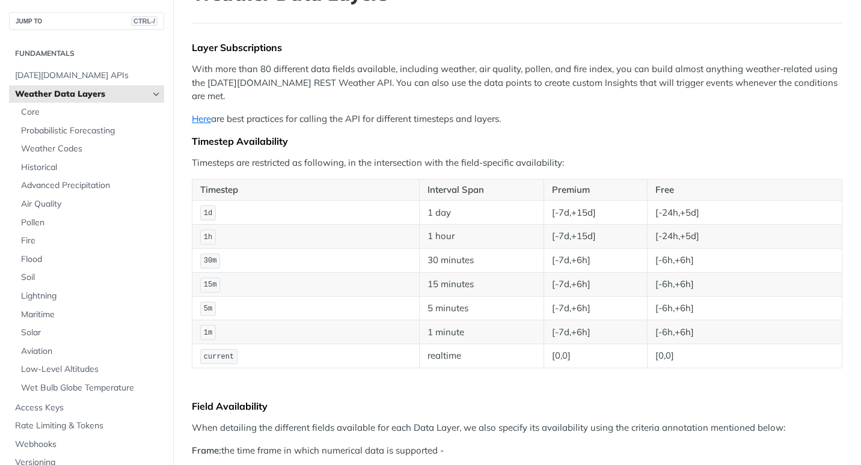
scroll to position [180, 0]
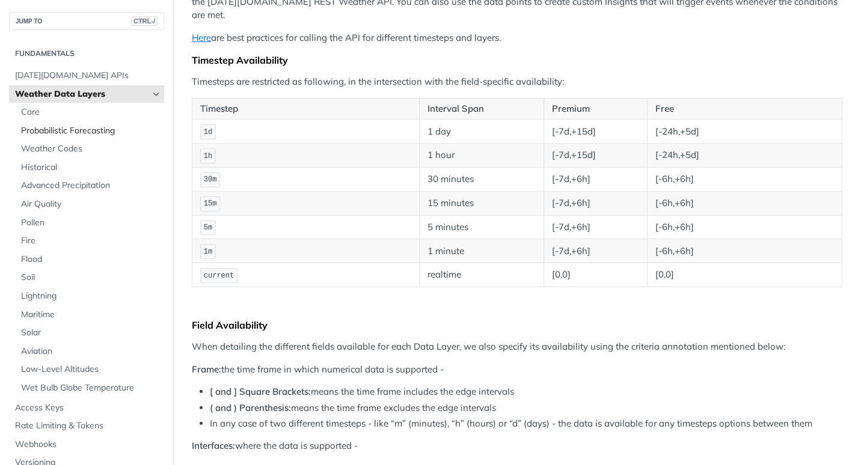
click at [31, 131] on span "Probabilistic Forecasting" at bounding box center [91, 131] width 140 height 12
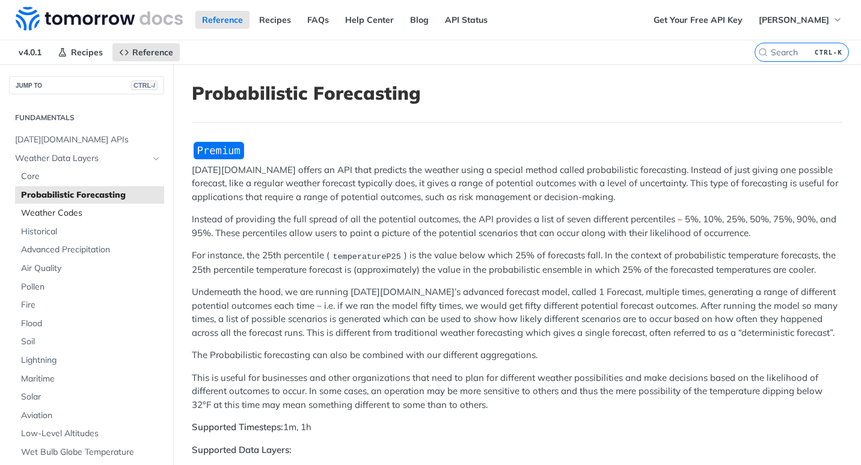
click at [32, 204] on link "Weather Codes" at bounding box center [89, 213] width 149 height 18
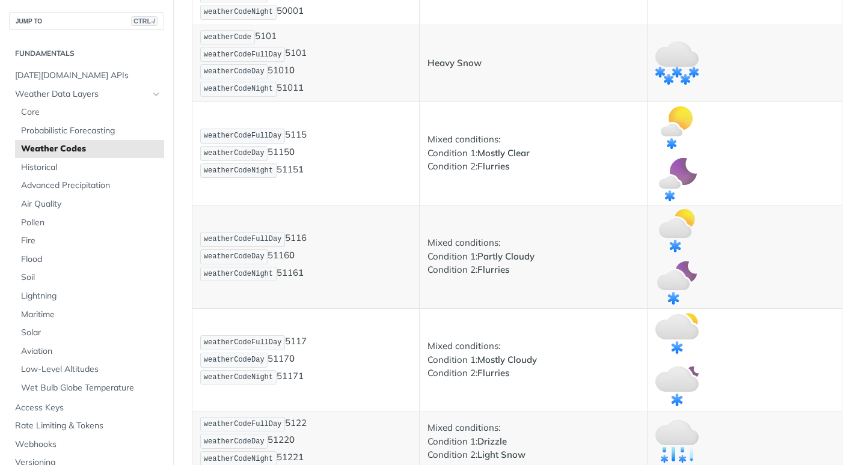
scroll to position [2525, 0]
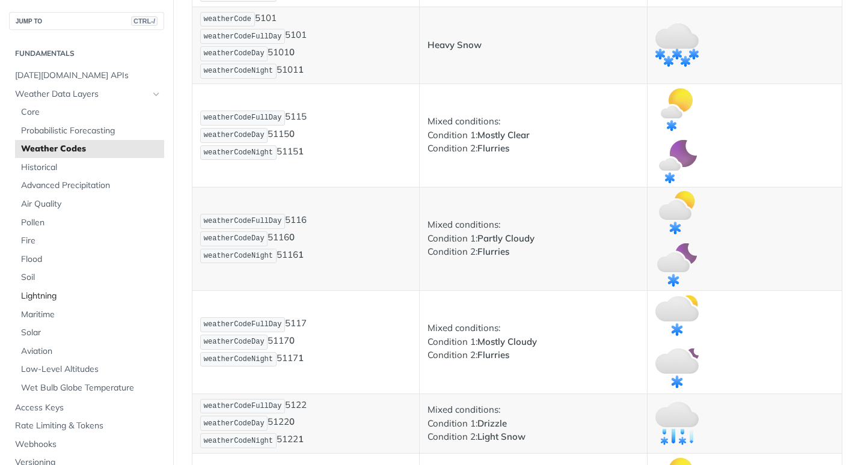
click at [21, 296] on span "Lightning" at bounding box center [91, 296] width 140 height 12
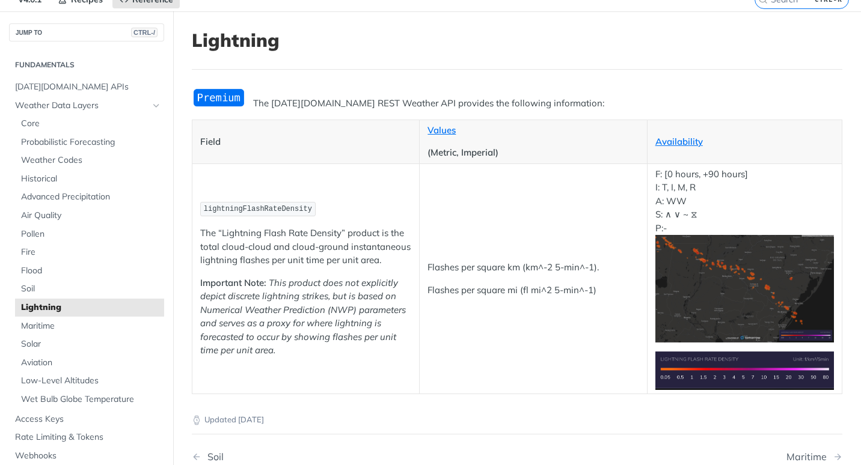
scroll to position [120, 0]
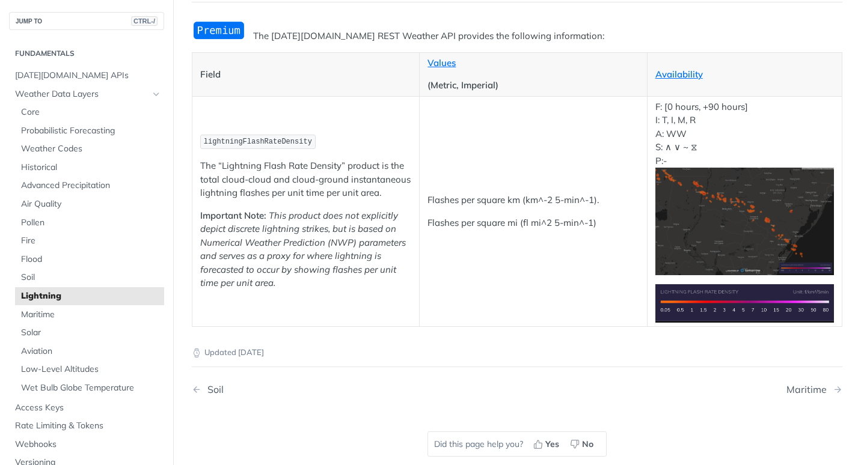
click at [300, 337] on div "Updated [DATE]" at bounding box center [517, 343] width 650 height 32
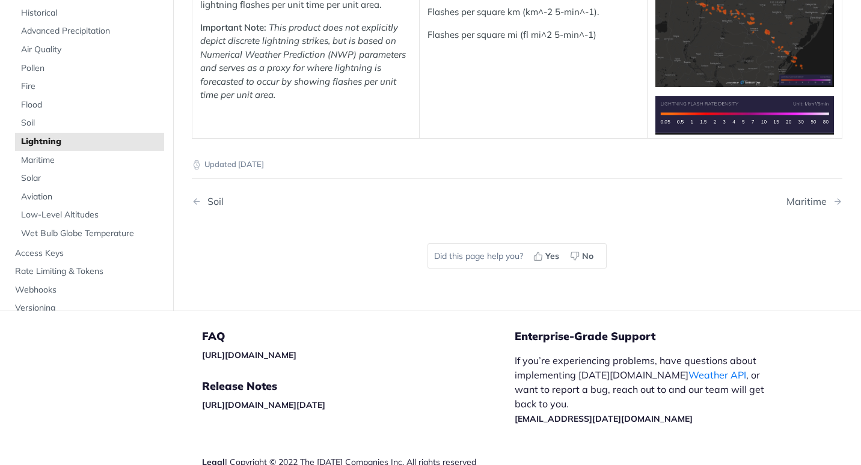
scroll to position [248, 0]
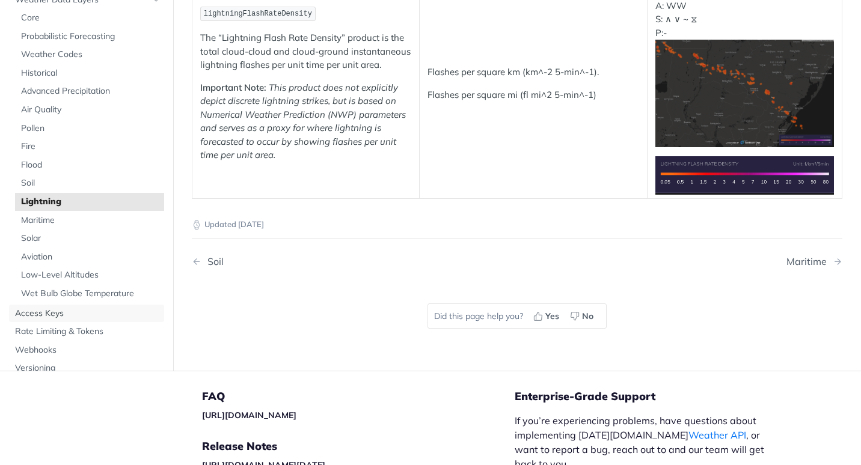
drag, startPoint x: 91, startPoint y: 316, endPoint x: 94, endPoint y: 310, distance: 6.5
click at [91, 316] on span "Access Keys" at bounding box center [88, 314] width 146 height 12
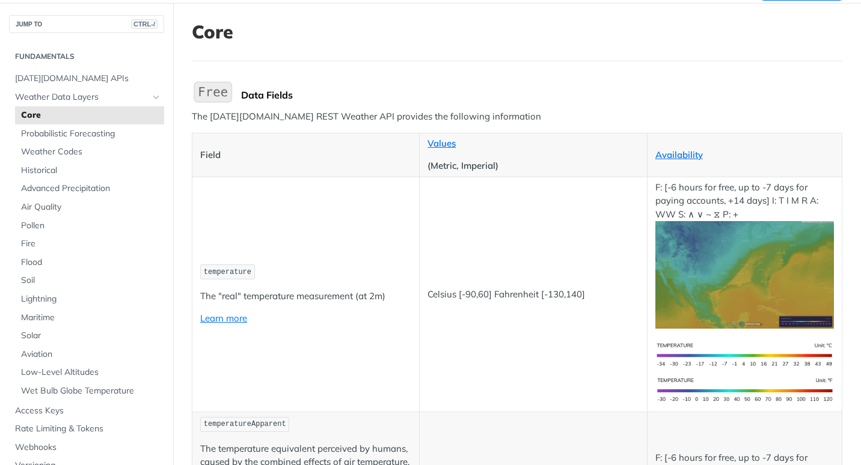
scroll to position [120, 0]
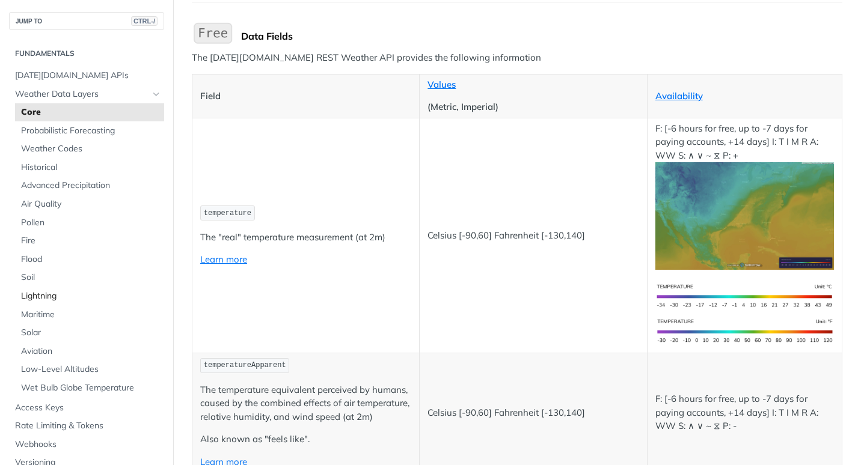
click at [29, 292] on span "Lightning" at bounding box center [91, 296] width 140 height 12
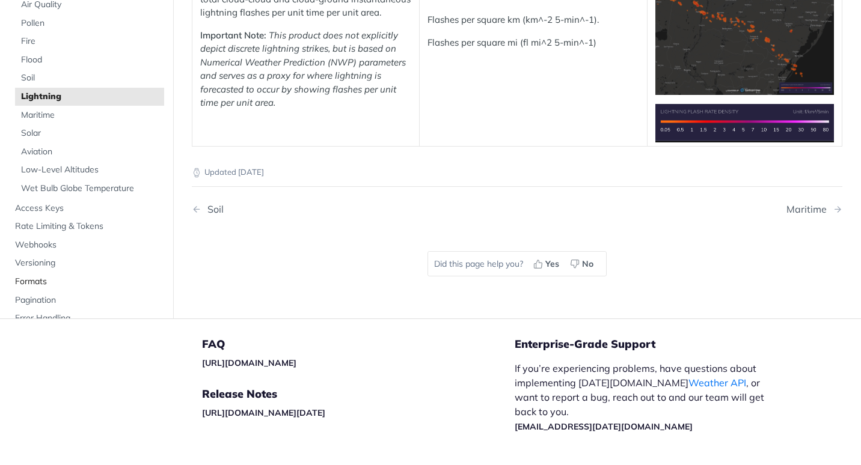
scroll to position [60, 0]
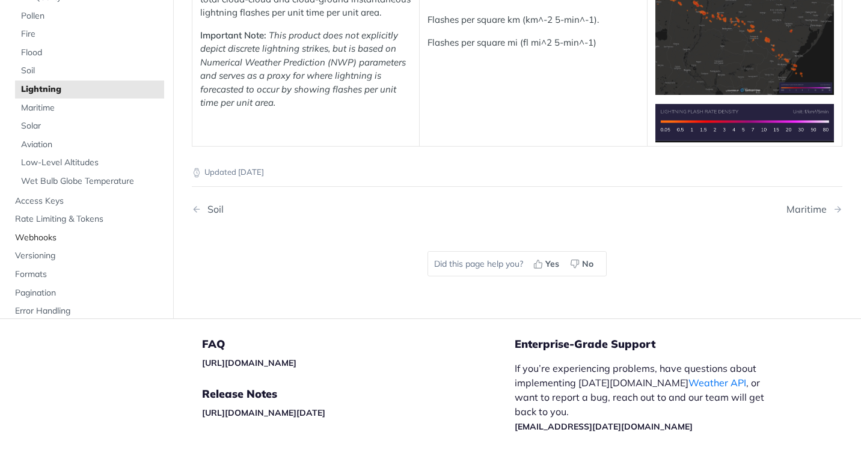
click at [40, 240] on span "Webhooks" at bounding box center [88, 238] width 146 height 12
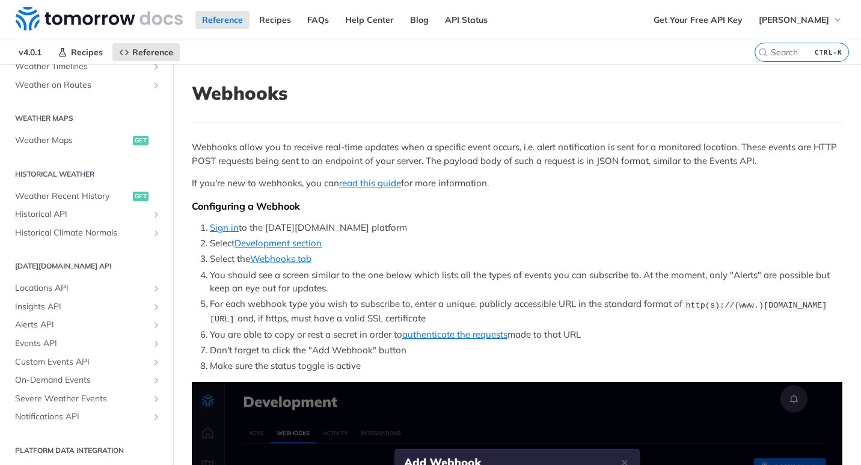
scroll to position [333, 0]
click at [32, 301] on span "Insights API" at bounding box center [81, 305] width 133 height 12
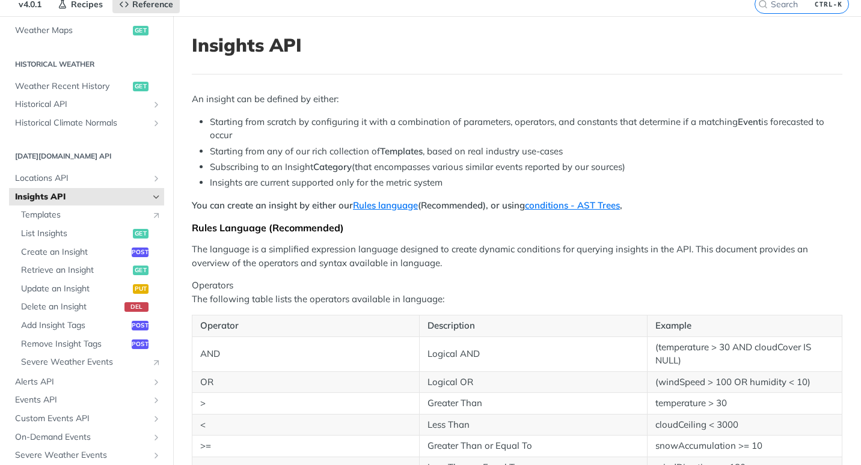
scroll to position [60, 0]
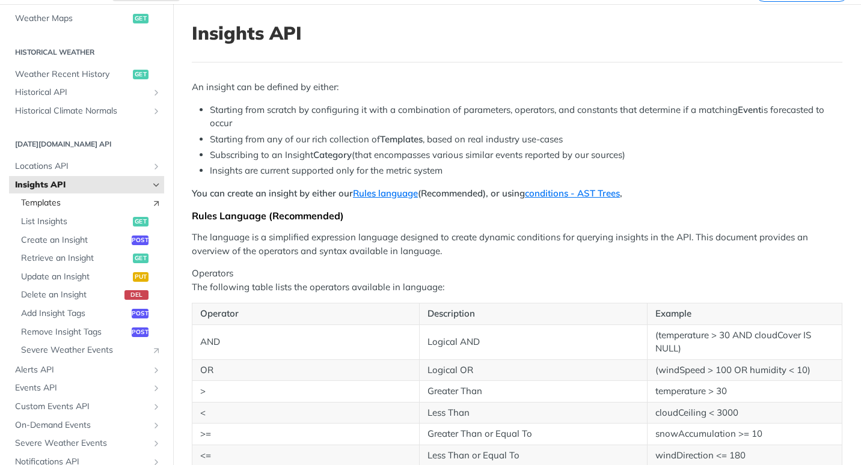
click at [56, 201] on span "Templates" at bounding box center [83, 203] width 124 height 12
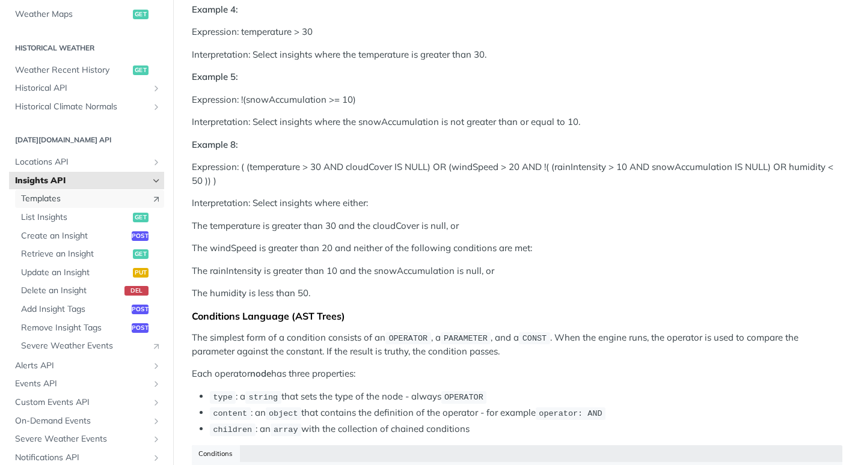
scroll to position [1082, 0]
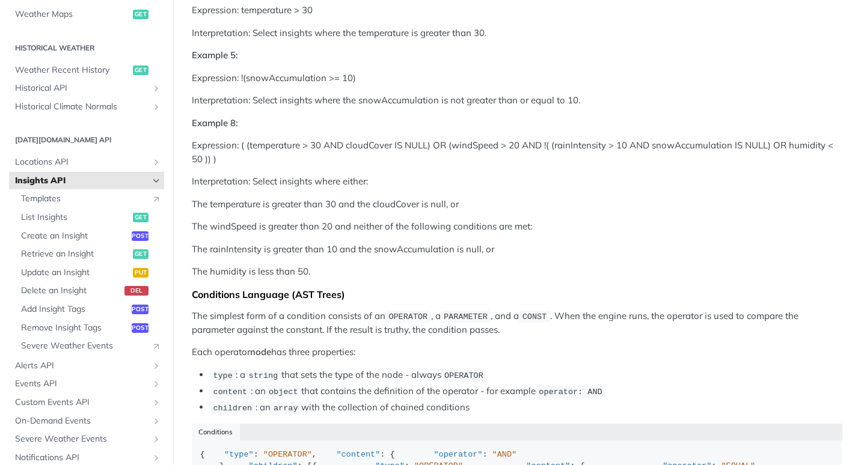
click at [221, 284] on div "An insight can be defined by either: Starting from scratch by configuring it wi…" at bounding box center [517, 245] width 650 height 2373
